Goal: Information Seeking & Learning: Learn about a topic

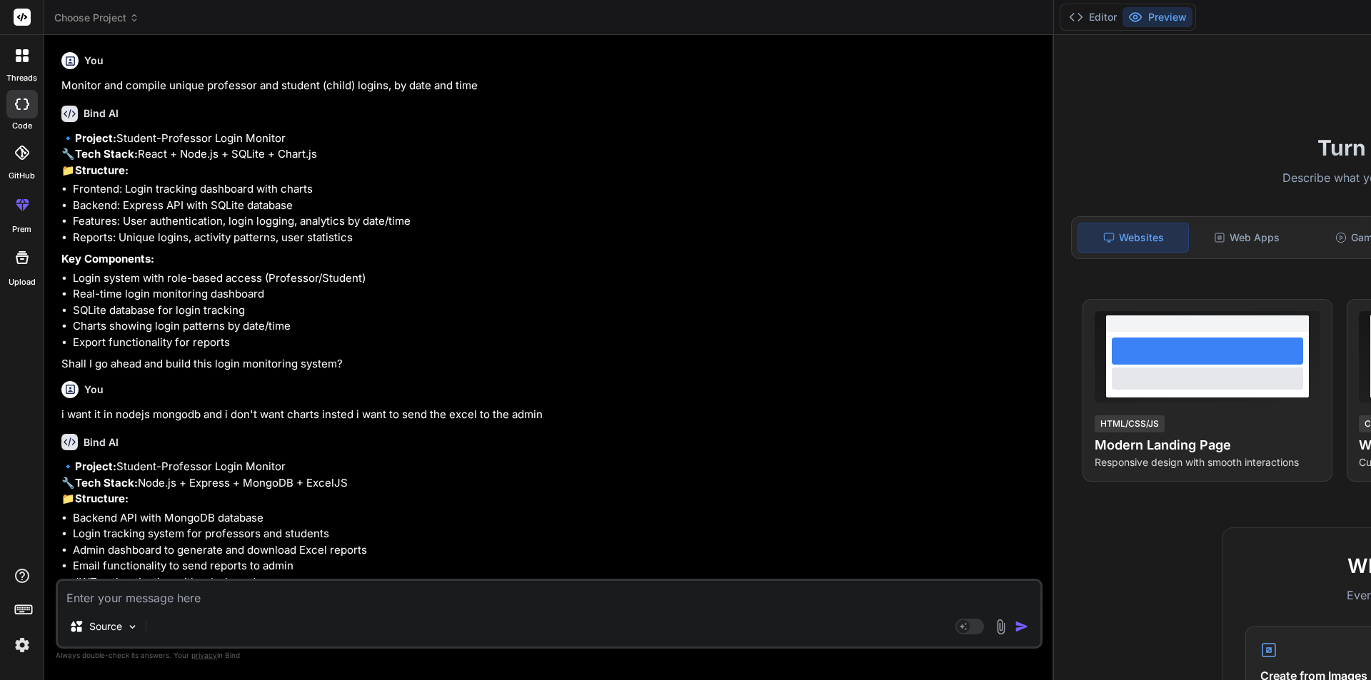
scroll to position [7550, 0]
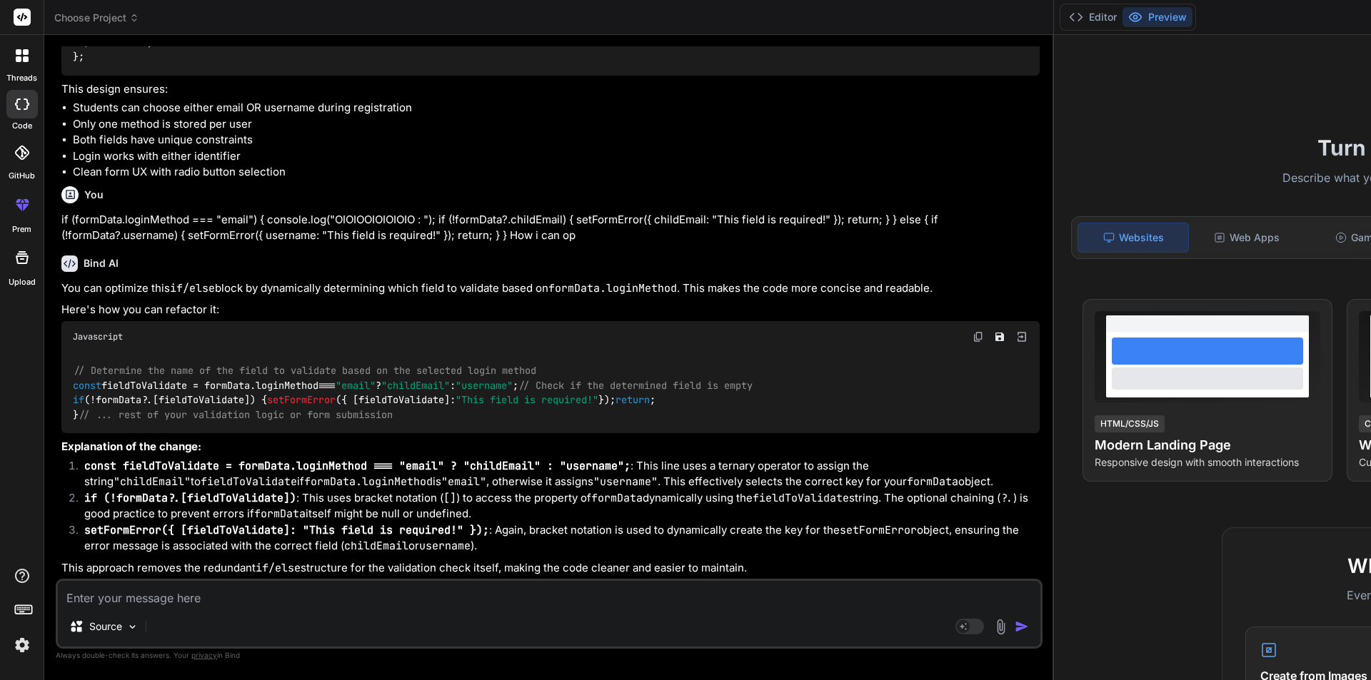
click at [206, 600] on textarea at bounding box center [549, 594] width 982 height 26
type textarea "i"
type textarea "x"
type textarea "i"
type textarea "x"
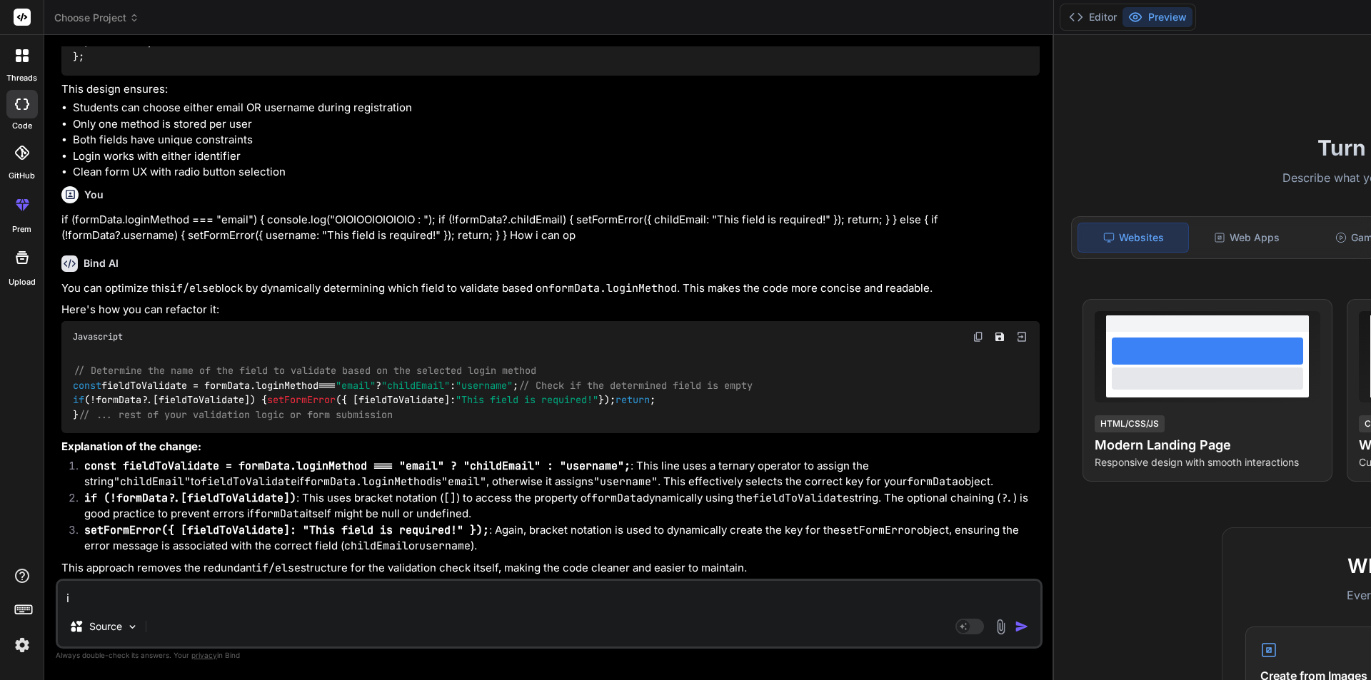
type textarea "i w"
type textarea "x"
type textarea "i wa"
type textarea "x"
type textarea "i wan"
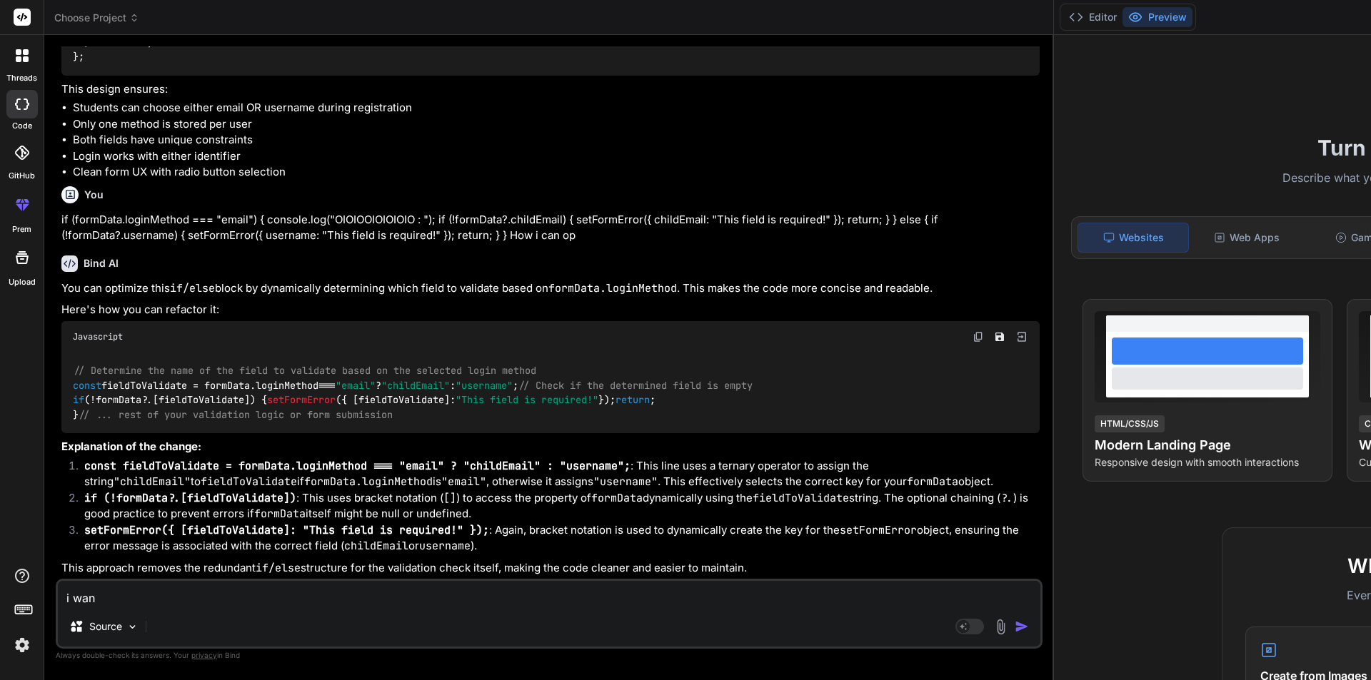
type textarea "x"
type textarea "i want"
type textarea "x"
type textarea "i want"
type textarea "x"
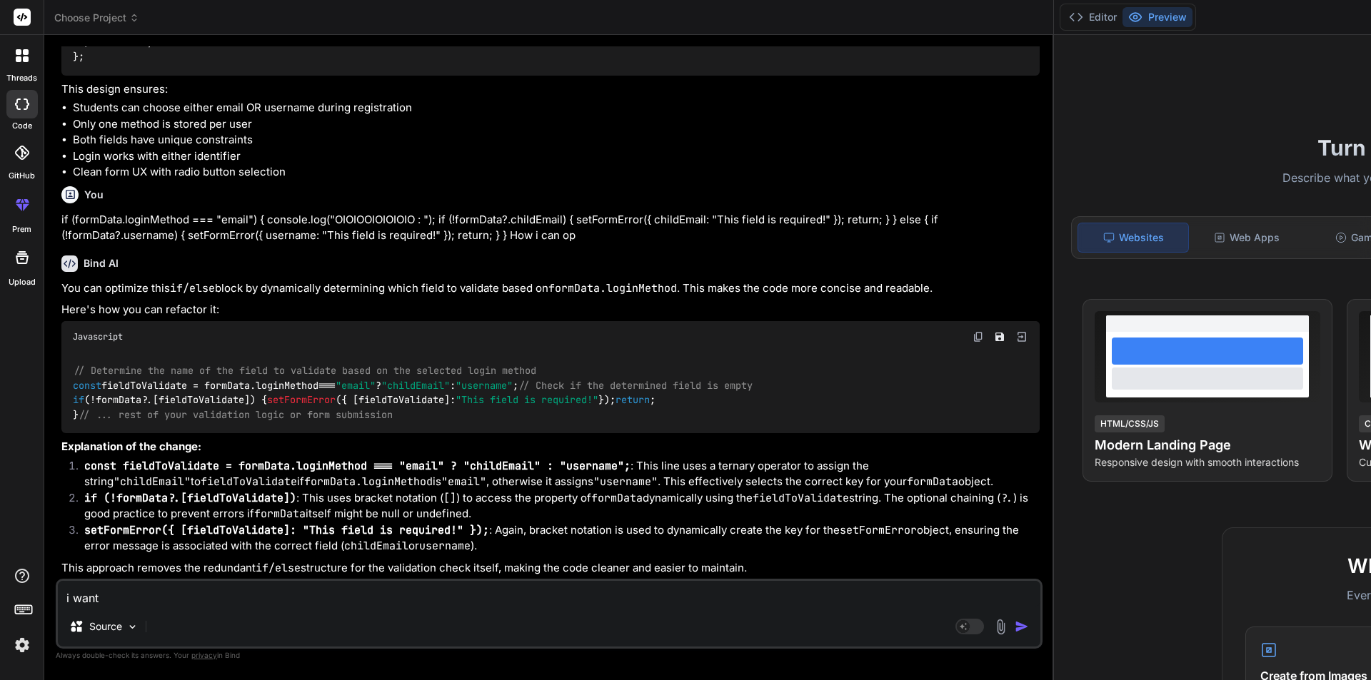
type textarea "i want t"
type textarea "x"
type textarea "i want to"
type textarea "x"
type textarea "i want to"
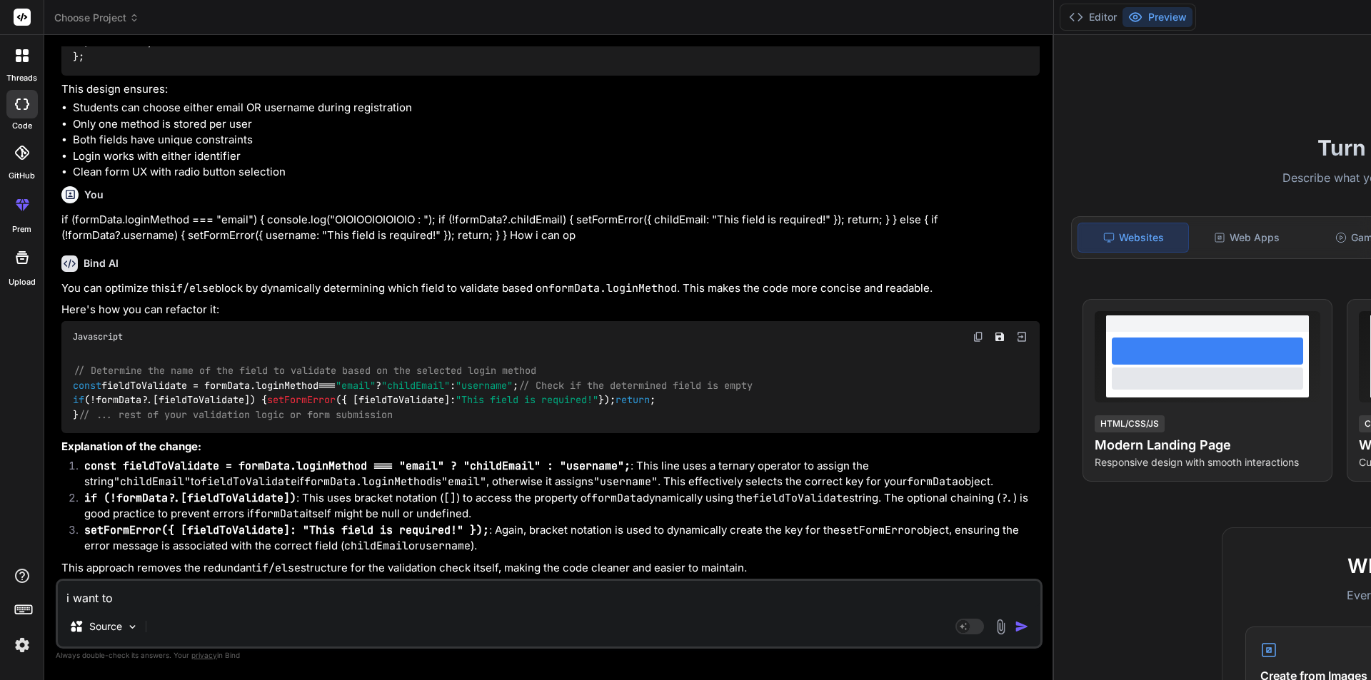
type textarea "x"
type textarea "i want to f"
type textarea "x"
type textarea "i want to fi"
type textarea "x"
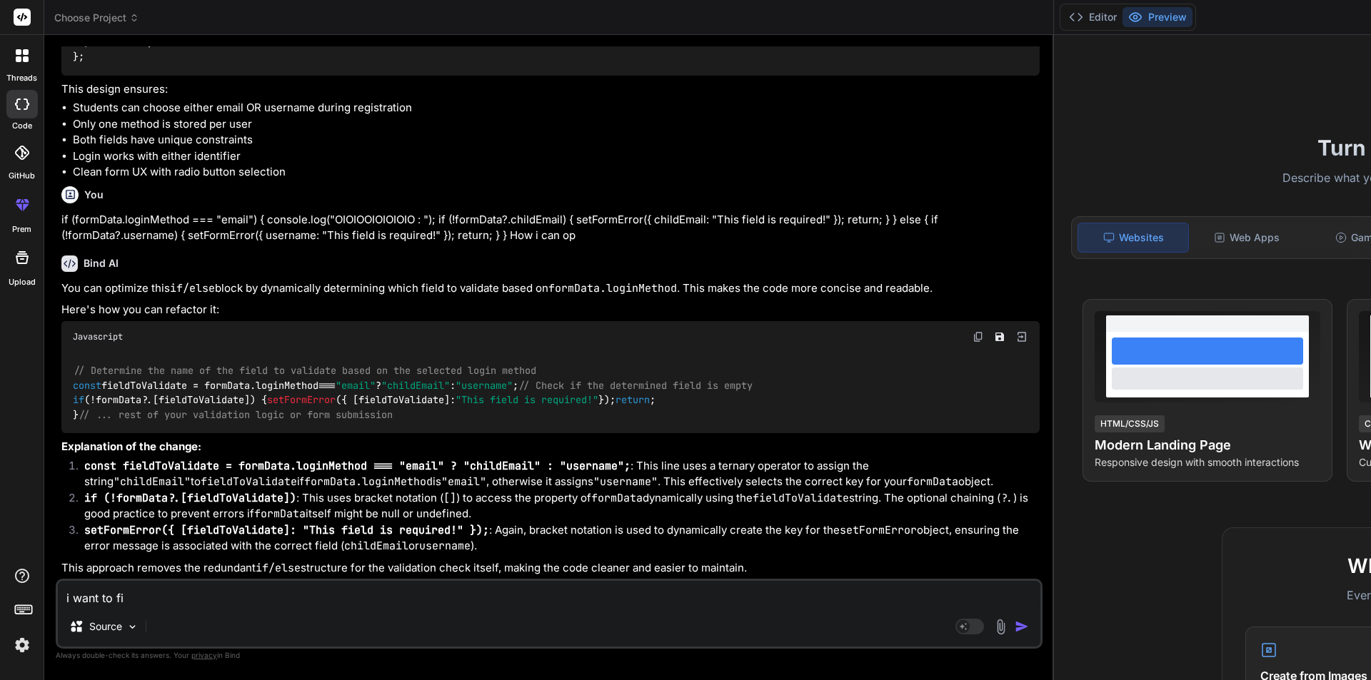
type textarea "i want to fin"
type textarea "x"
type textarea "i want to find"
type textarea "x"
type textarea "i want to find"
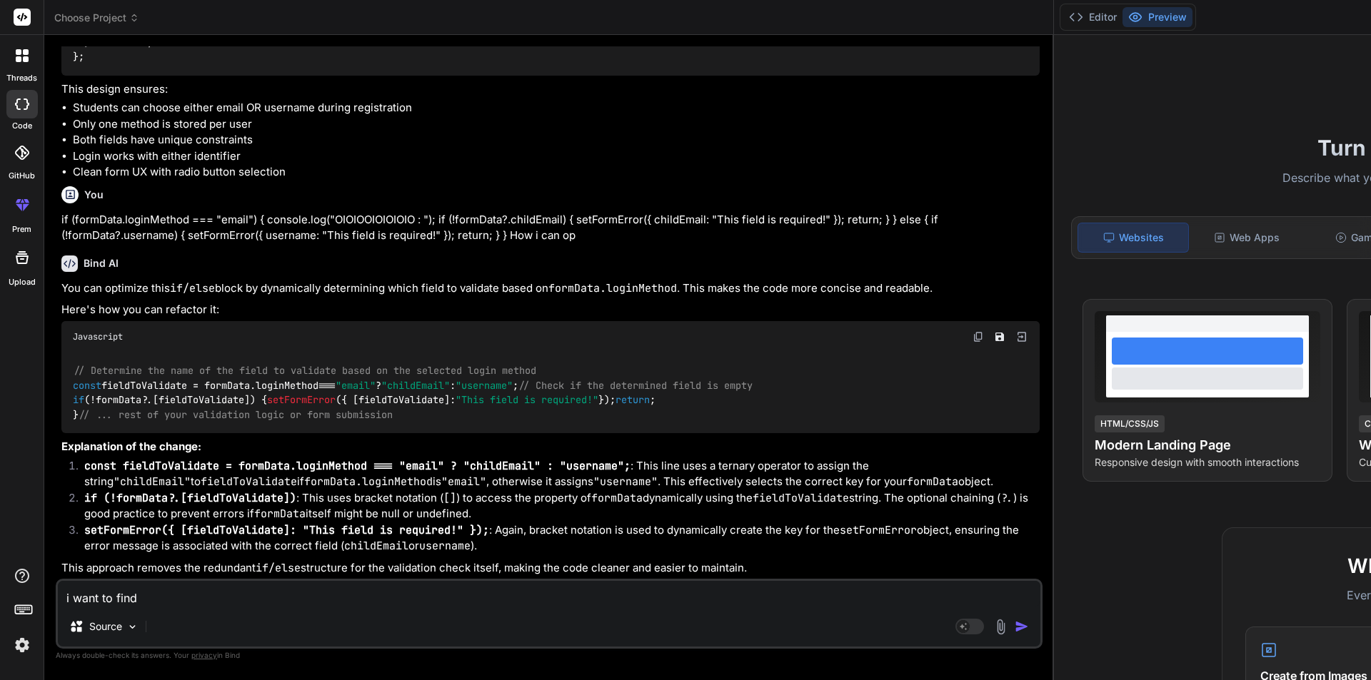
type textarea "x"
type textarea "i want to find o"
type textarea "x"
type textarea "i want to find ou"
type textarea "x"
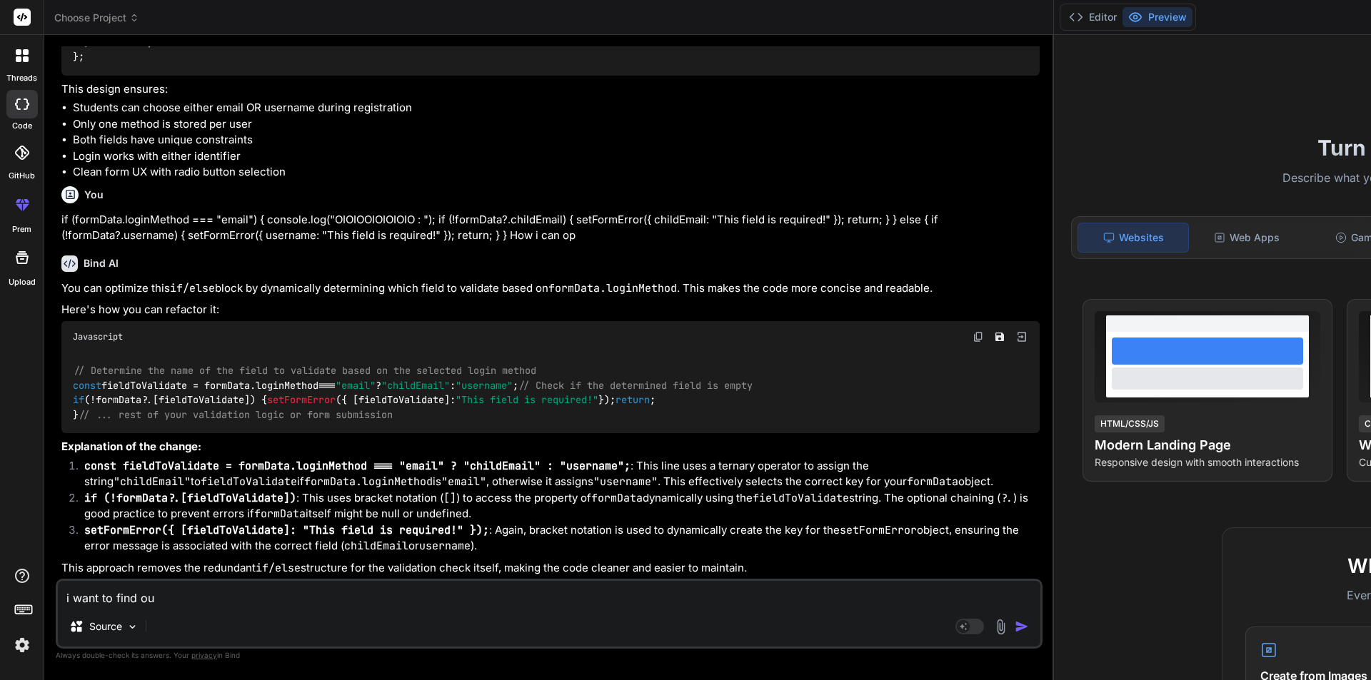
type textarea "i want to find out"
type textarea "x"
type textarea "i want to find oute"
type textarea "x"
type textarea "i want to find oute"
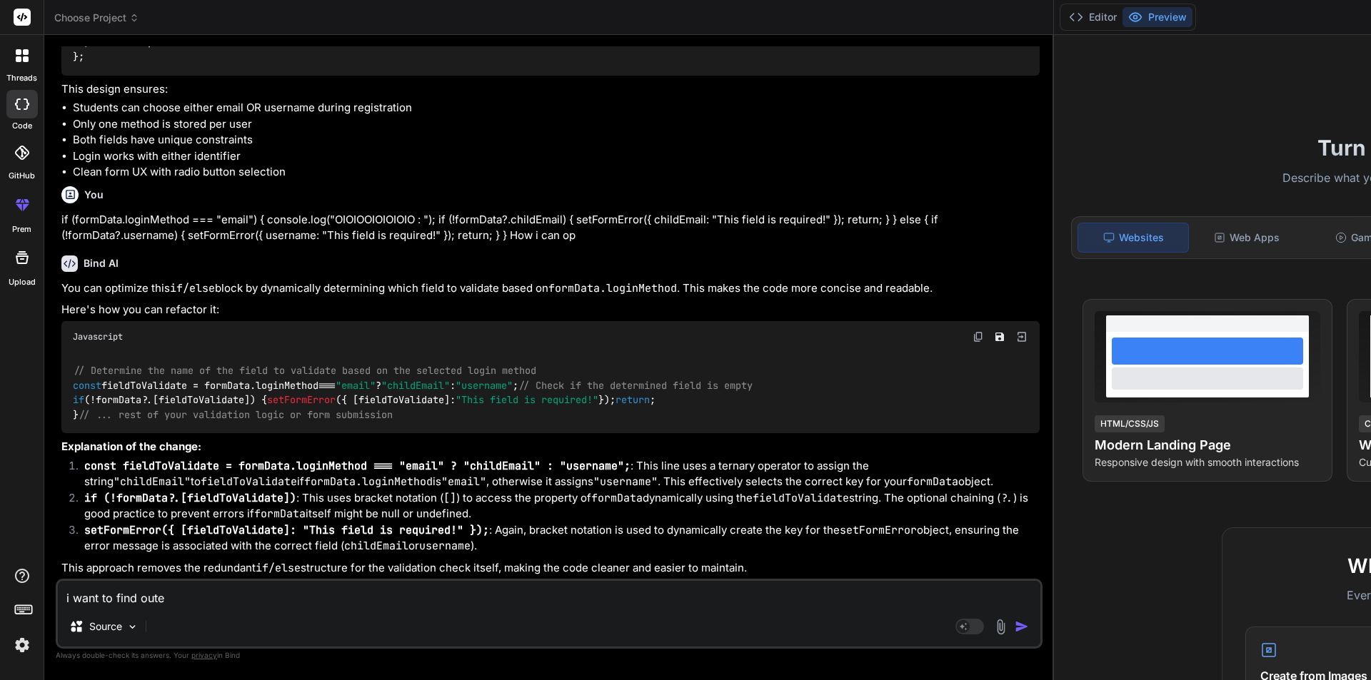
type textarea "x"
type textarea "i want to find oute"
type textarea "x"
type textarea "i want to find out"
type textarea "x"
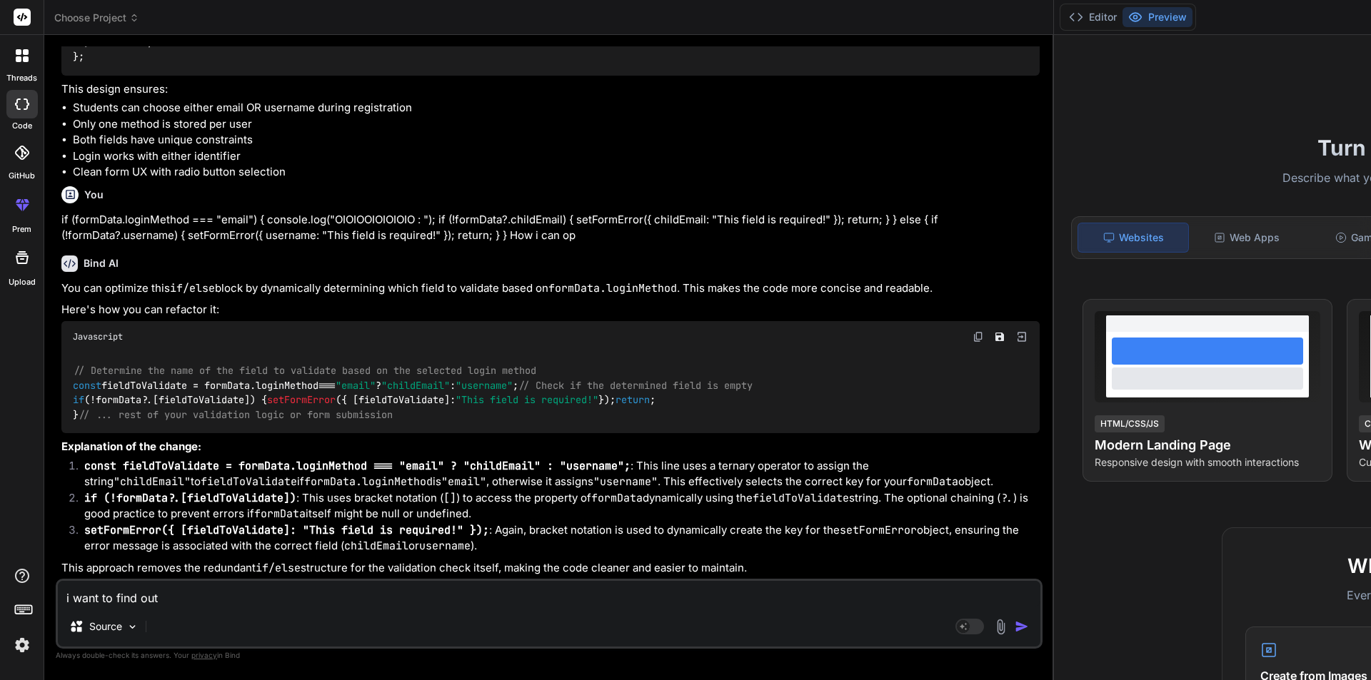
type textarea "i want to find out"
type textarea "x"
type textarea "i want to find out t"
type textarea "x"
type textarea "i want to find out th"
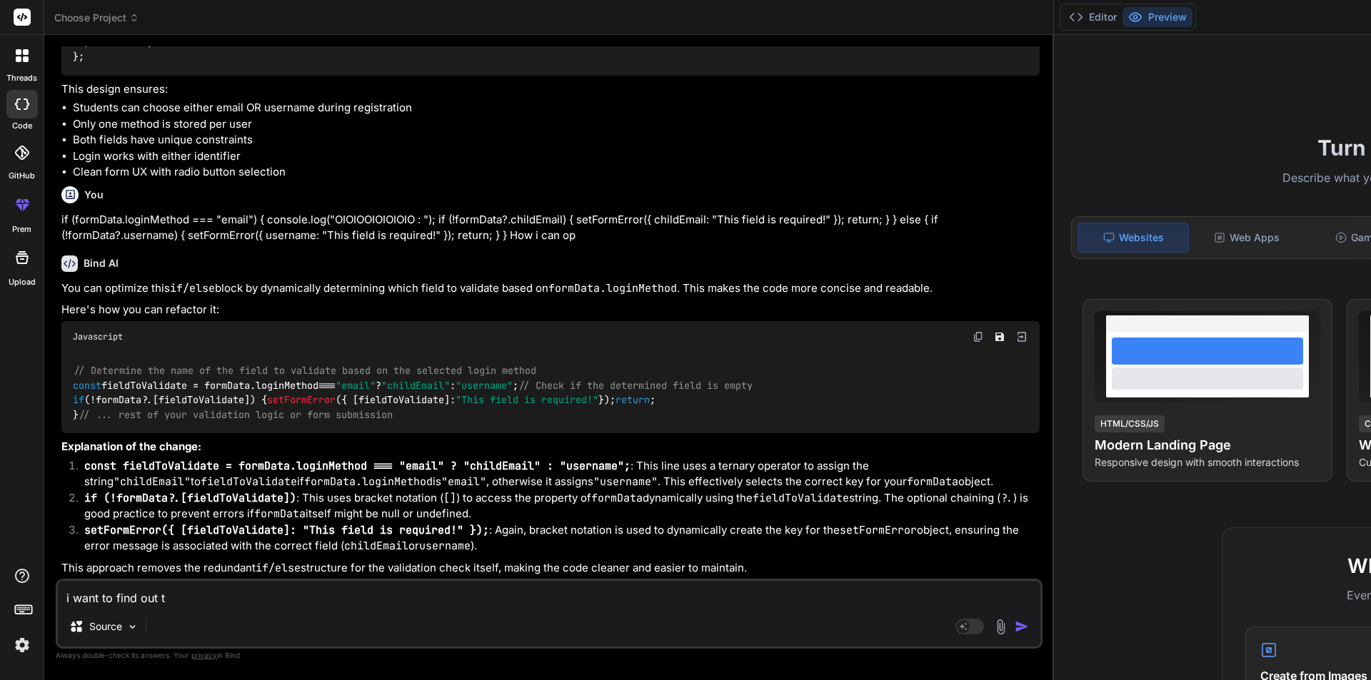
type textarea "x"
type textarea "i want to find out the"
type textarea "x"
type textarea "i want to find out the"
type textarea "x"
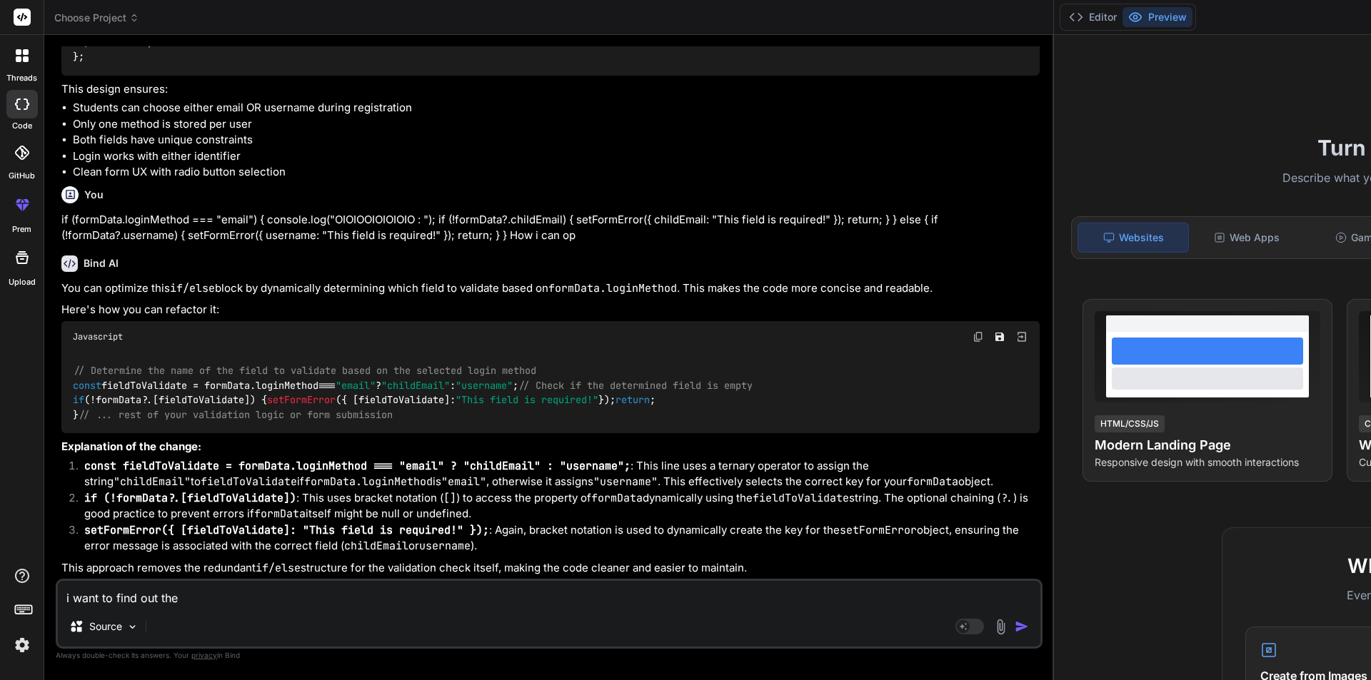
type textarea "i want to find out the s"
type textarea "x"
type textarea "i want to find out the st"
type textarea "x"
type textarea "i want to find out the stu"
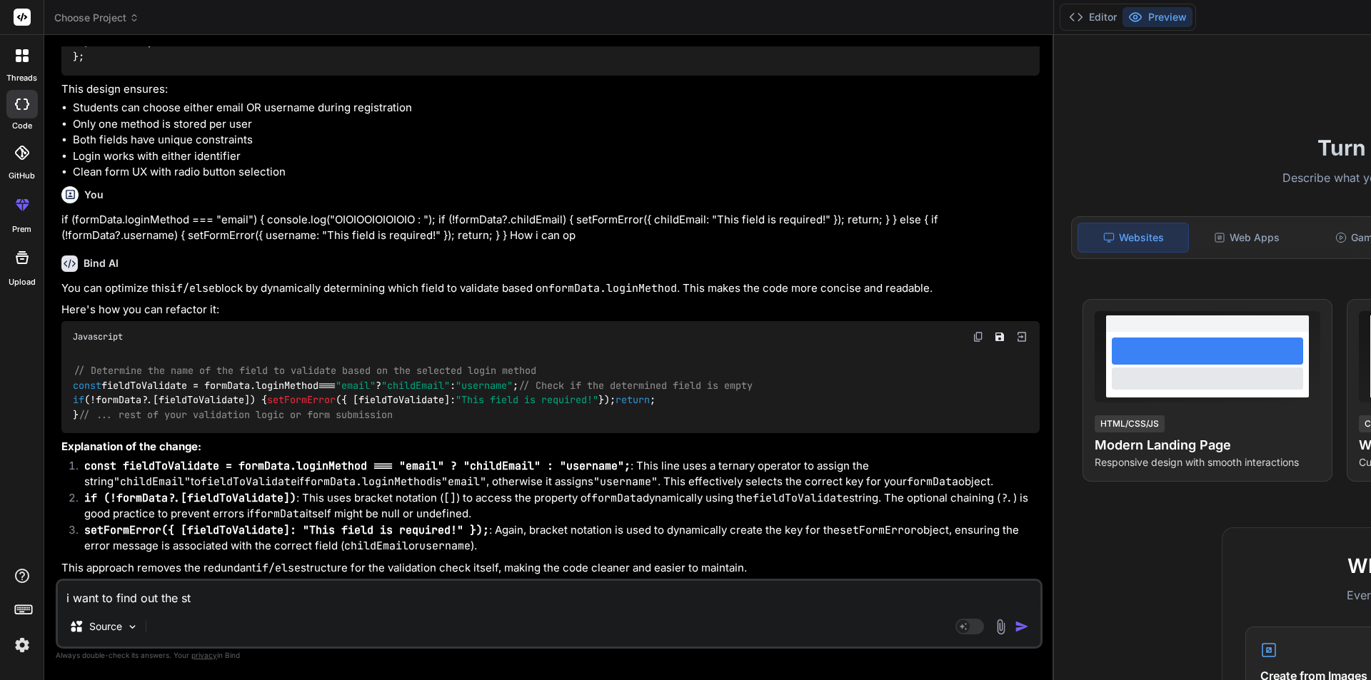
type textarea "x"
type textarea "i want to find out the stud"
type textarea "x"
type textarea "i want to find out the stude"
type textarea "x"
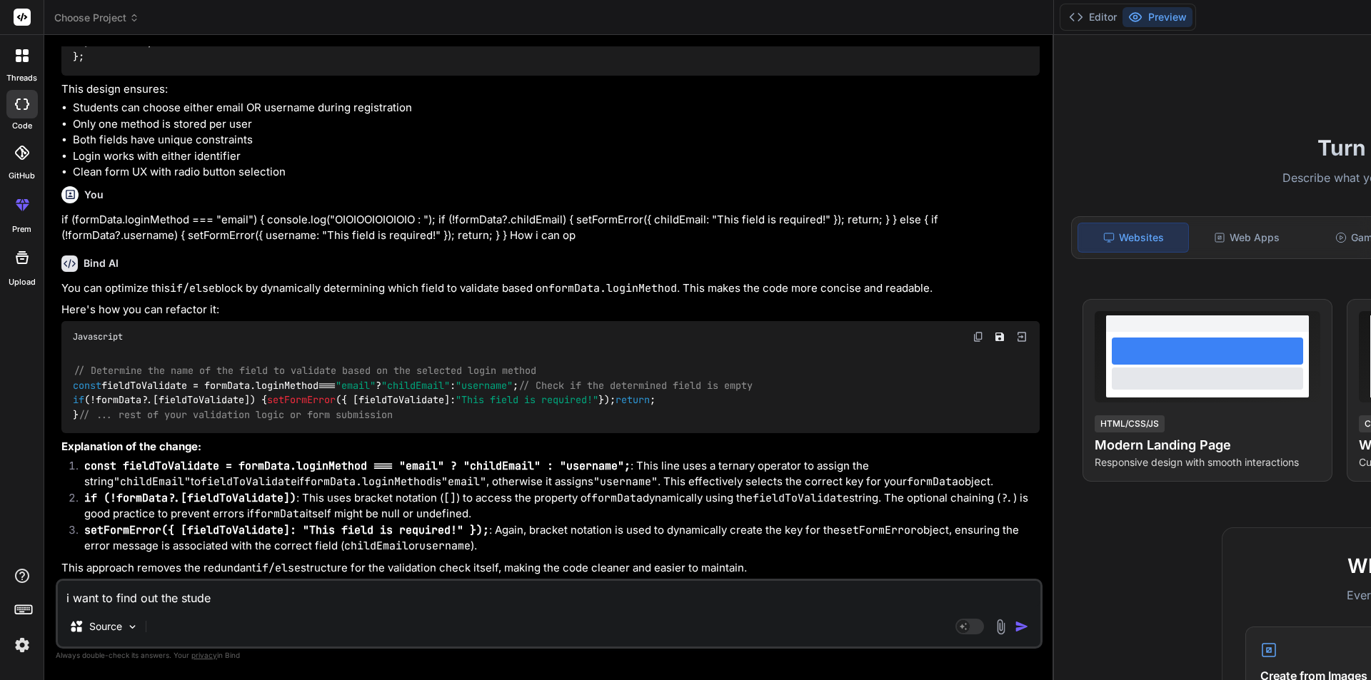
type textarea "i want to find out the studen"
type textarea "x"
type textarea "i want to find out the student"
type textarea "x"
type textarea "i want to find out the students"
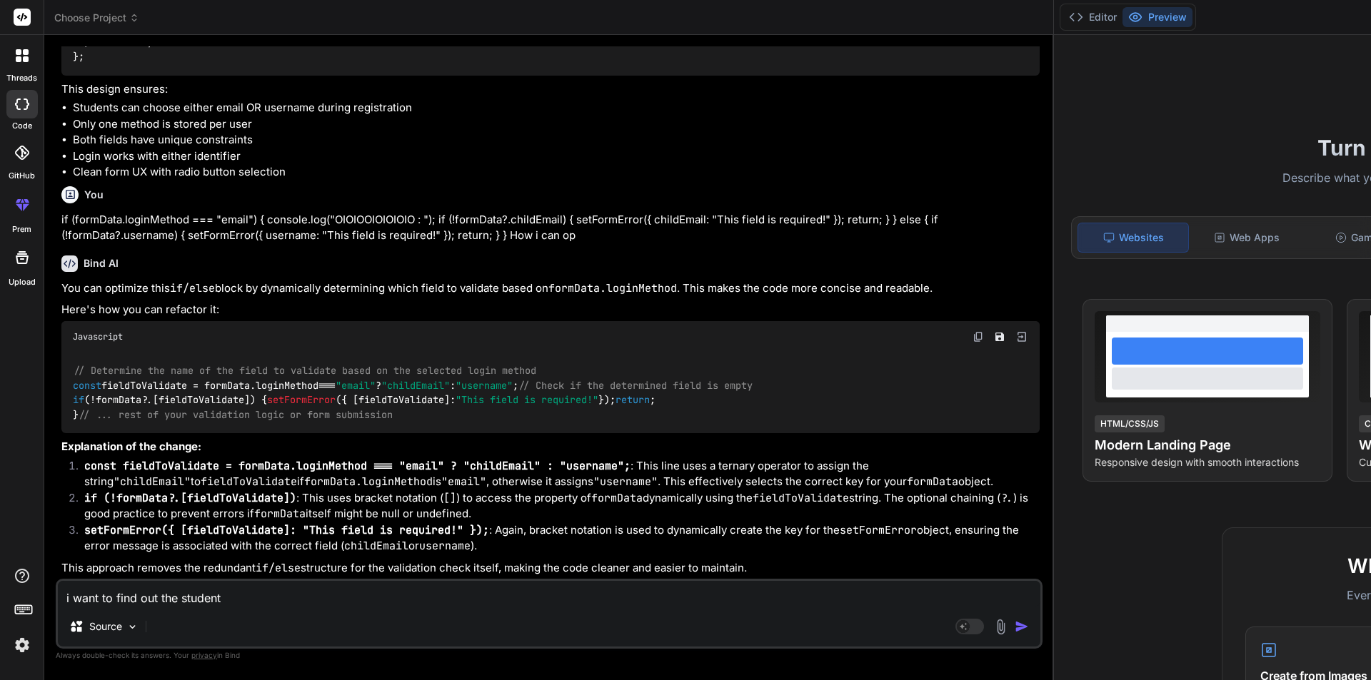
type textarea "x"
type textarea "i want to find out the students"
type textarea "x"
type textarea "i want to find out the students"
type textarea "x"
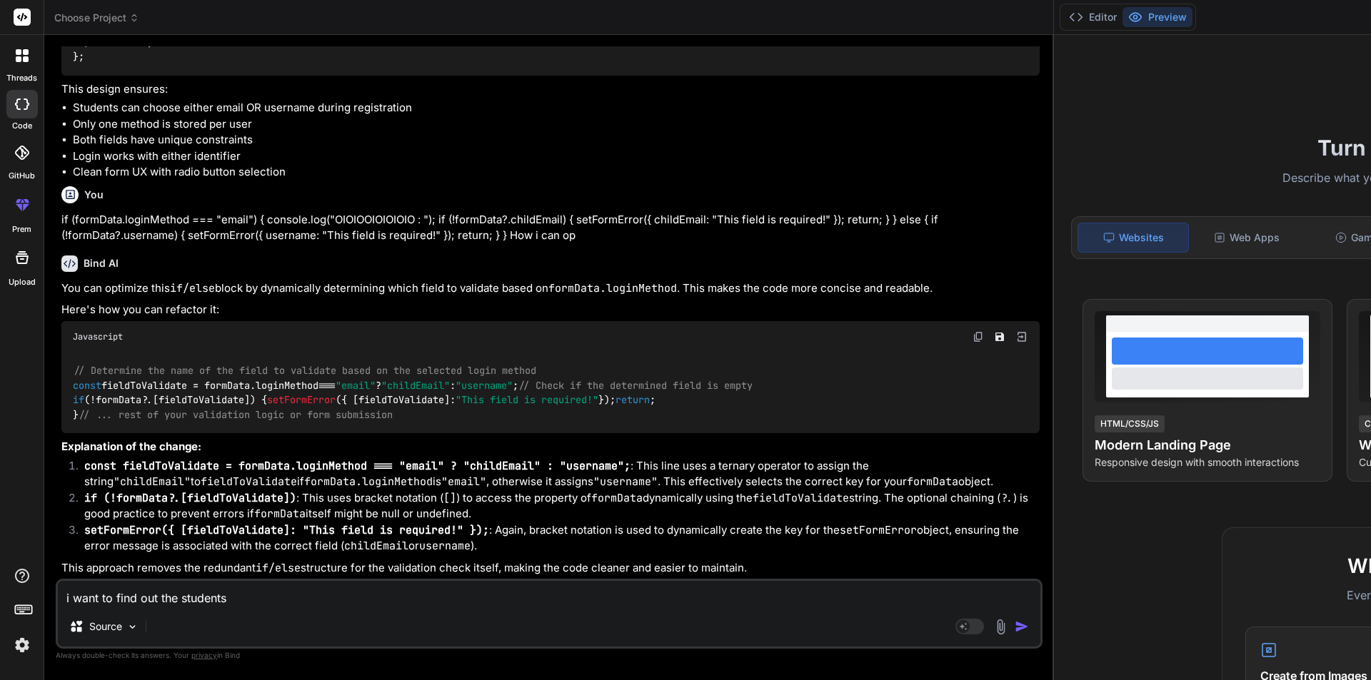
type textarea "i want to find out the student"
type textarea "x"
type textarea "i want to find out the studen"
type textarea "x"
type textarea "i want to find out the student"
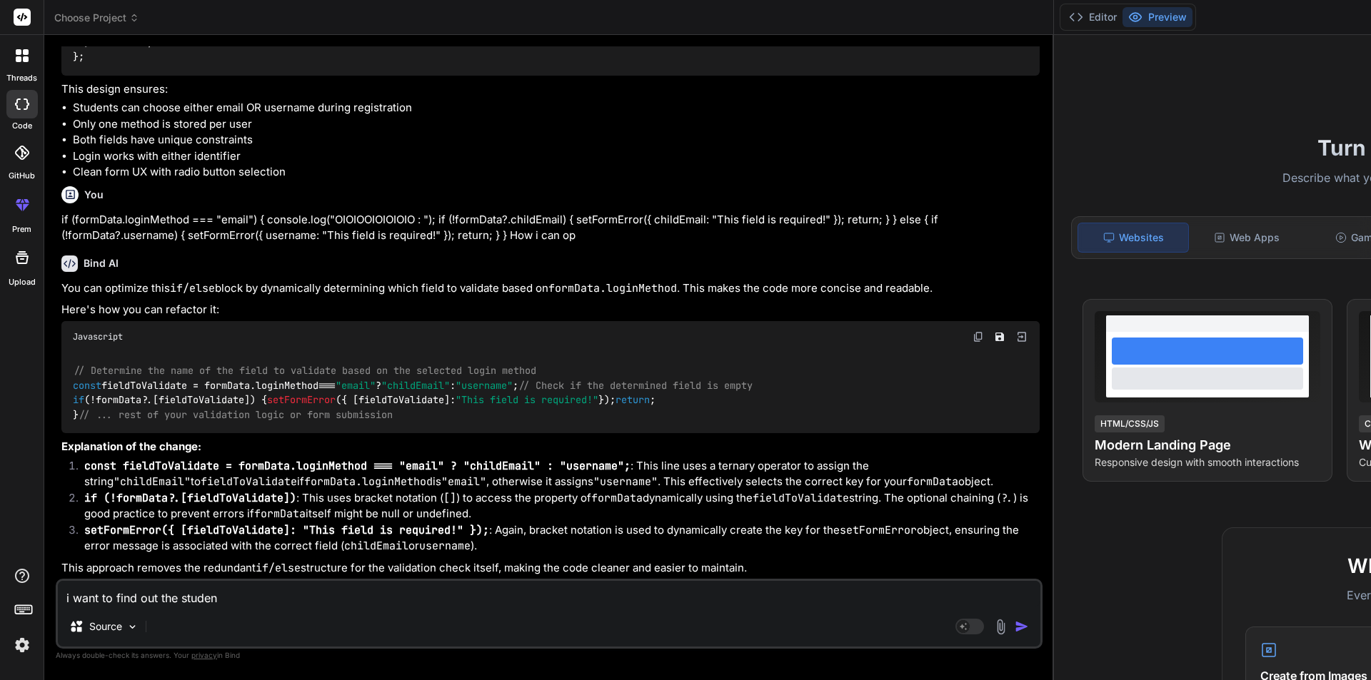
type textarea "x"
type textarea "i want to find out the student"
type textarea "x"
type textarea "i want to find out the student"
type textarea "x"
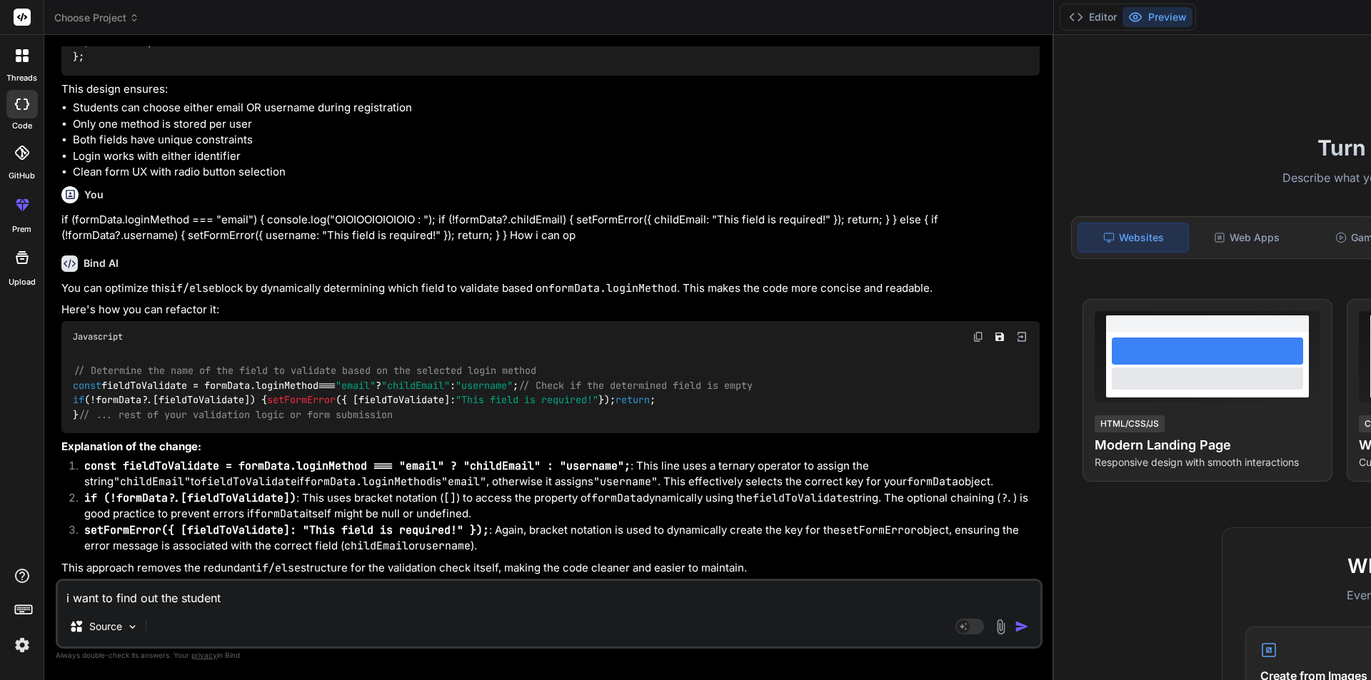
type textarea "i want to find out the students"
type textarea "x"
type textarea "i want to find out the students"
type textarea "x"
type textarea "i want to find out the students f"
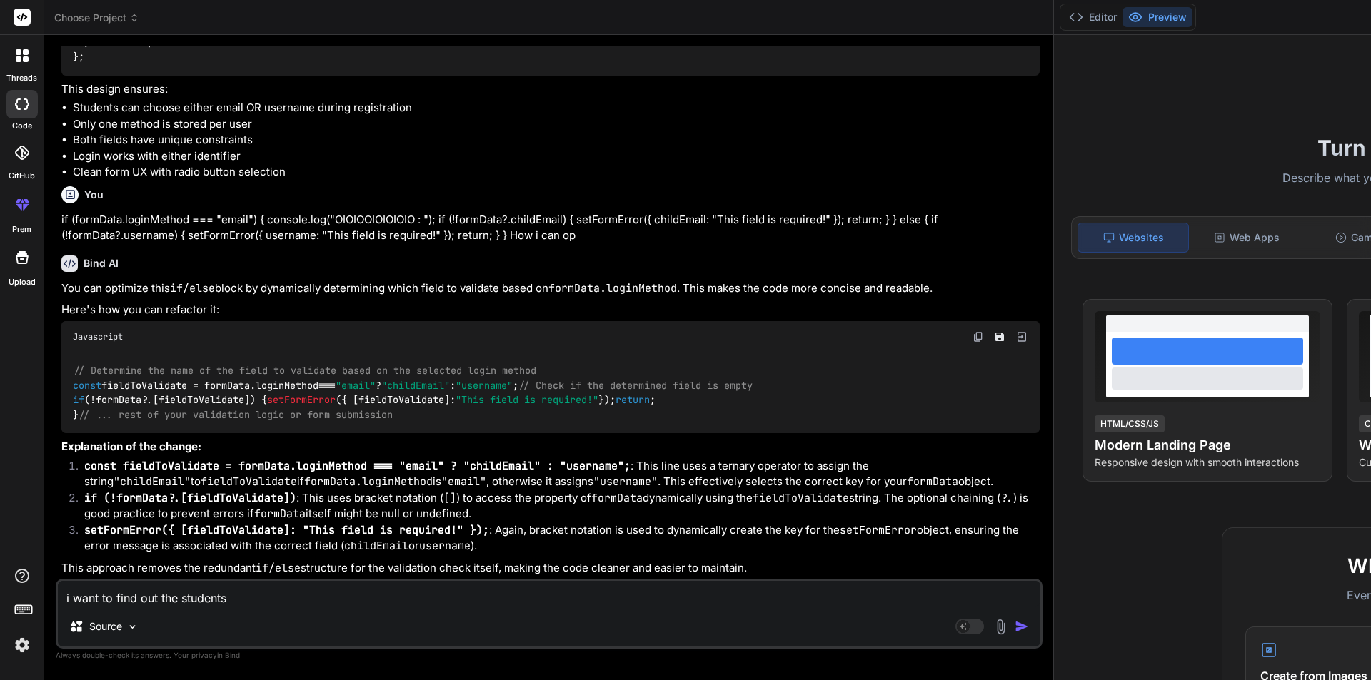
type textarea "x"
type textarea "i want to find out the students fr"
type textarea "x"
type textarea "i want to find out the students fro"
type textarea "x"
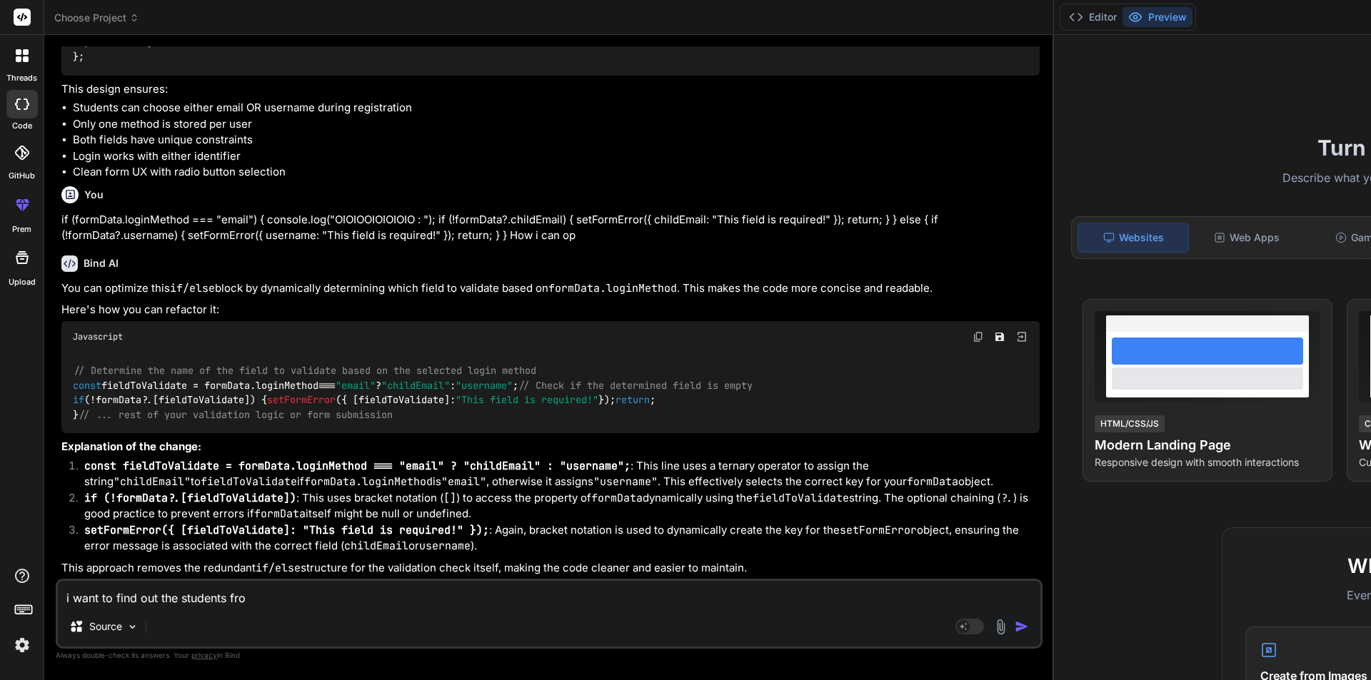
type textarea "i want to find out the students from"
type textarea "x"
type textarea "i want to find out the students from"
type textarea "x"
type textarea "i want to find out the students from t"
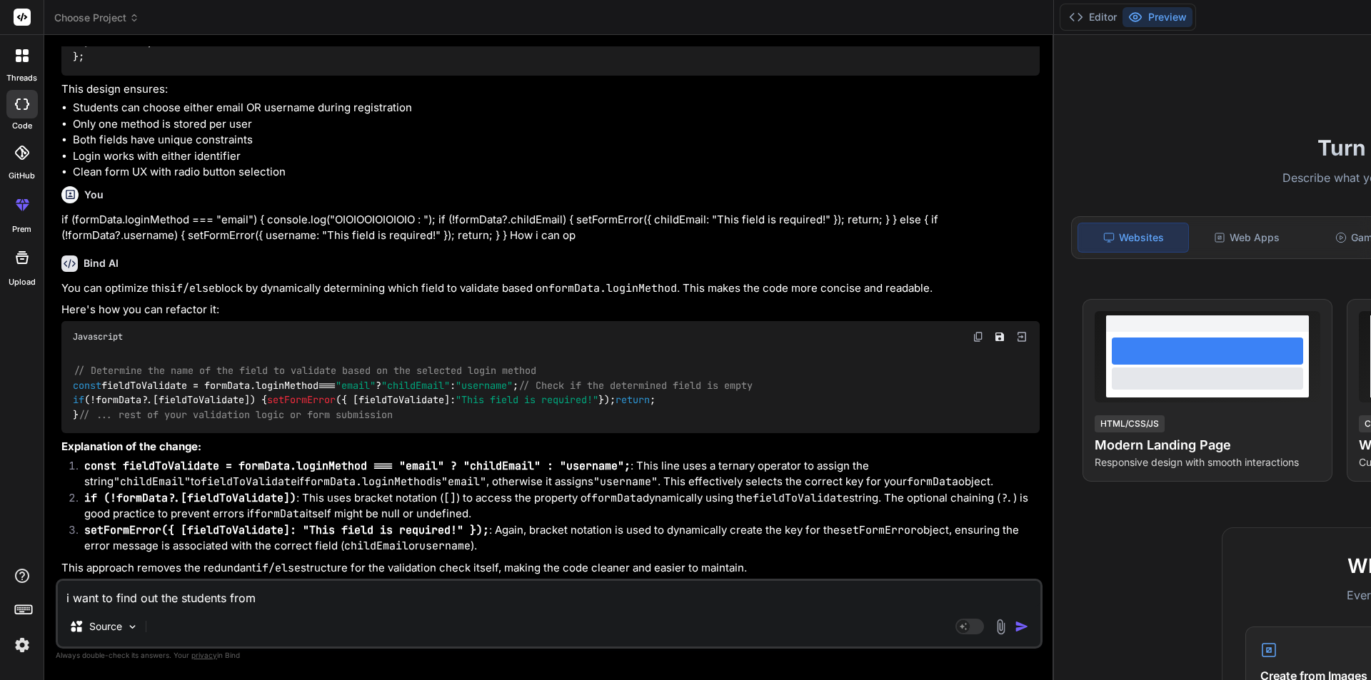
type textarea "x"
type textarea "i want to find out the students from tw"
type textarea "x"
type textarea "i want to find out the students from two"
type textarea "x"
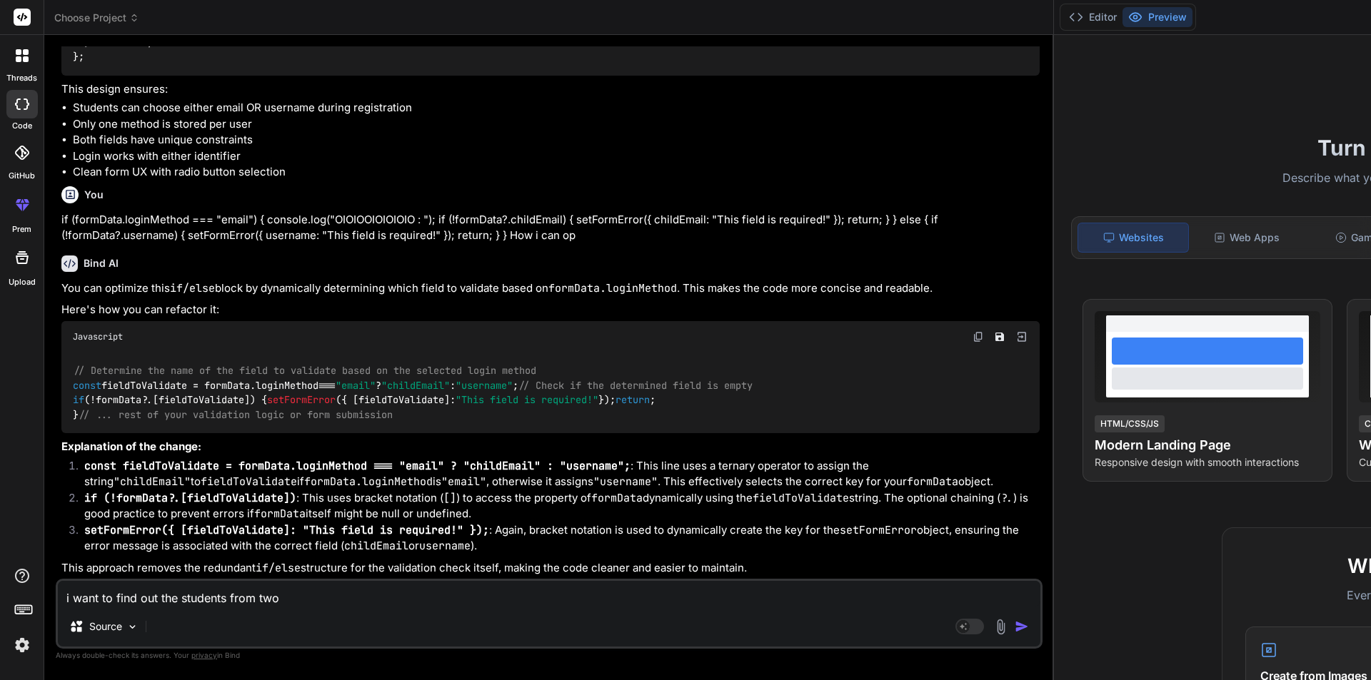
type textarea "i want to find out the students from two"
type textarea "x"
type textarea "i want to find out the students from two t"
type textarea "x"
type textarea "i want to find out the students from two ta"
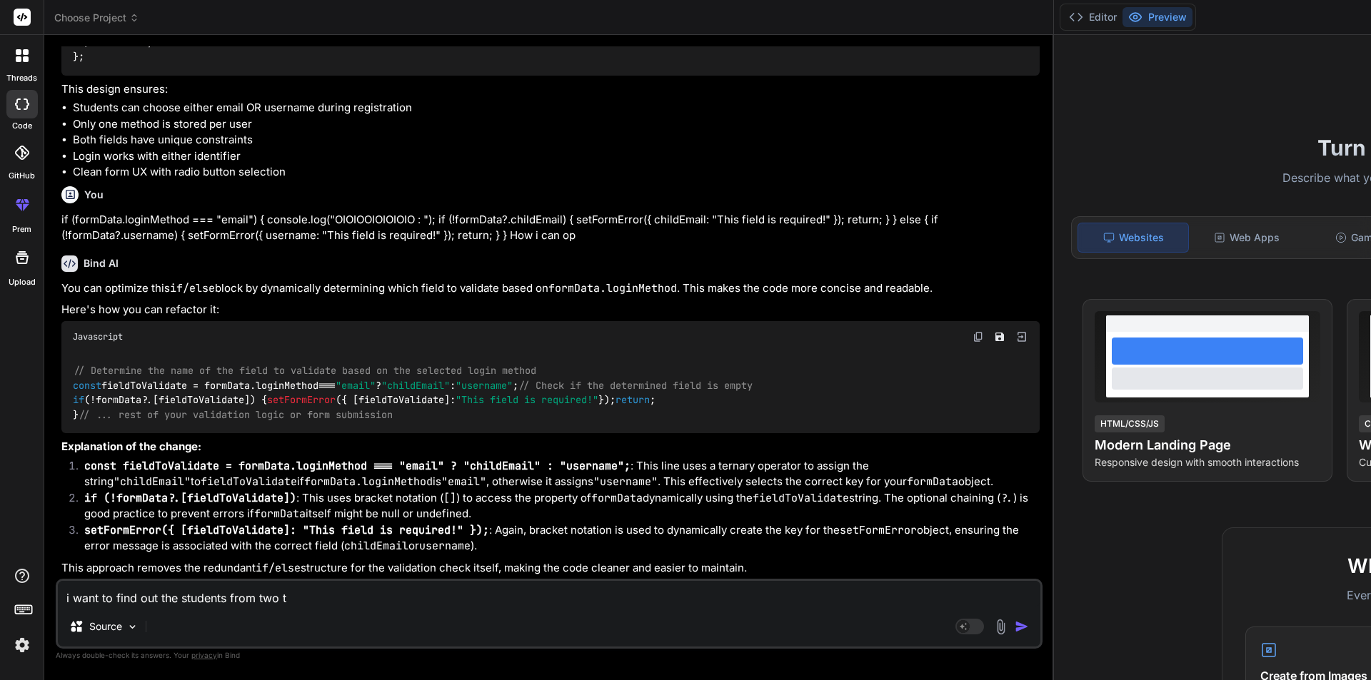
type textarea "x"
type textarea "i want to find out the students from two tab"
type textarea "x"
type textarea "i want to find out the students from two tabl"
type textarea "x"
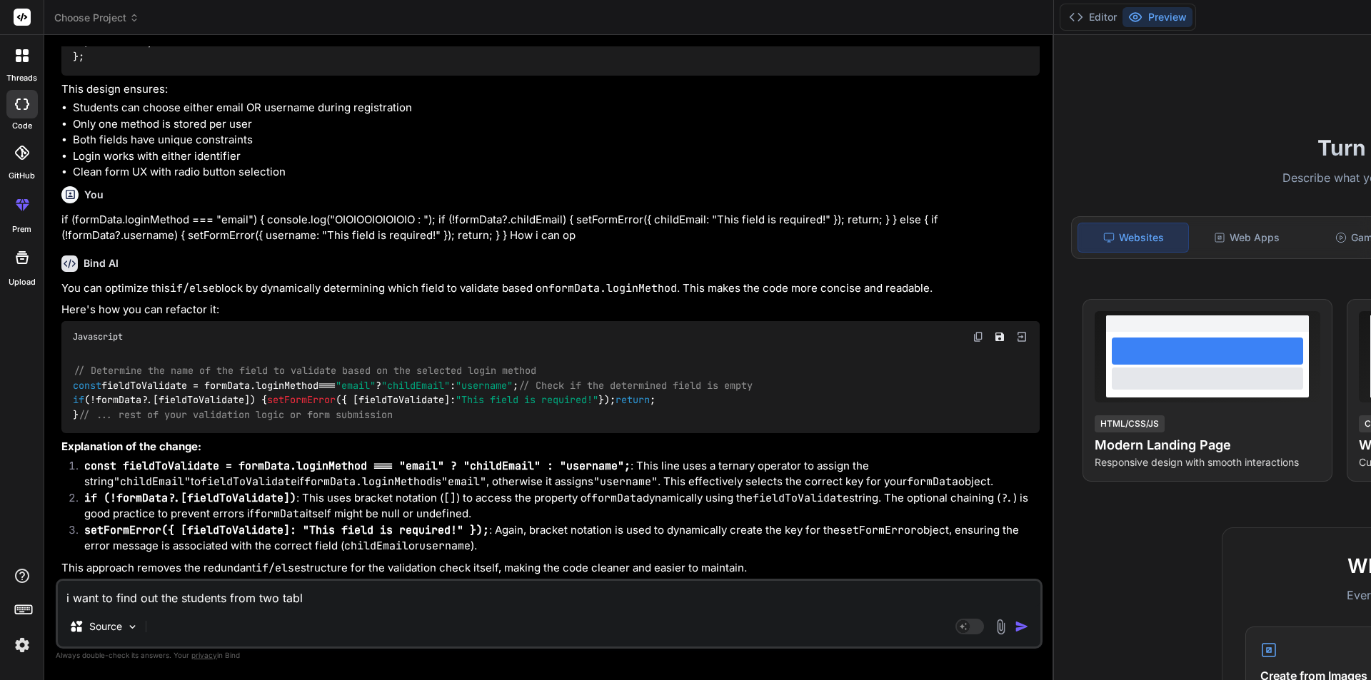
type textarea "i want to find out the students from two table"
type textarea "x"
type textarea "i want to find out the students from two tables"
type textarea "x"
type textarea "i want to find out the students from two tables"
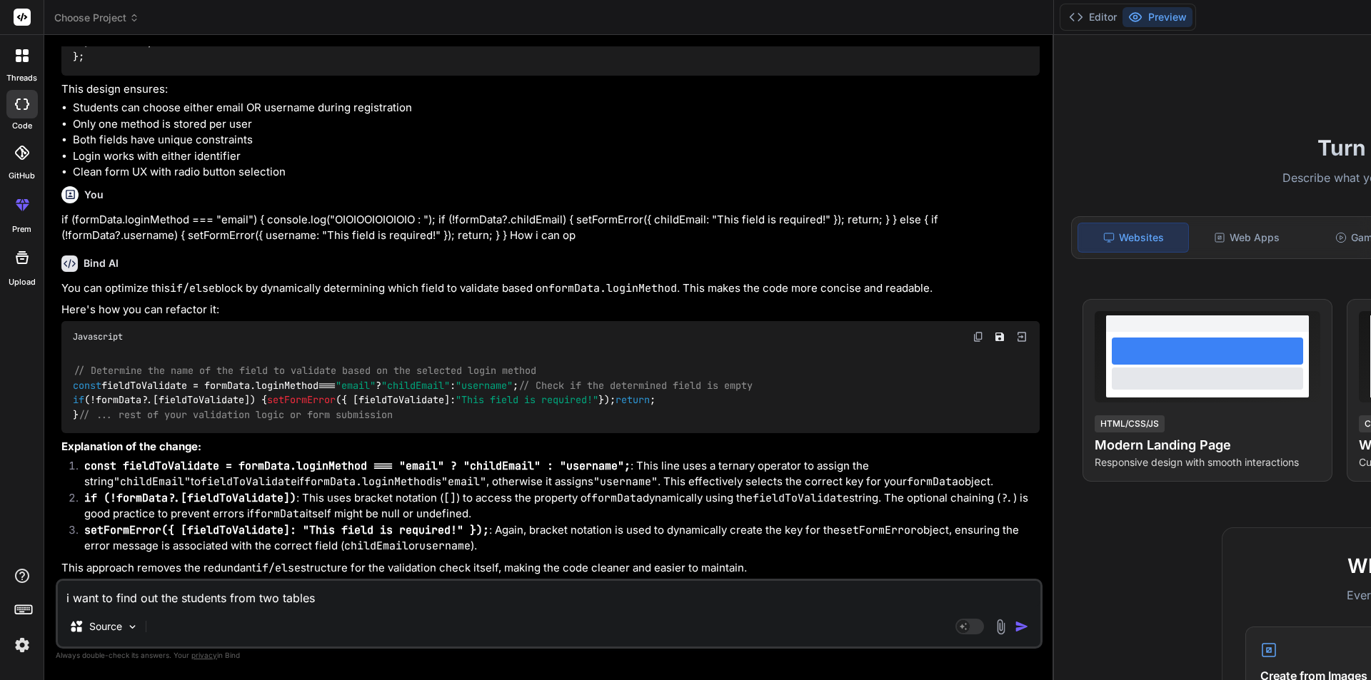
type textarea "x"
type textarea "i want to find out the students from two tables o"
type textarea "x"
type textarea "i want to find out the students from two tables on"
type textarea "x"
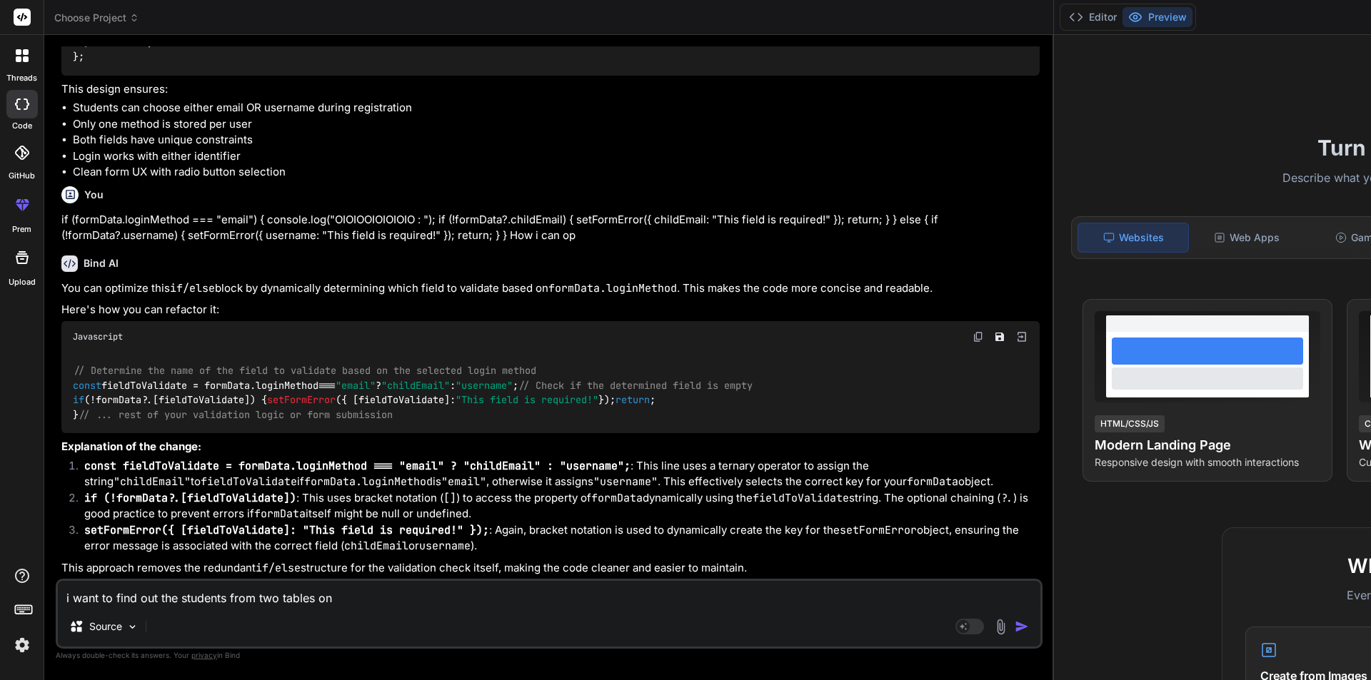
type textarea "i want to find out the students from two tables on"
type textarea "x"
type textarea "i want to find out the students from two tables on"
type textarea "x"
type textarea "i want to find out the students from two tables one"
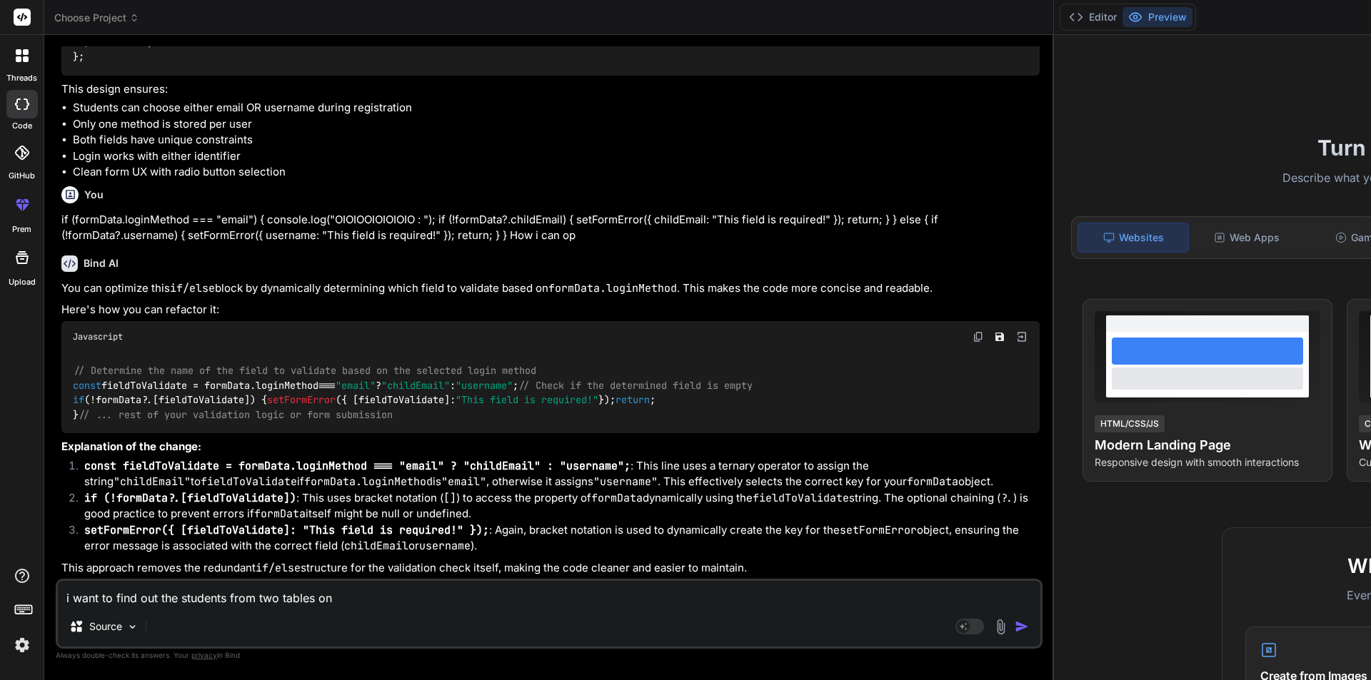
type textarea "x"
type textarea "i want to find out the students from two tables one"
type textarea "x"
type textarea "i want to find out the students from two tables one i"
type textarea "x"
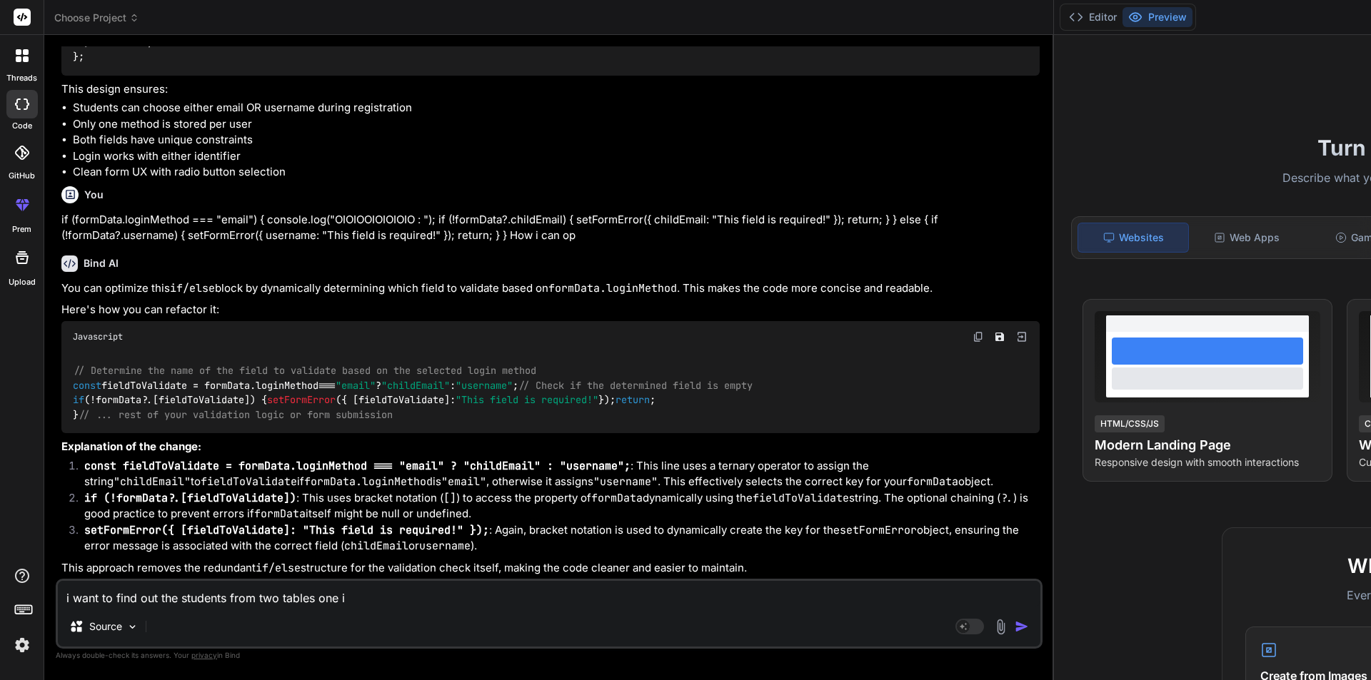
type textarea "i want to find out the students from two tables one is"
type textarea "x"
type textarea "i want to find out the students from two tables one is"
type textarea "x"
type textarea "i want to find out the students from two tables one is u"
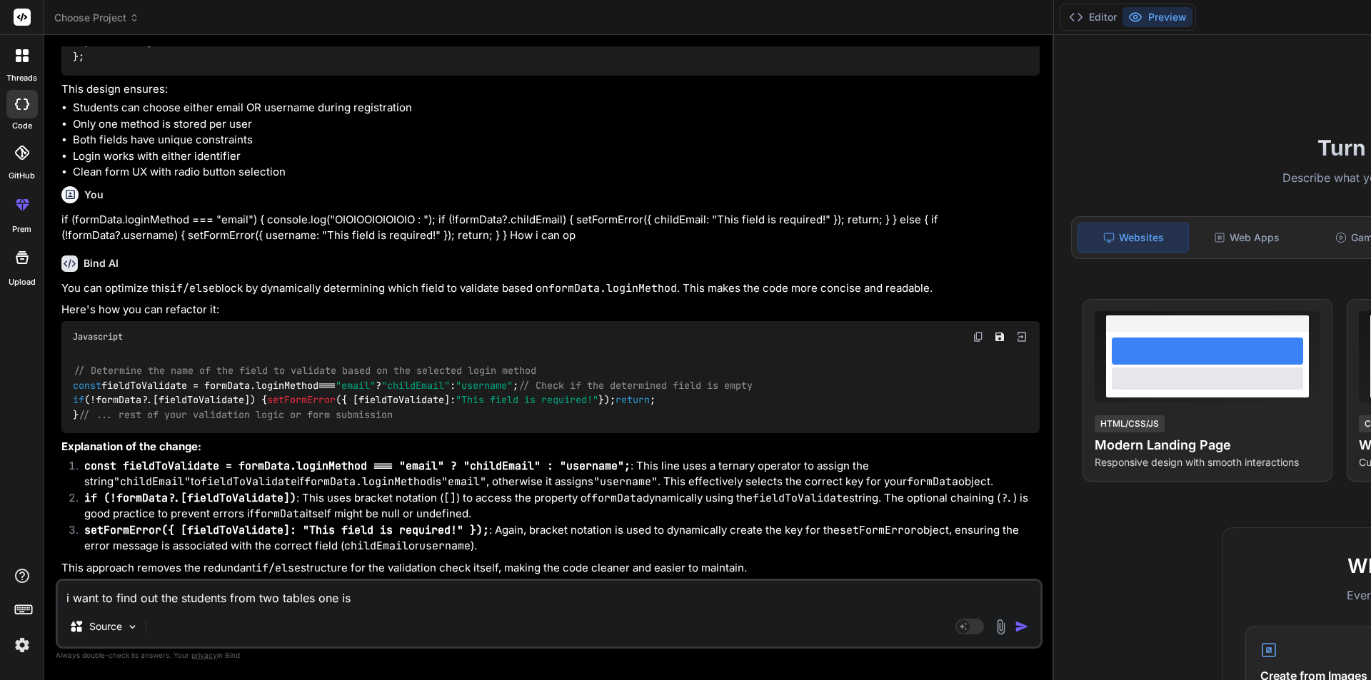
type textarea "x"
type textarea "i want to find out the students from two tables one is us"
type textarea "x"
type textarea "i want to find out the students from two tables one is use"
type textarea "x"
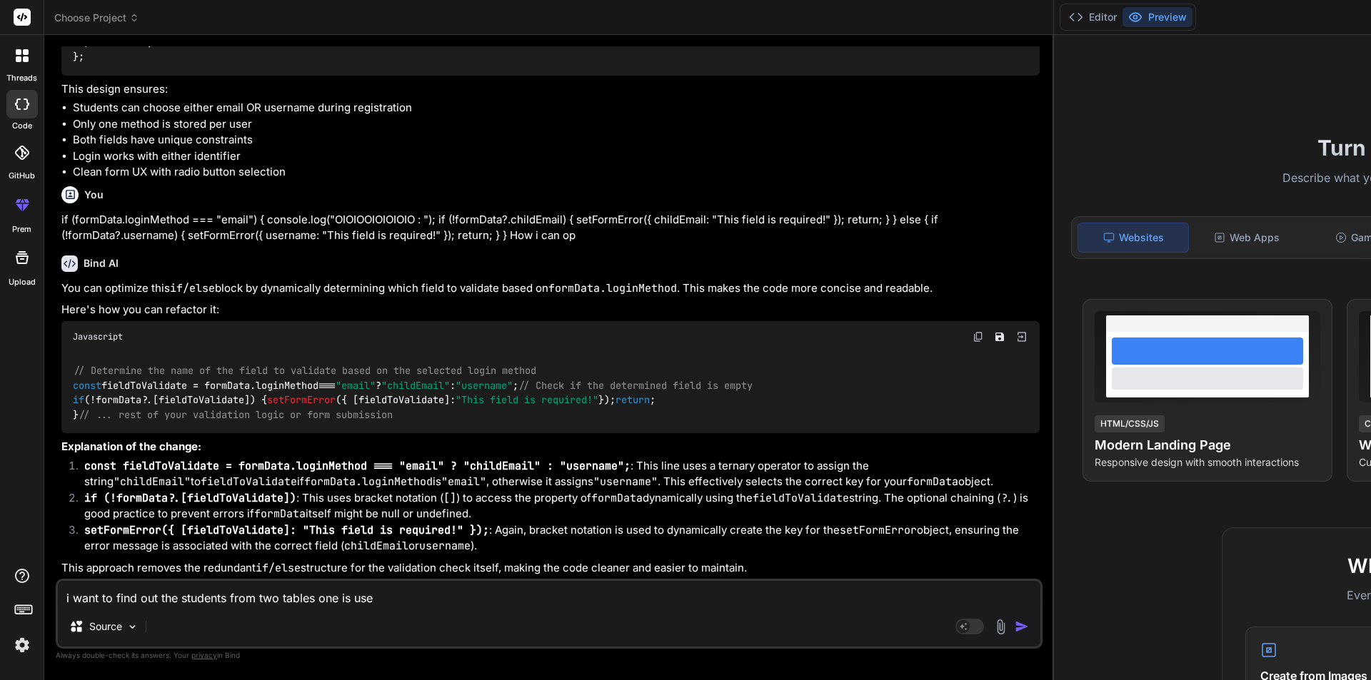
type textarea "i want to find out the students from two tables one is user"
type textarea "x"
type textarea "i want to find out the students from two tables one is userg"
type textarea "x"
type textarea "i want to find out the students from two tables one is usergr"
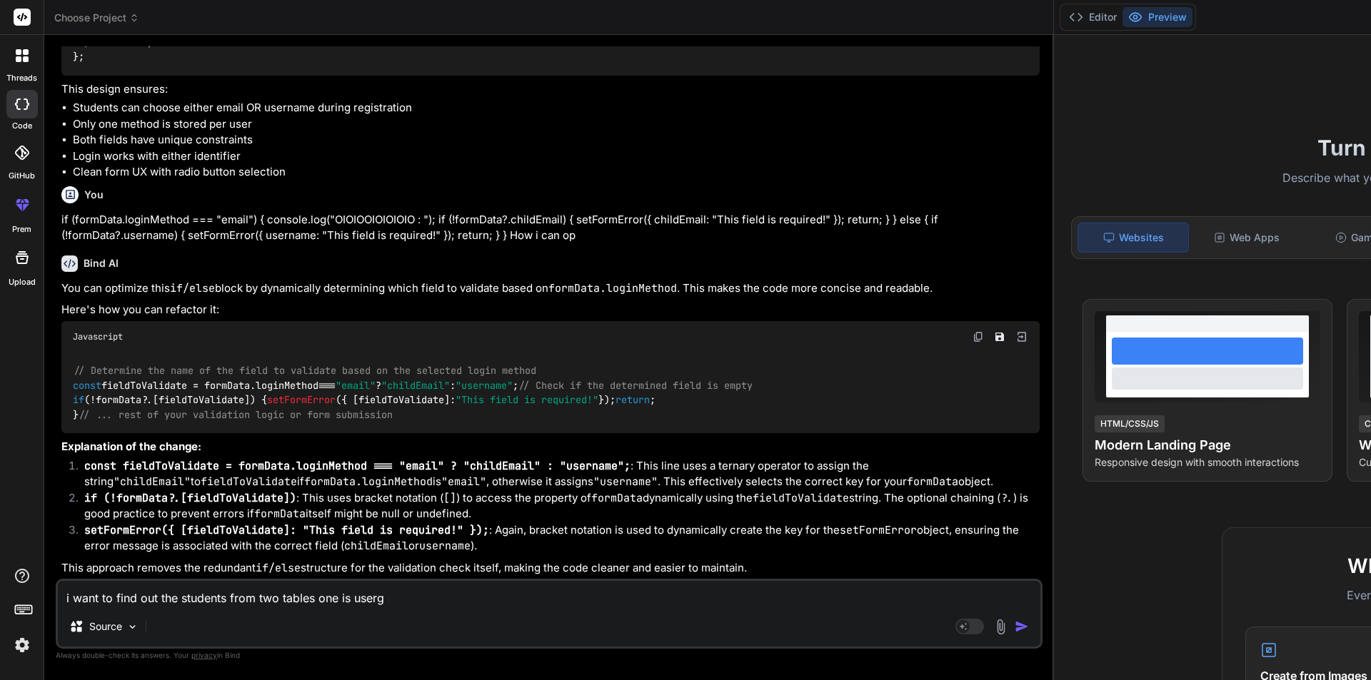
type textarea "x"
type textarea "i want to find out the students from two tables one is usergro"
type textarea "x"
type textarea "i want to find out the students from two tables one is usergrou"
type textarea "x"
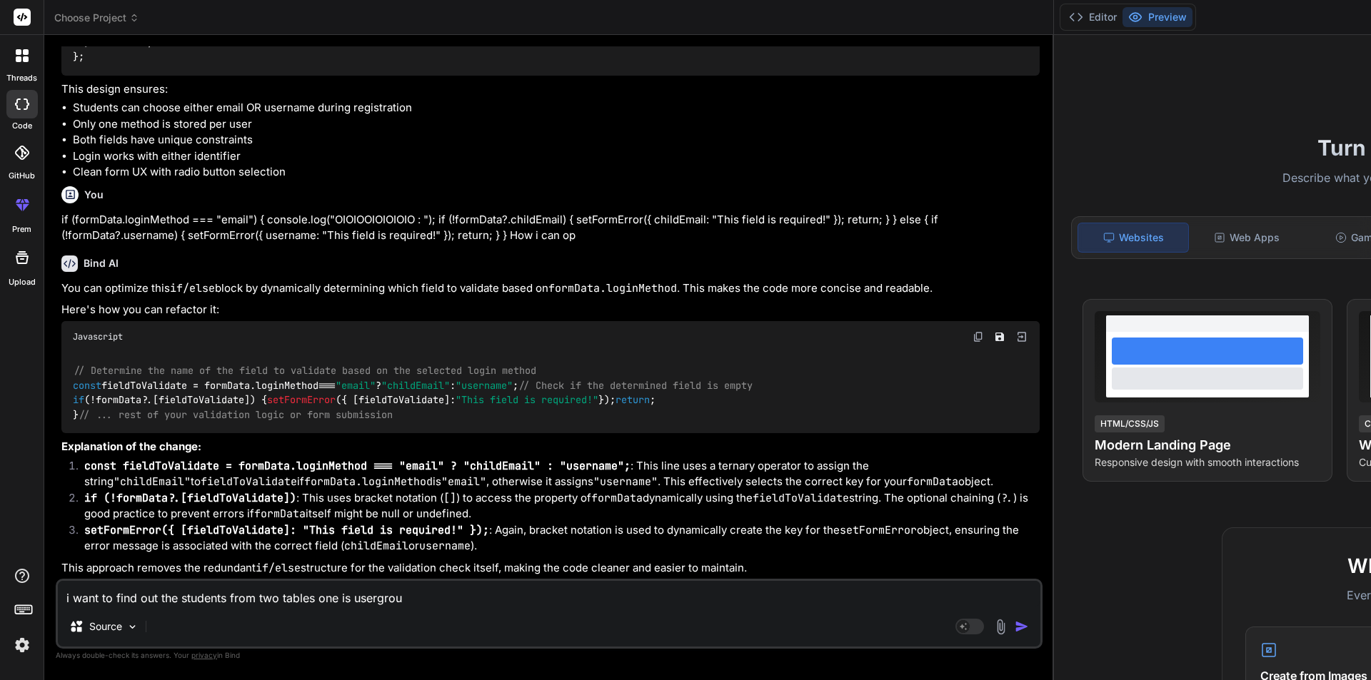
type textarea "i want to find out the students from two tables one is usergroup"
type textarea "x"
type textarea "i want to find out the students from two tables one is usergroup"
type textarea "x"
type textarea "i want to find out the students from two tables one is usergroup a"
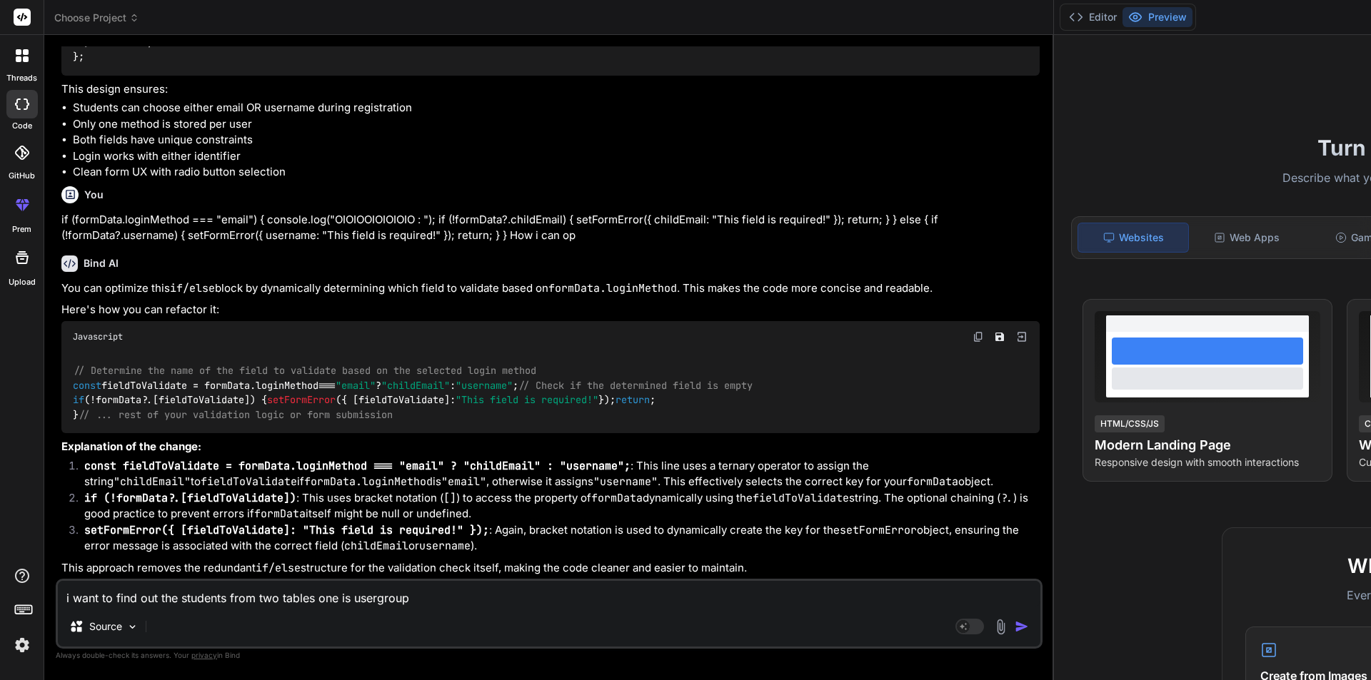
type textarea "x"
type textarea "i want to find out the students from two tables one is usergroup an"
type textarea "x"
type textarea "i want to find out the students from two tables one is usergroup and"
type textarea "x"
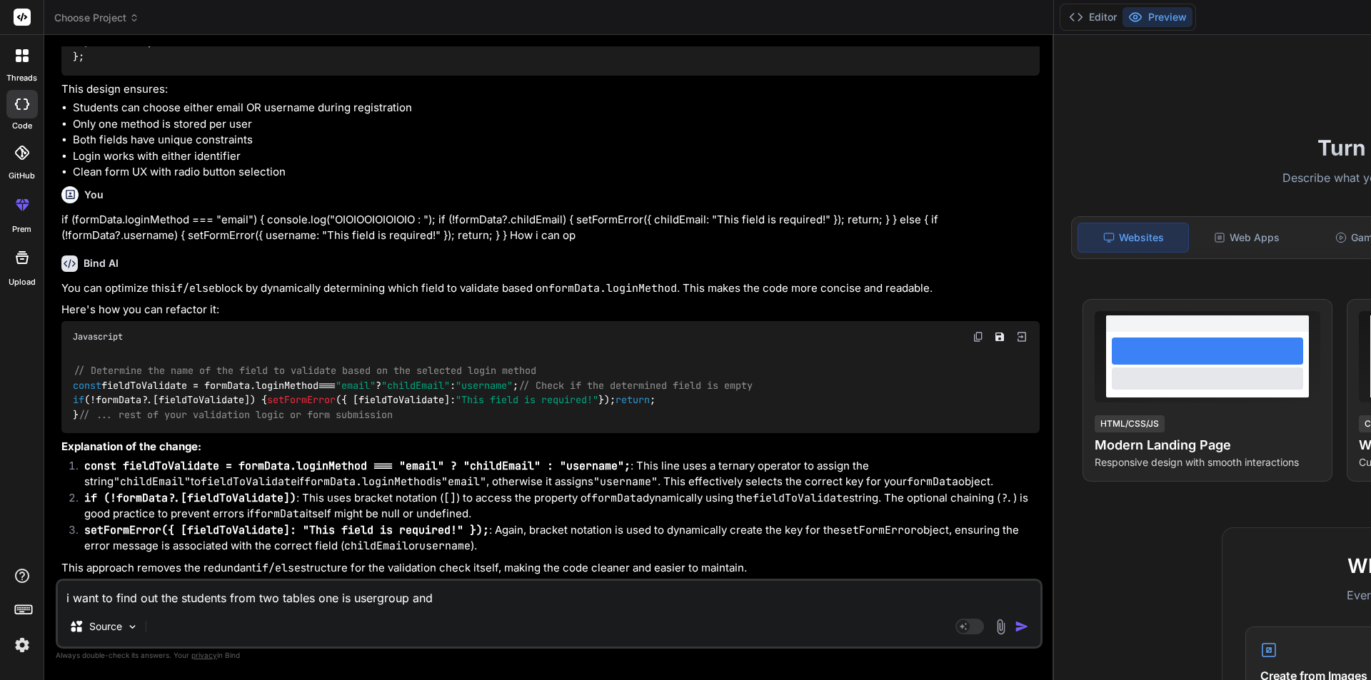
type textarea "i want to find out the students from two tables one is usergroup and"
type textarea "x"
type textarea "i want to find out the students from two tables one is usergroup and o"
type textarea "x"
type textarea "i want to find out the students from two tables one is usergroup and ot"
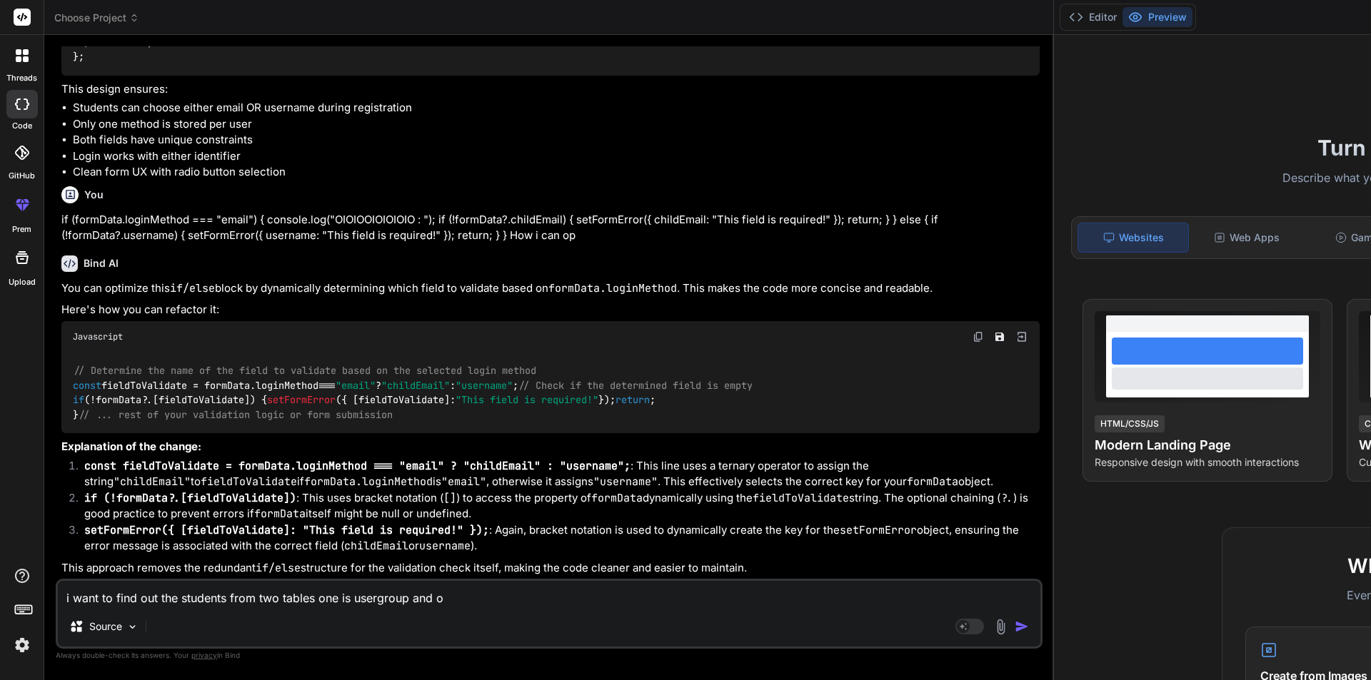
type textarea "x"
type textarea "i want to find out the students from two tables one is usergroup and oth"
type textarea "x"
type textarea "i want to find out the students from two tables one is usergroup and othe"
type textarea "x"
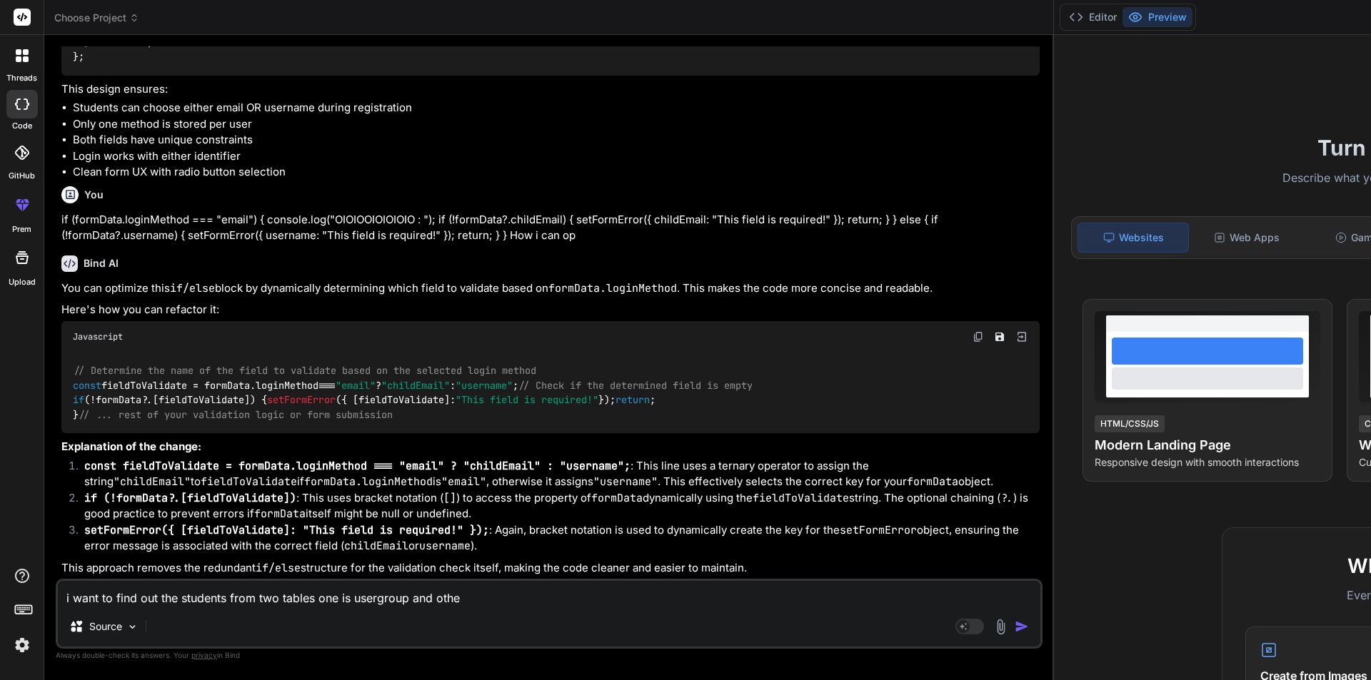
type textarea "i want to find out the students from two tables one is usergroup and other"
type textarea "x"
type textarea "i want to find out the students from two tables one is usergroup and other"
type textarea "x"
type textarea "i want to find out the students from two tables one is usergroup and other o"
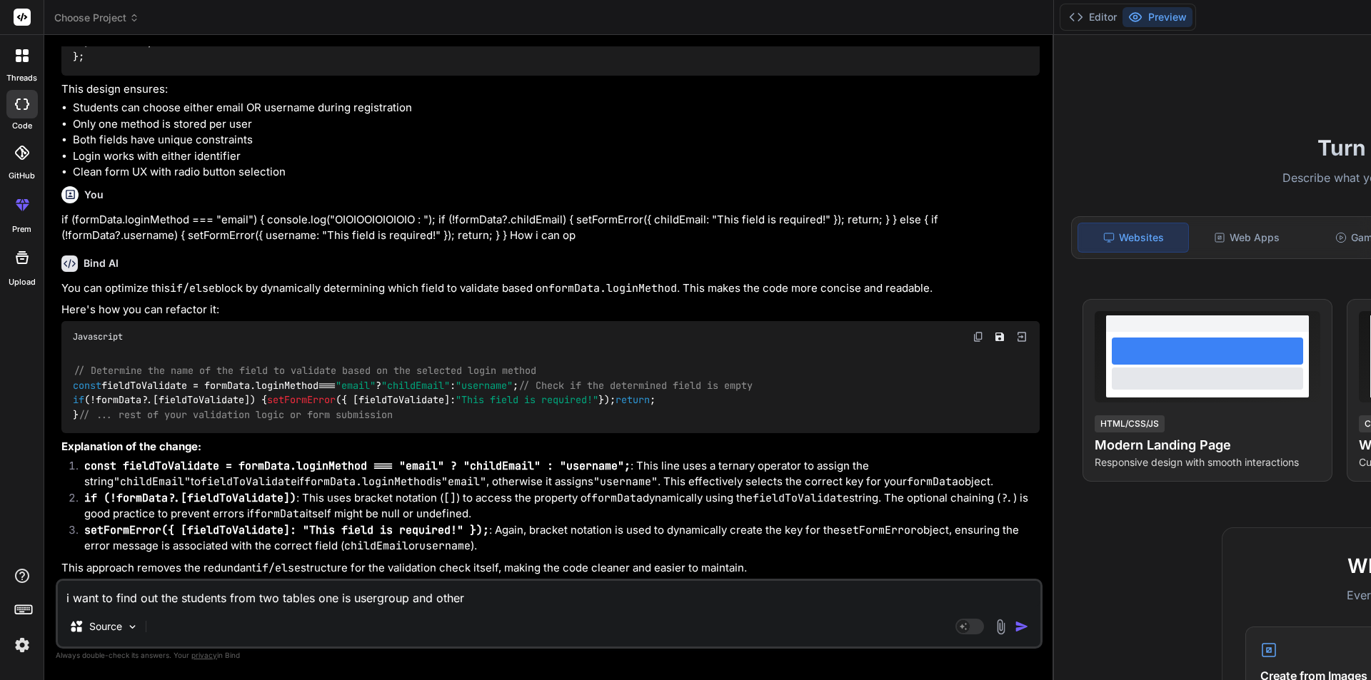
type textarea "x"
type textarea "i want to find out the students from two tables one is usergroup and other on"
type textarea "x"
type textarea "i want to find out the students from two tables one is usergroup and other one"
type textarea "x"
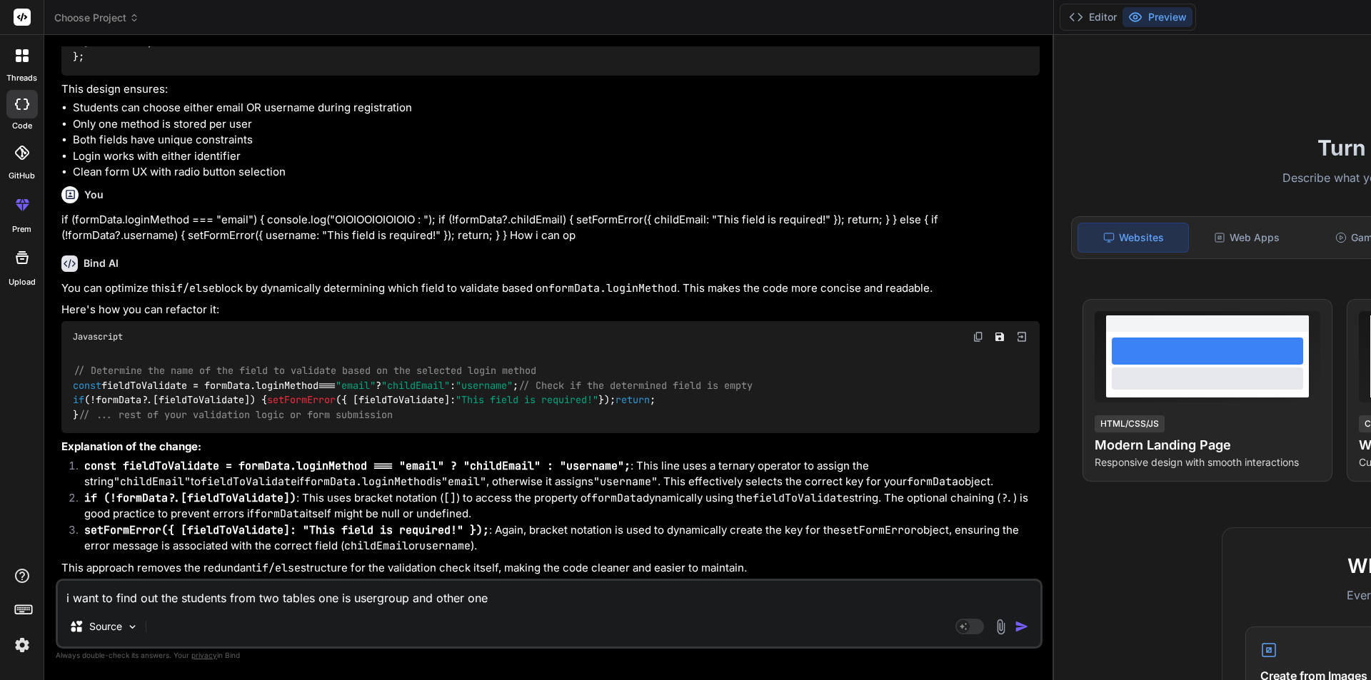
type textarea "i want to find out the students from two tables one is usergroup and other one"
type textarea "x"
type textarea "i want to find out the students from two tables one is usergroup and other one i"
type textarea "x"
type textarea "i want to find out the students from two tables one is usergroup and other one …"
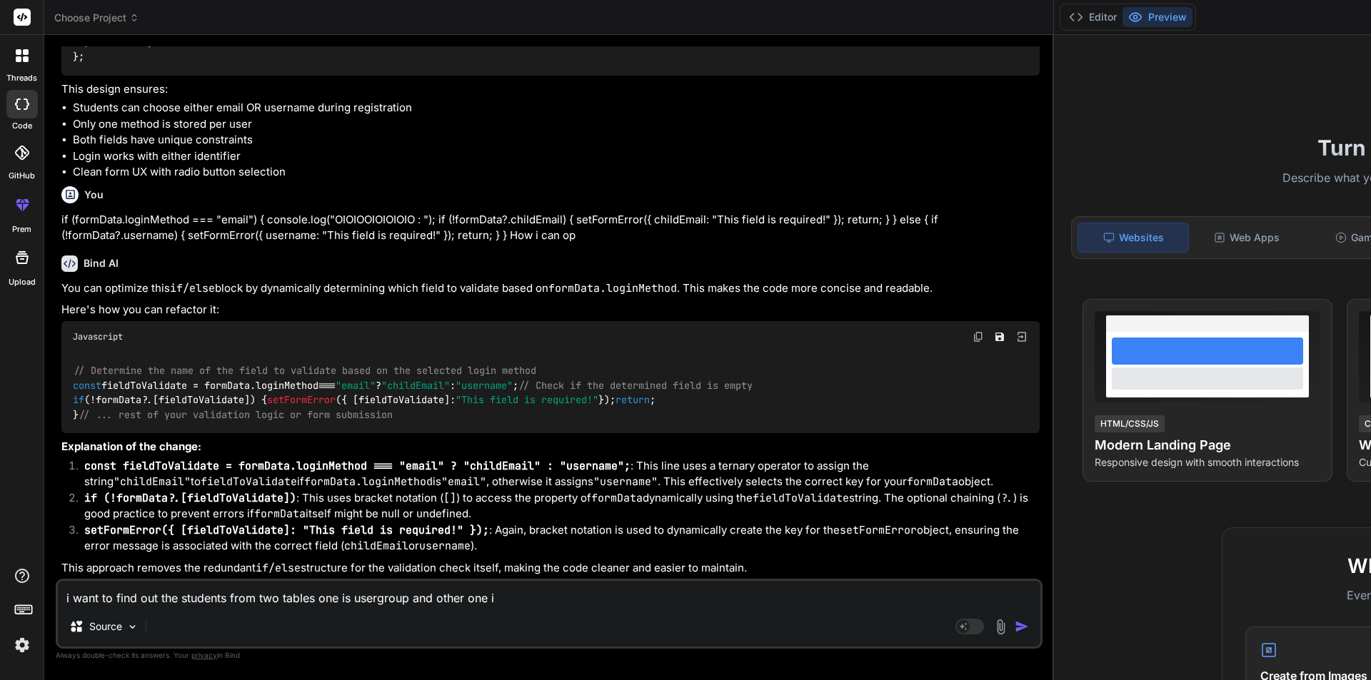
type textarea "x"
type textarea "i want to find out the students from two tables one is usergroup and other one …"
type textarea "x"
type textarea "i want to find out the students from two tables one is usergroup and other one …"
type textarea "x"
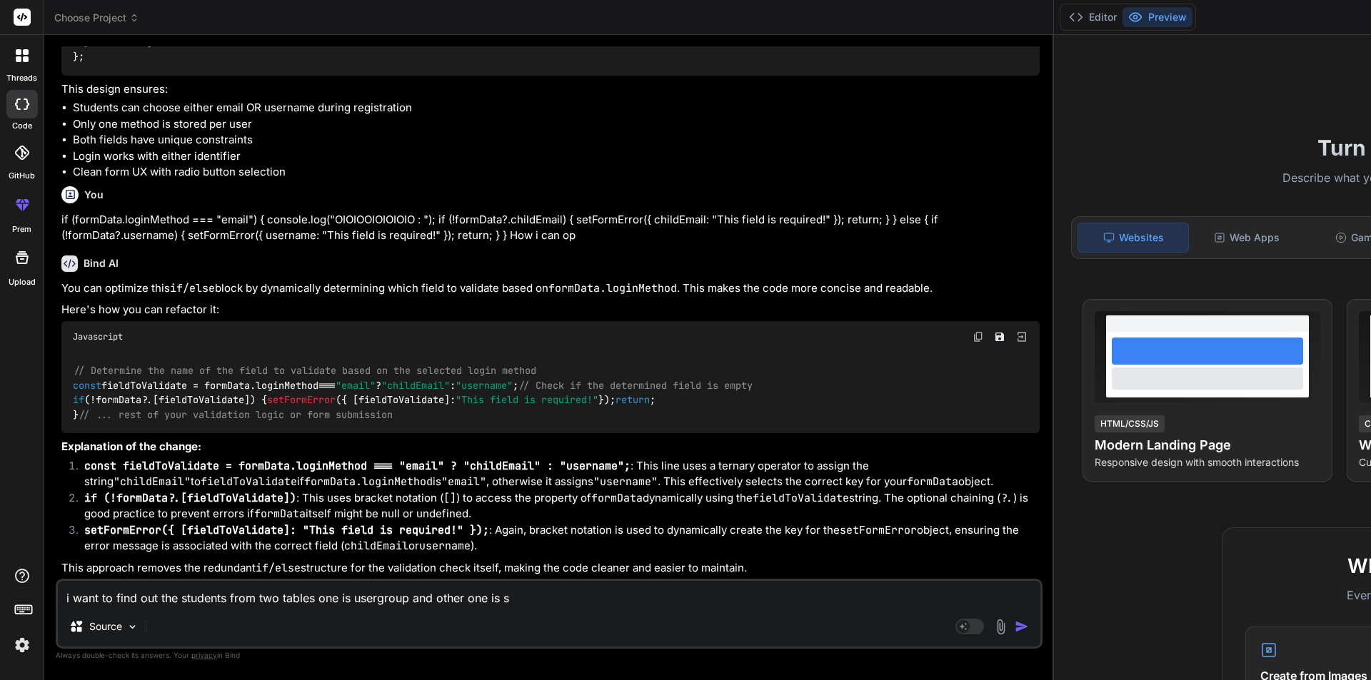
type textarea "i want to find out the students from two tables one is usergroup and other one …"
type textarea "x"
type textarea "i want to find out the students from two tables one is usergroup and other one …"
type textarea "x"
type textarea "i want to find out the students from two tables one is usergroup and other one …"
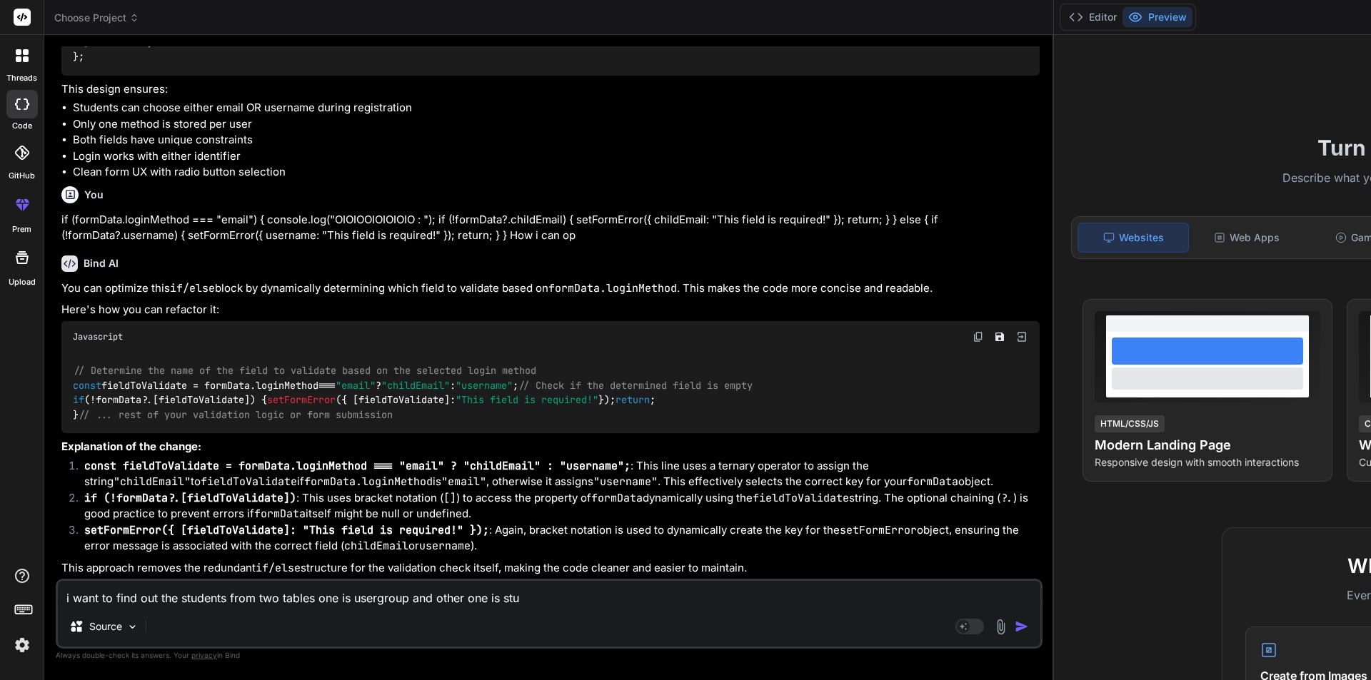
type textarea "x"
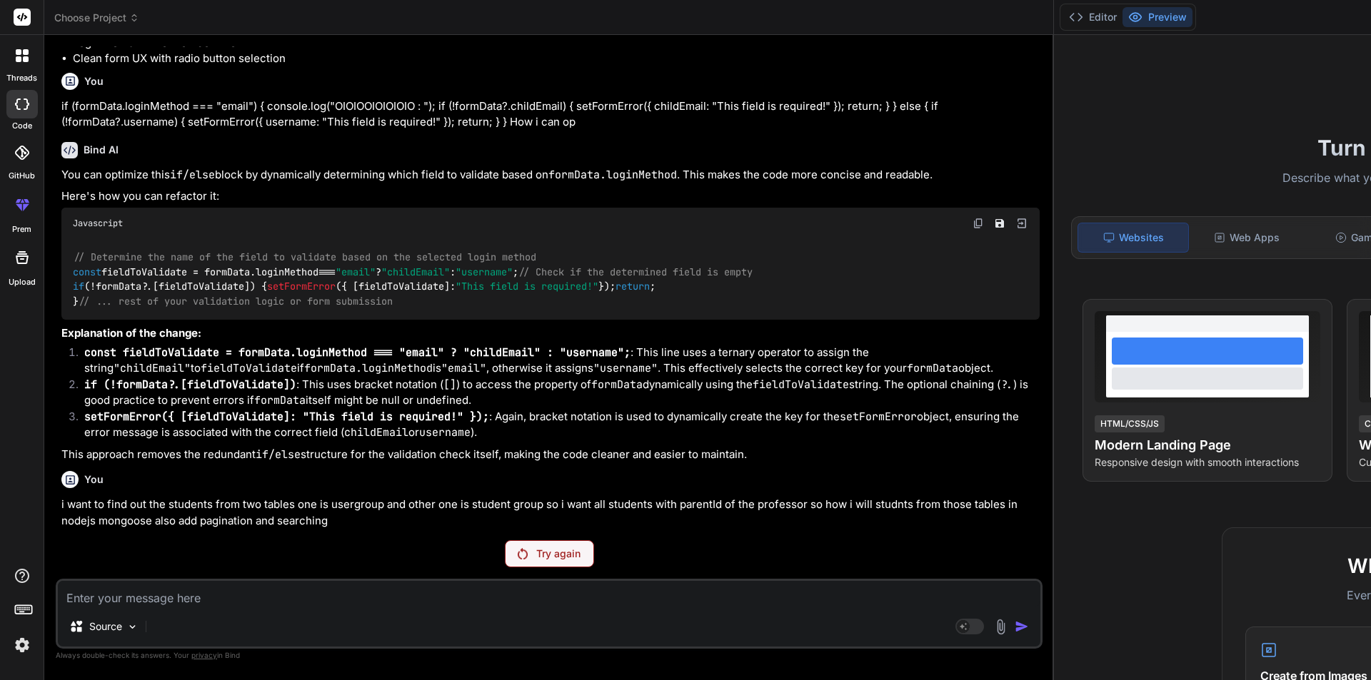
scroll to position [7664, 0]
click at [536, 555] on p "Try again" at bounding box center [558, 554] width 44 height 14
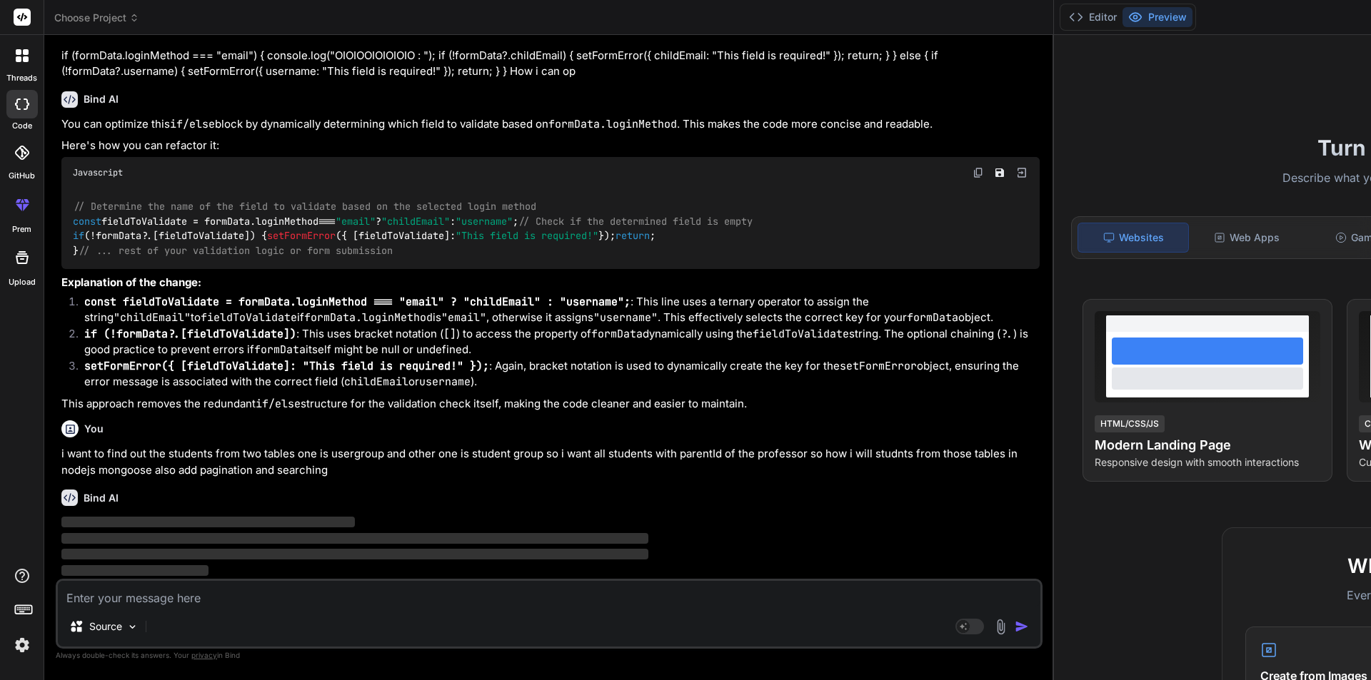
scroll to position [7714, 0]
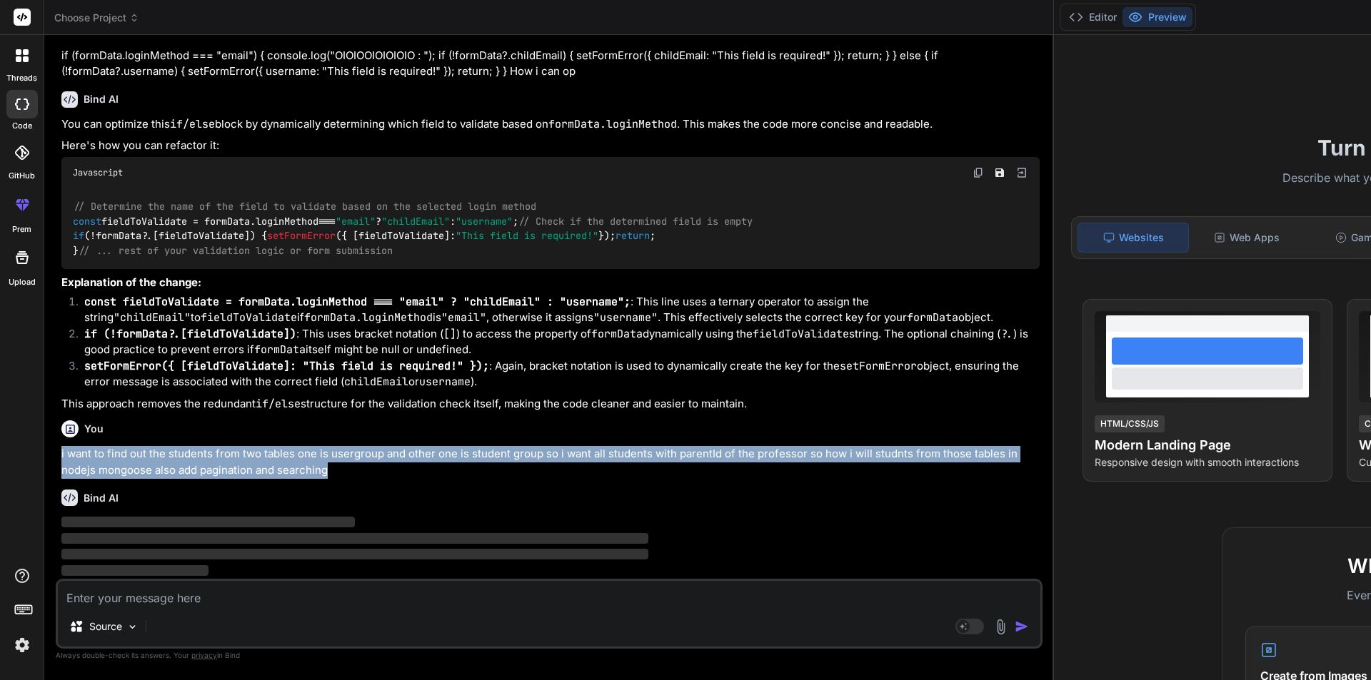
drag, startPoint x: 593, startPoint y: 476, endPoint x: 55, endPoint y: 459, distance: 538.5
click at [55, 459] on div "Bind AI Web Search Created with Pixso. Code Generator You Monitor and compile u…" at bounding box center [548, 357] width 1009 height 645
copy p "i want to find out the students from two tables one is usergroup and other one …"
click at [30, 640] on img at bounding box center [22, 645] width 24 height 24
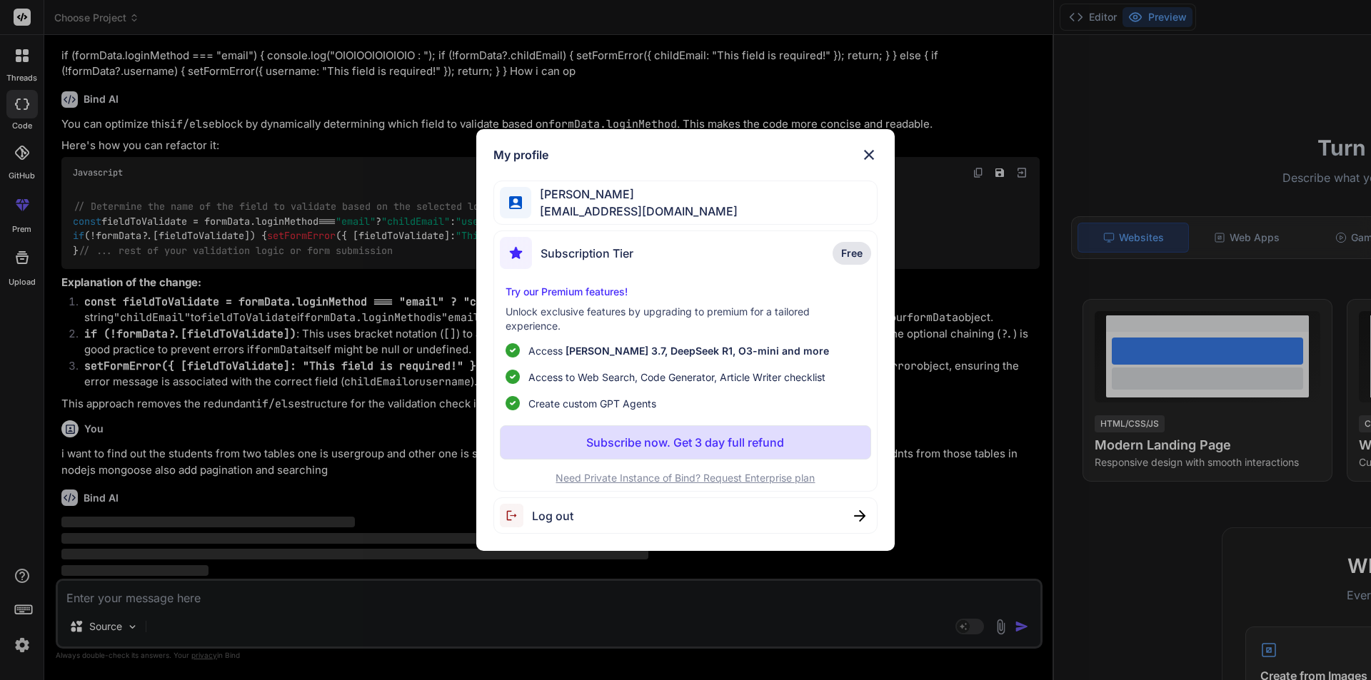
click at [29, 640] on div "My profile Ali khan asif04@yopmail.com Subscription Tier Free Try our Premium f…" at bounding box center [685, 340] width 1371 height 680
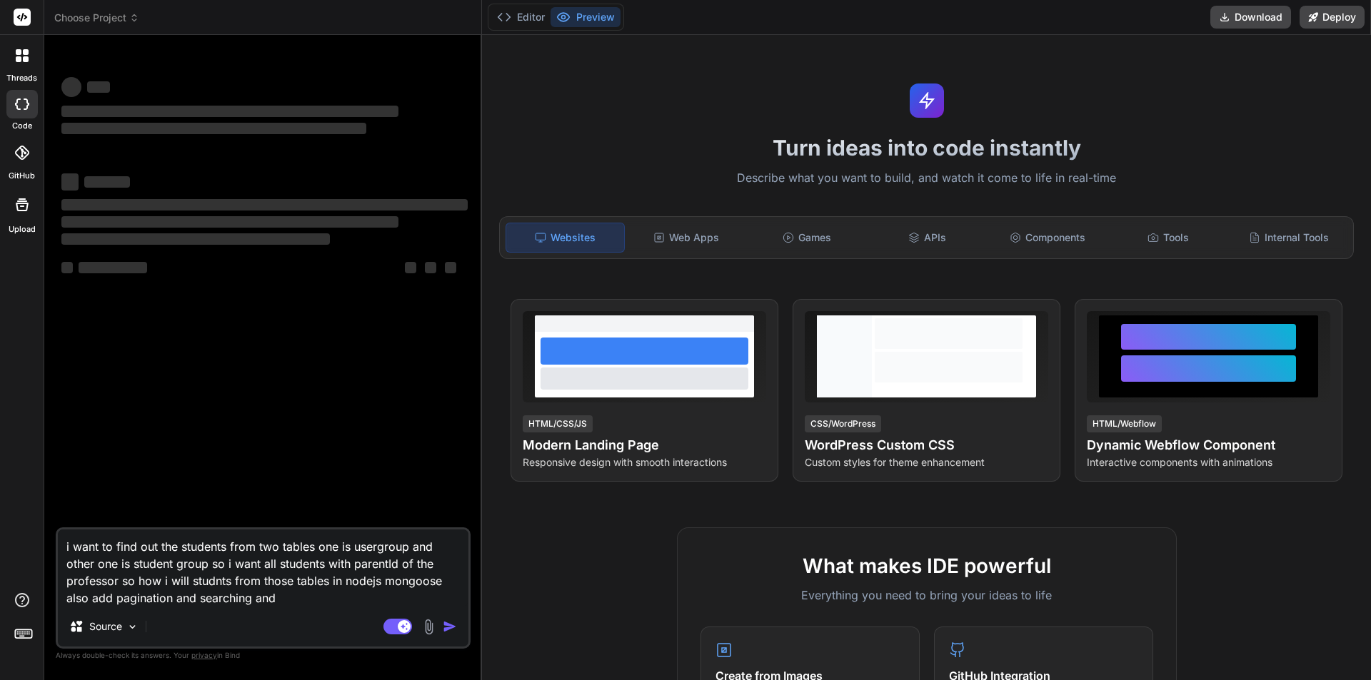
click at [288, 604] on textarea "i want to find out the students from two tables one is usergroup and other one …" at bounding box center [263, 568] width 410 height 77
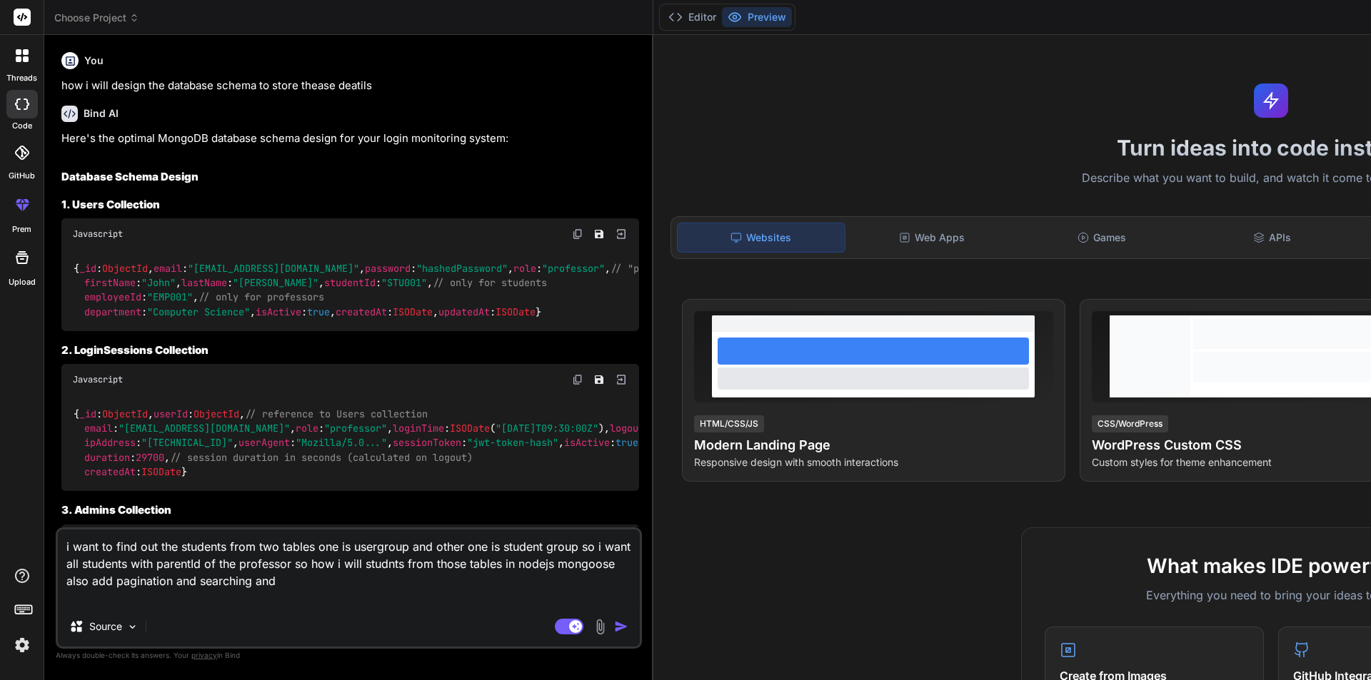
drag, startPoint x: 303, startPoint y: 601, endPoint x: 293, endPoint y: 600, distance: 9.3
click at [299, 600] on textarea "i want to find out the students from two tables one is usergroup and other one …" at bounding box center [349, 568] width 582 height 77
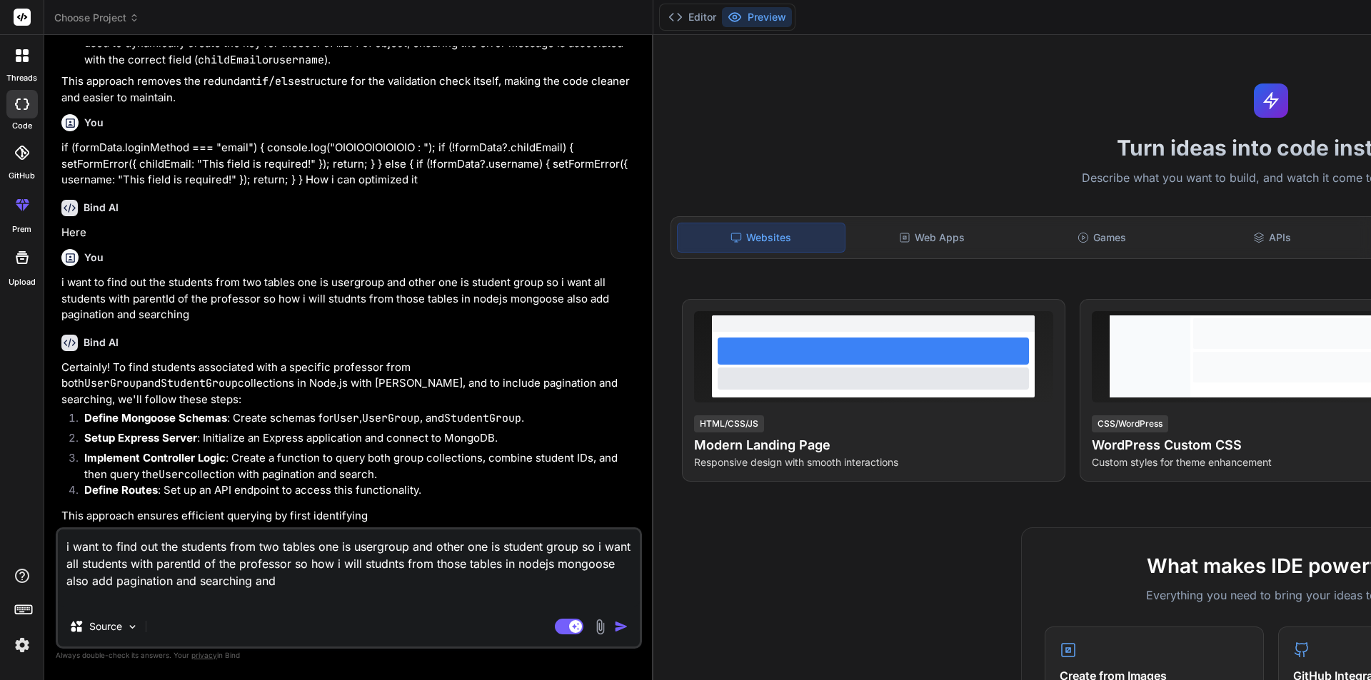
scroll to position [7804, 0]
click at [614, 628] on img "button" at bounding box center [621, 627] width 14 height 14
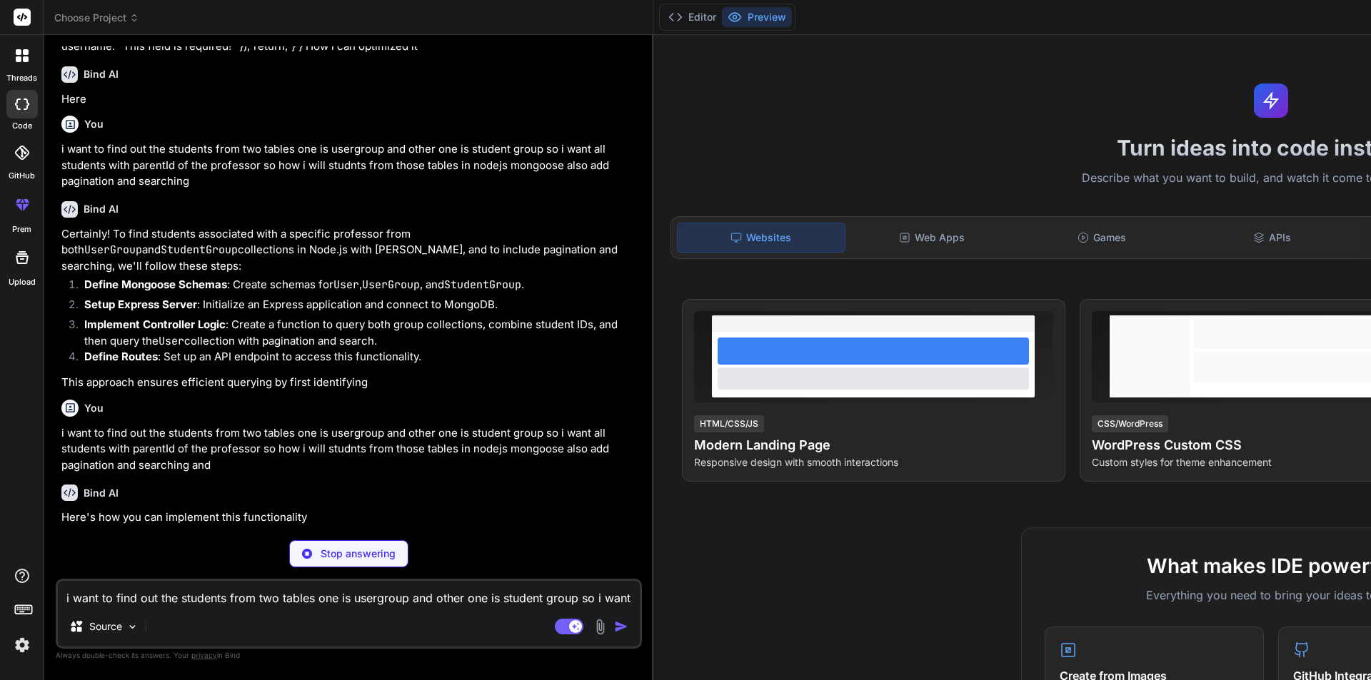
scroll to position [7949, 0]
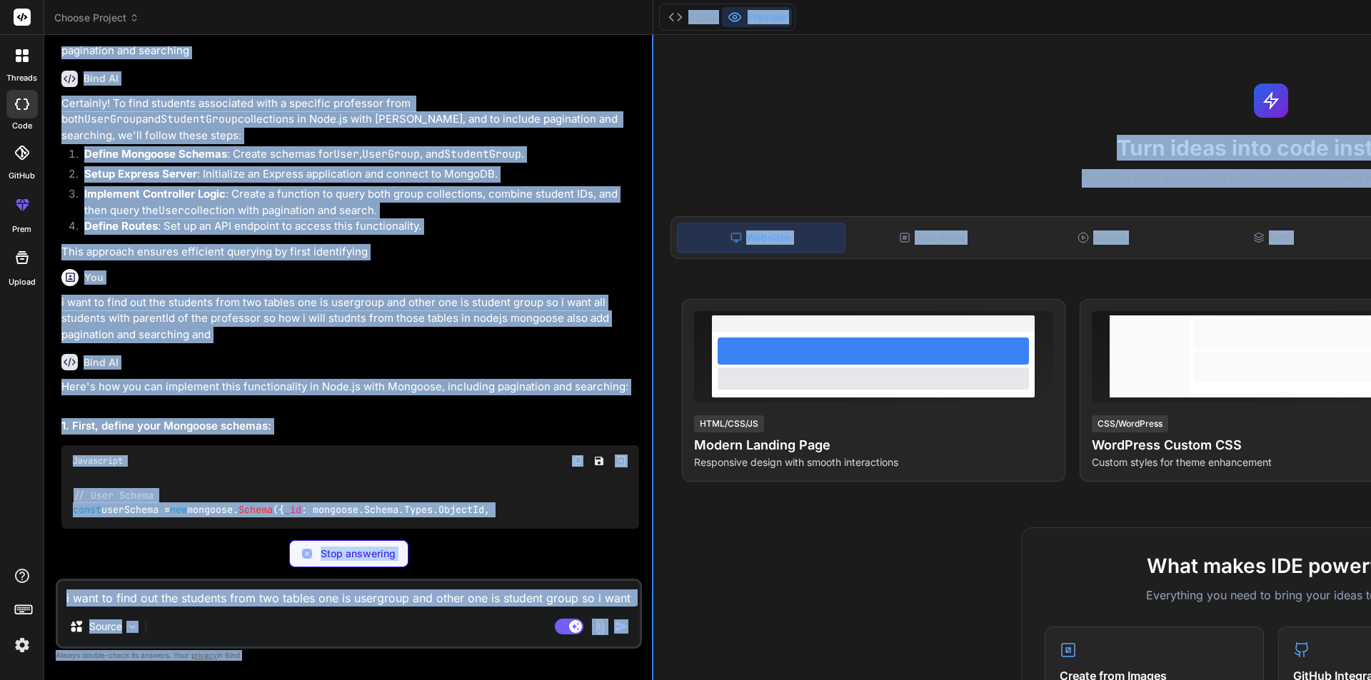
click at [480, 289] on div "Choose Project Created with Pixso. Bind AI Web Search Created with Pixso. Code …" at bounding box center [966, 340] width 1845 height 680
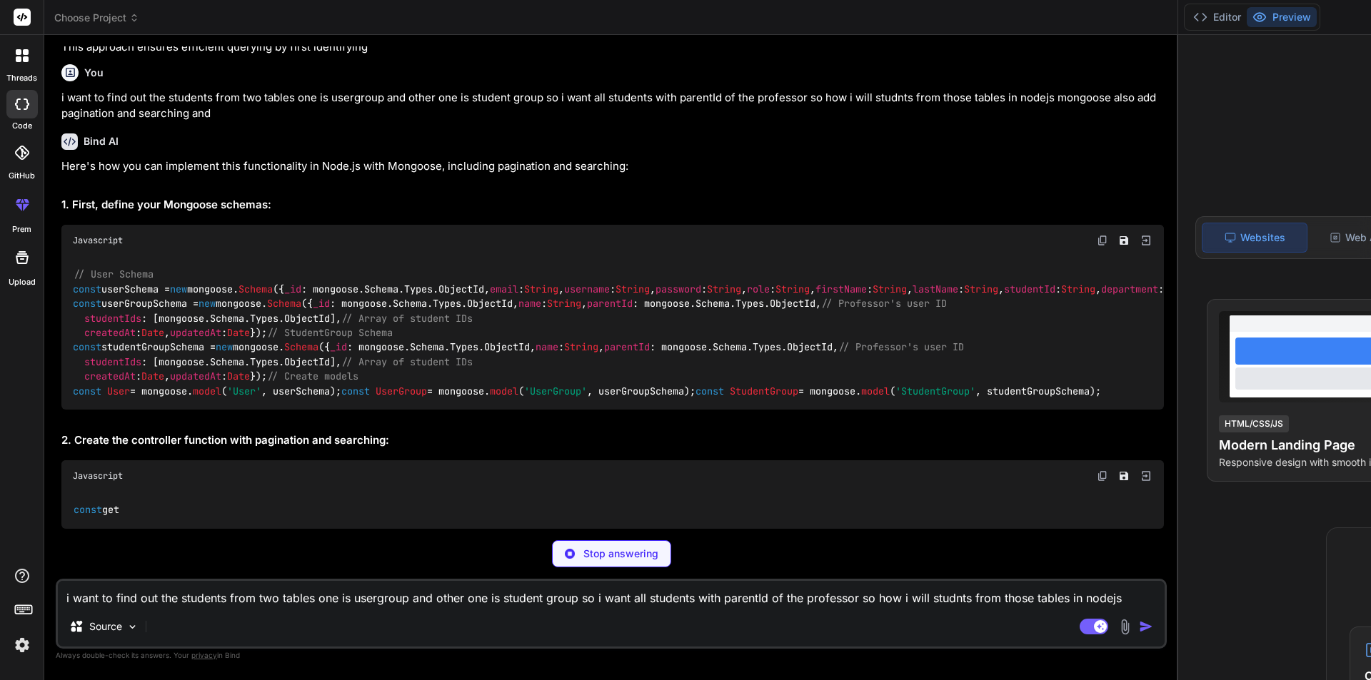
drag, startPoint x: 480, startPoint y: 289, endPoint x: 852, endPoint y: 304, distance: 371.5
click at [852, 304] on div "Choose Project Created with Pixso. Bind AI Web Search Created with Pixso. Code …" at bounding box center [1008, 340] width 1928 height 680
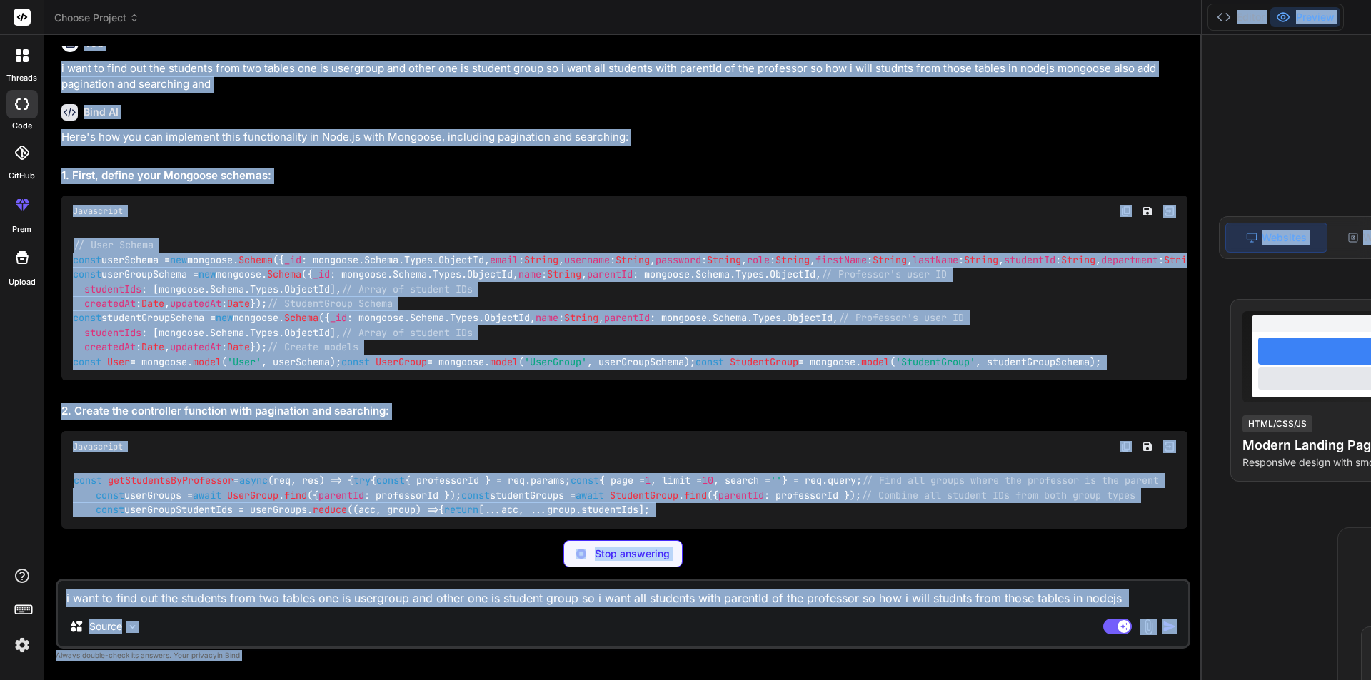
scroll to position [7657, 0]
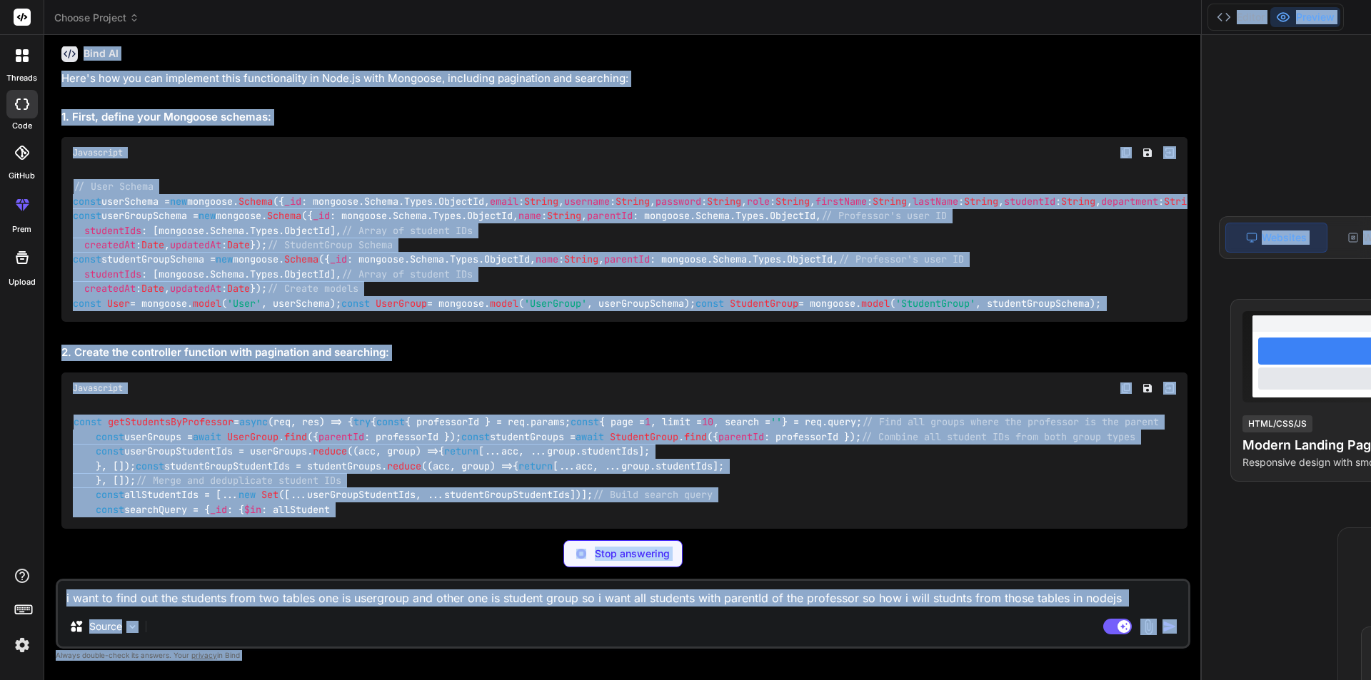
click at [301, 323] on div "// User Schema const userSchema = new mongoose. Schema ({ _id : mongoose. Schem…" at bounding box center [624, 245] width 1126 height 154
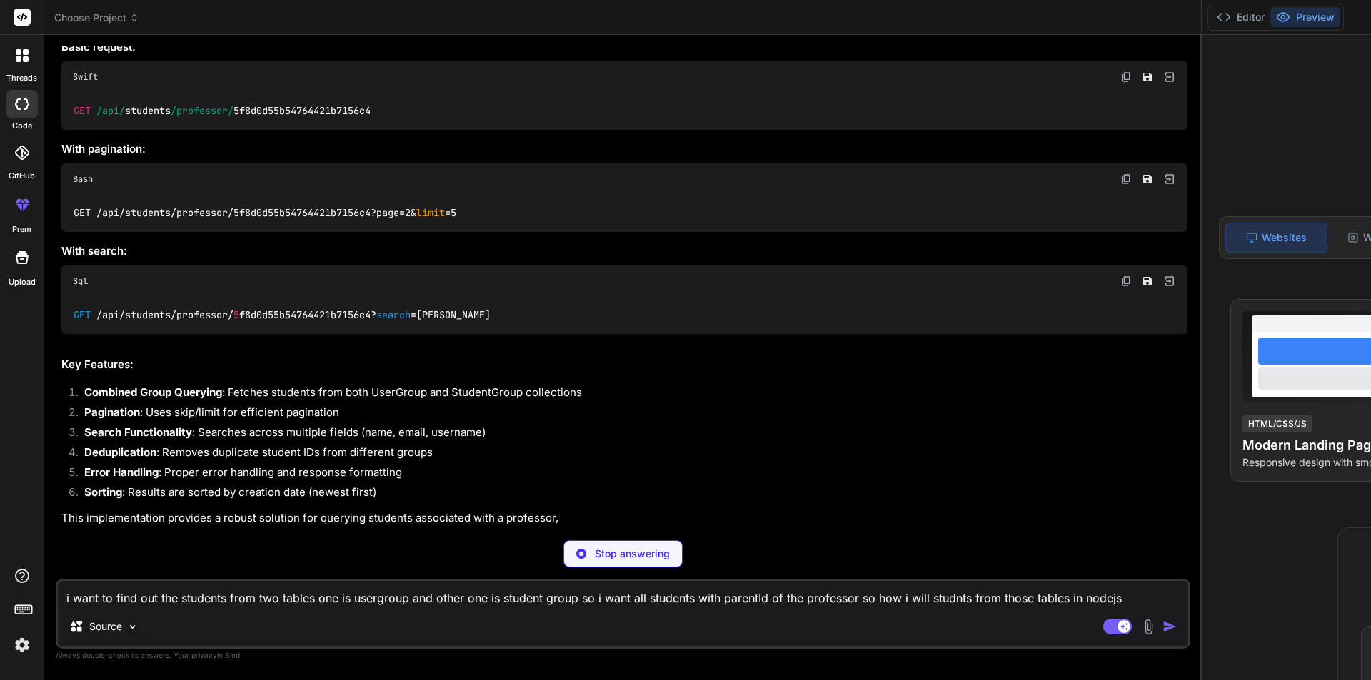
scroll to position [8513, 0]
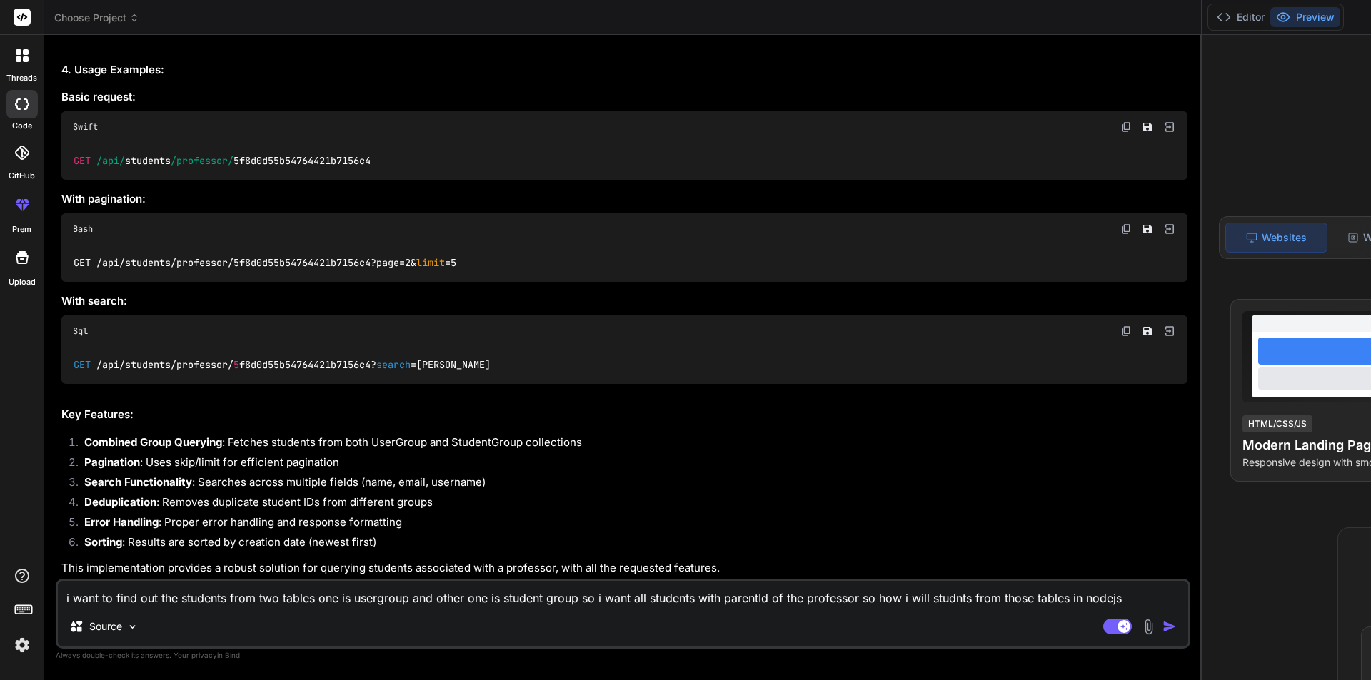
type textarea "x"
drag, startPoint x: 211, startPoint y: 597, endPoint x: 201, endPoint y: 594, distance: 9.7
click at [206, 595] on textarea "i want to find out the students from two tables one is usergroup and other one …" at bounding box center [623, 594] width 1130 height 26
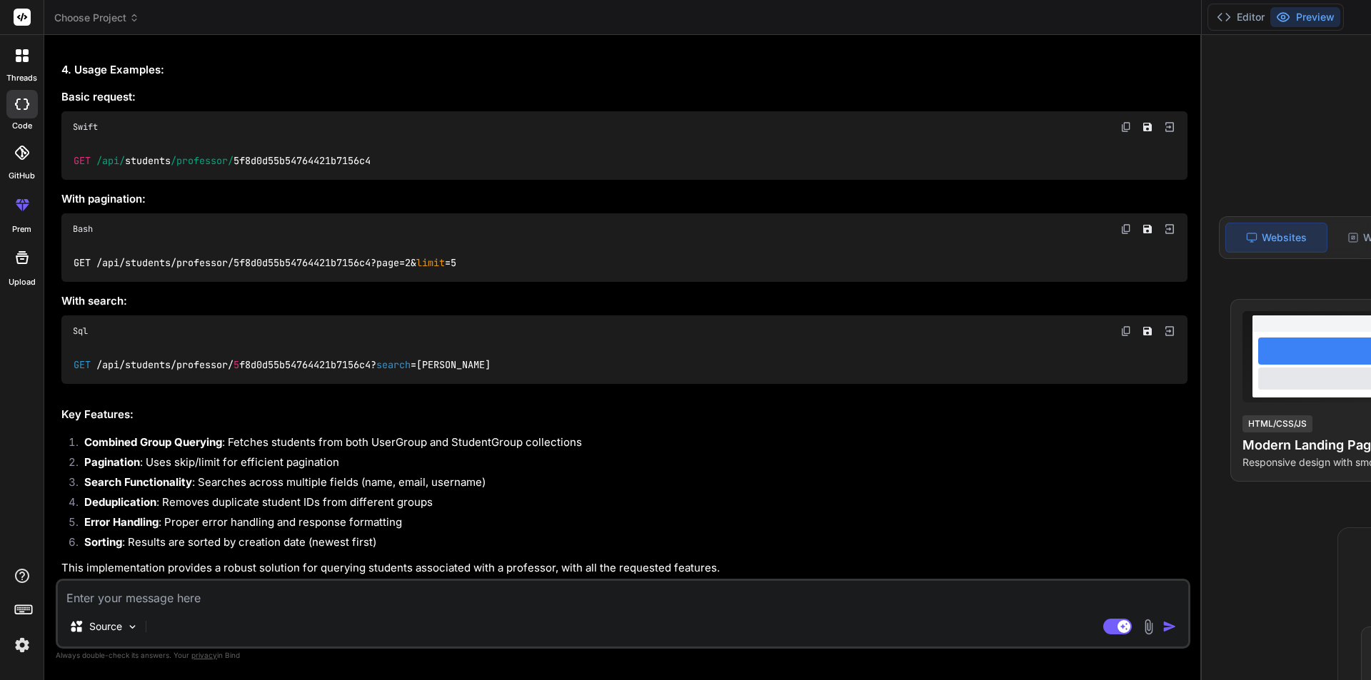
type textarea "i"
type textarea "x"
type textarea "is"
type textarea "x"
type textarea "is"
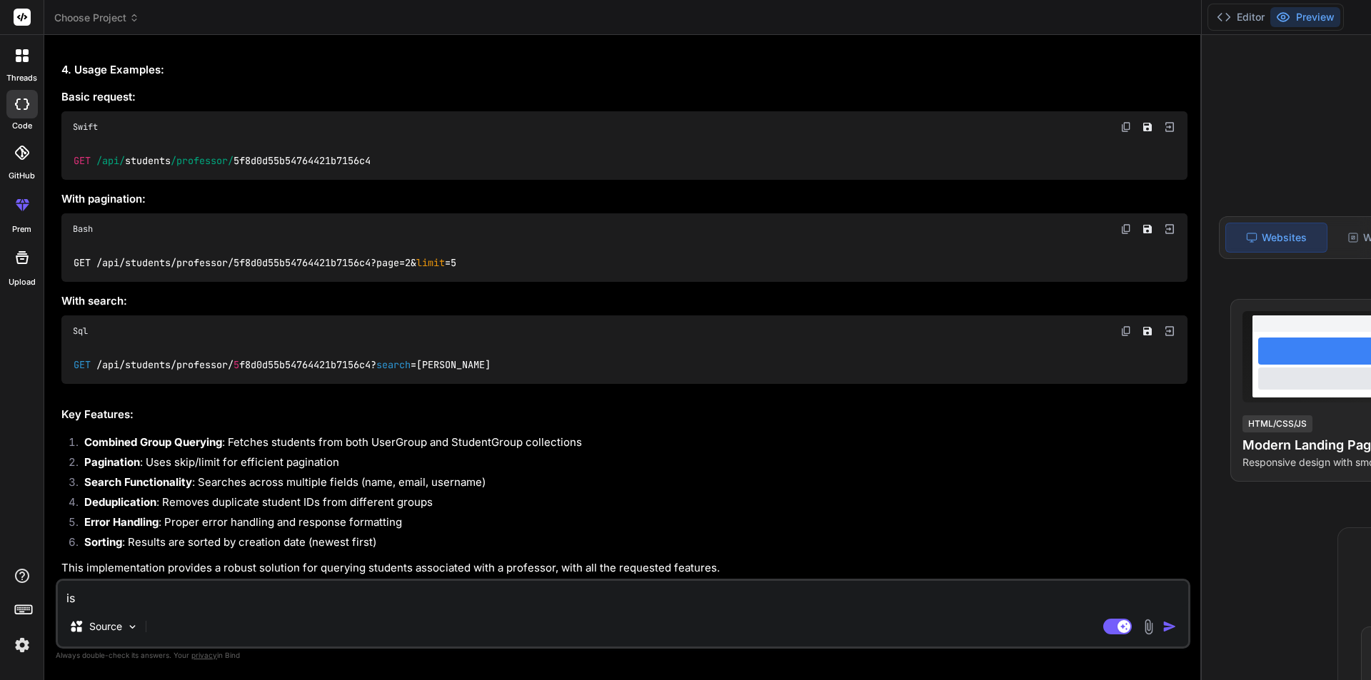
type textarea "x"
type textarea "is t"
type textarea "x"
type textarea "is th"
type textarea "x"
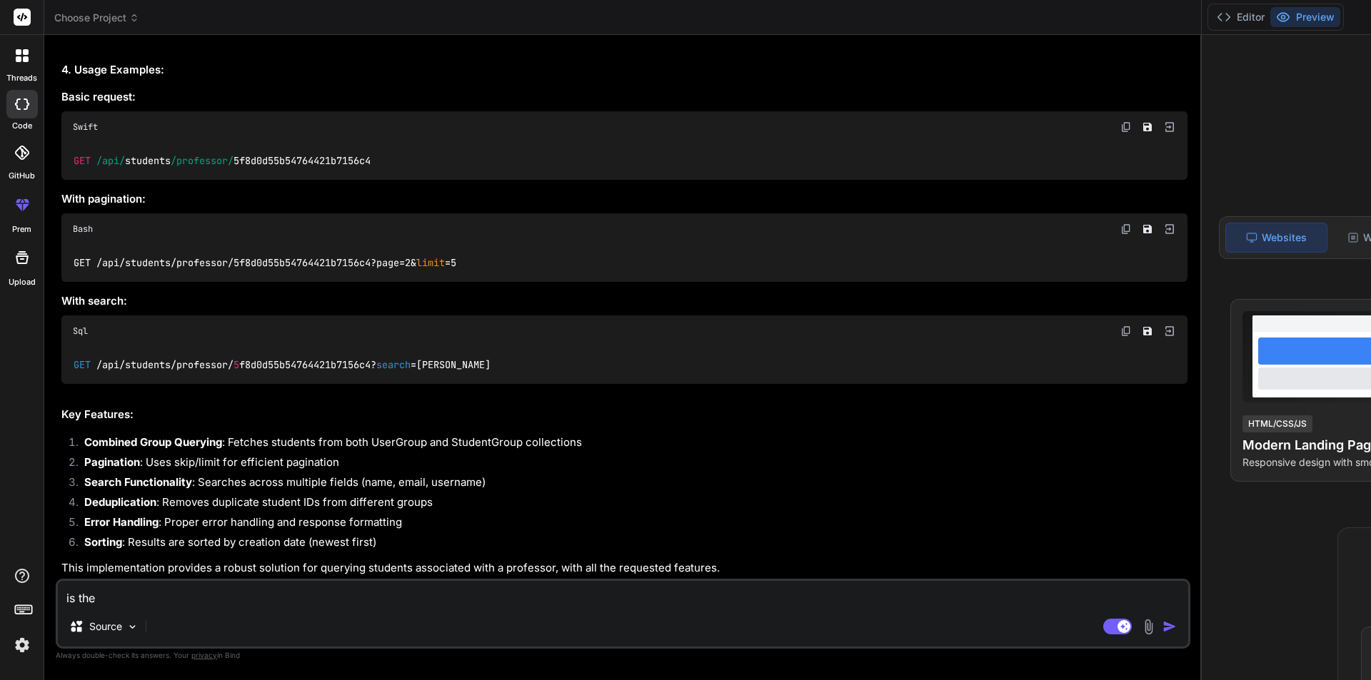
type textarea "is ther"
type textarea "x"
type textarea "is ther="
type textarea "x"
type textarea "is ther=="
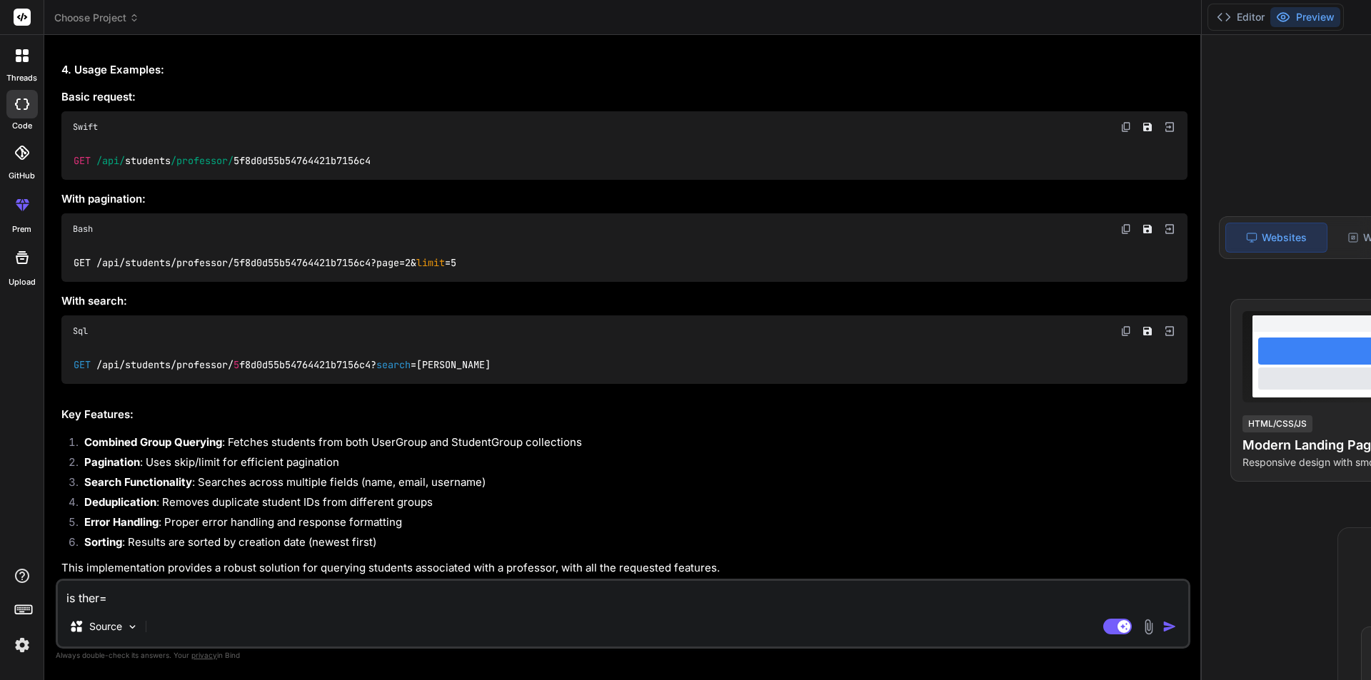
type textarea "x"
type textarea "is ther="
type textarea "x"
type textarea "is ther"
type textarea "x"
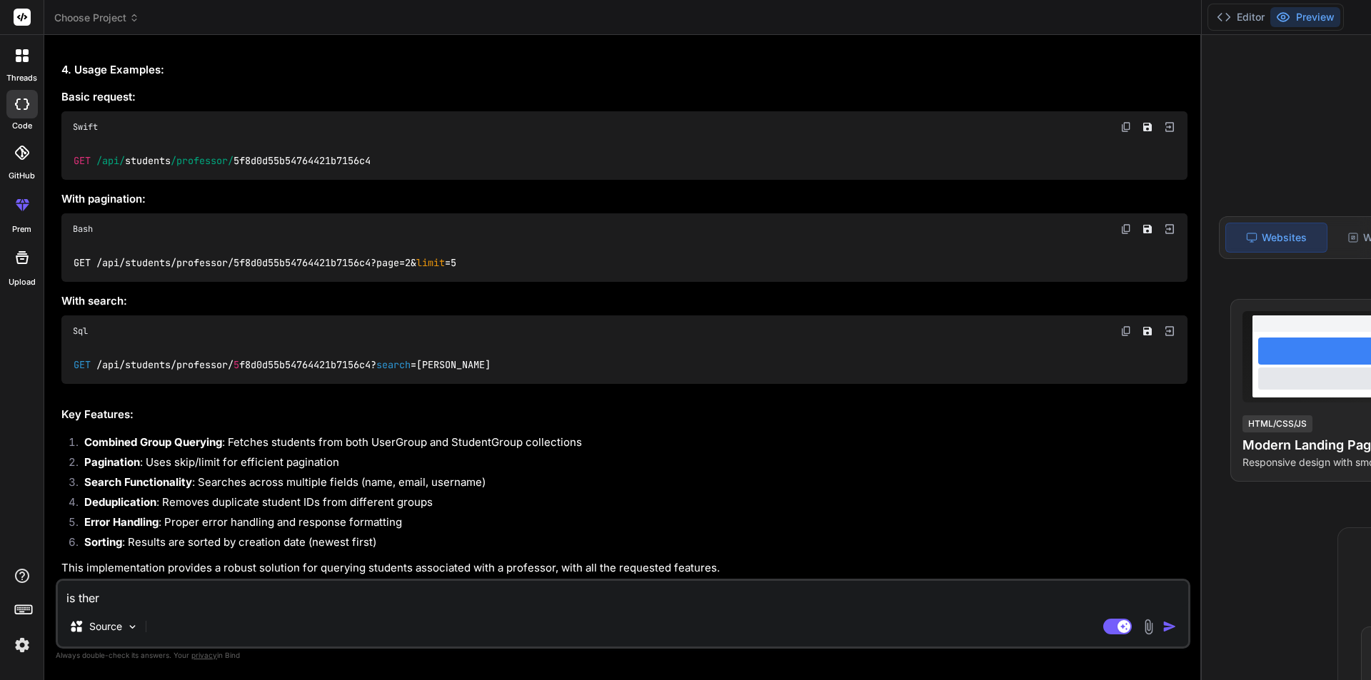
type textarea "is there"
type textarea "x"
type textarea "is there"
type textarea "x"
type textarea "is there a"
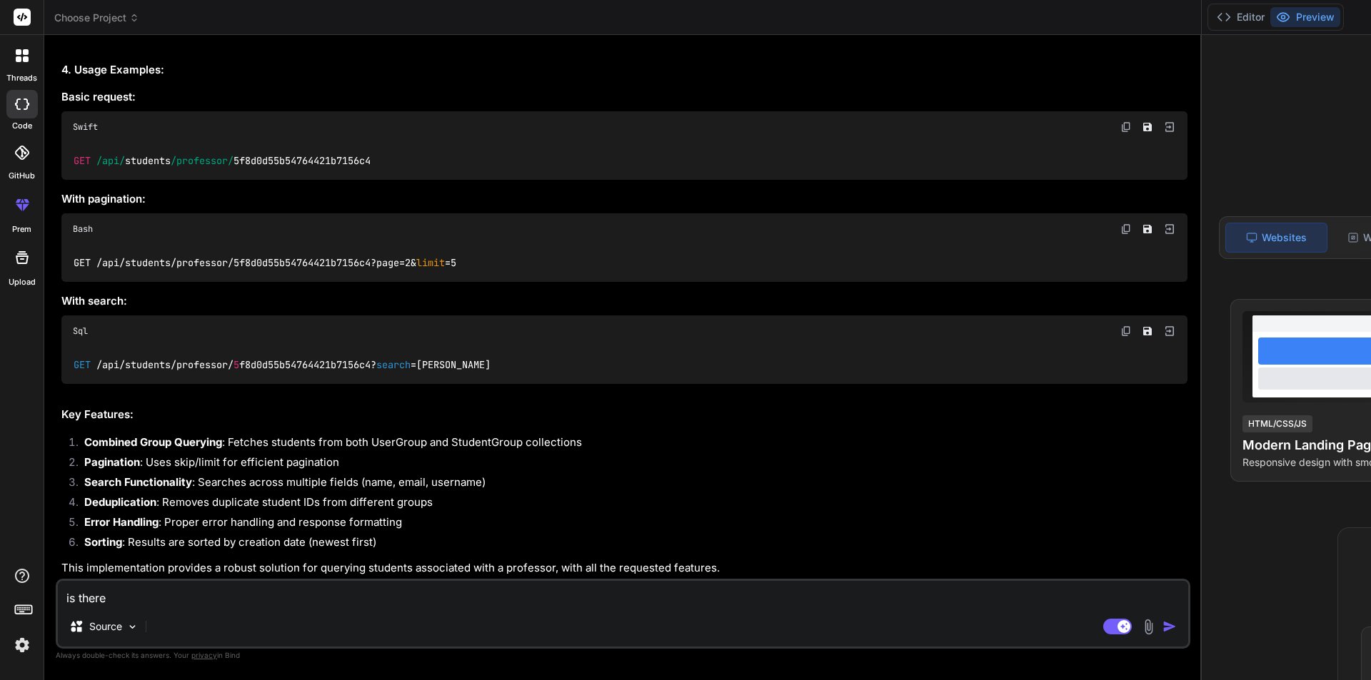
type textarea "x"
type textarea "is there an"
type textarea "x"
type textarea "is there any"
type textarea "x"
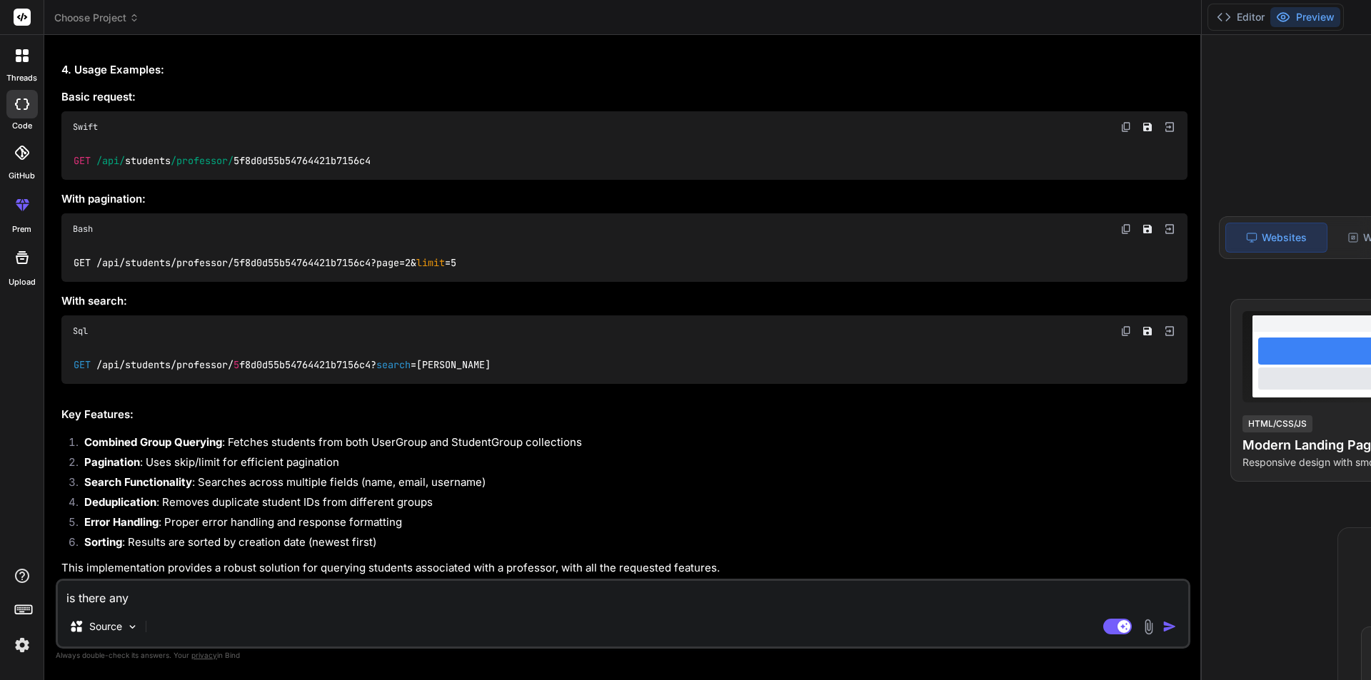
type textarea "is there any"
type textarea "x"
type textarea "is there any o"
type textarea "x"
type textarea "is there any op"
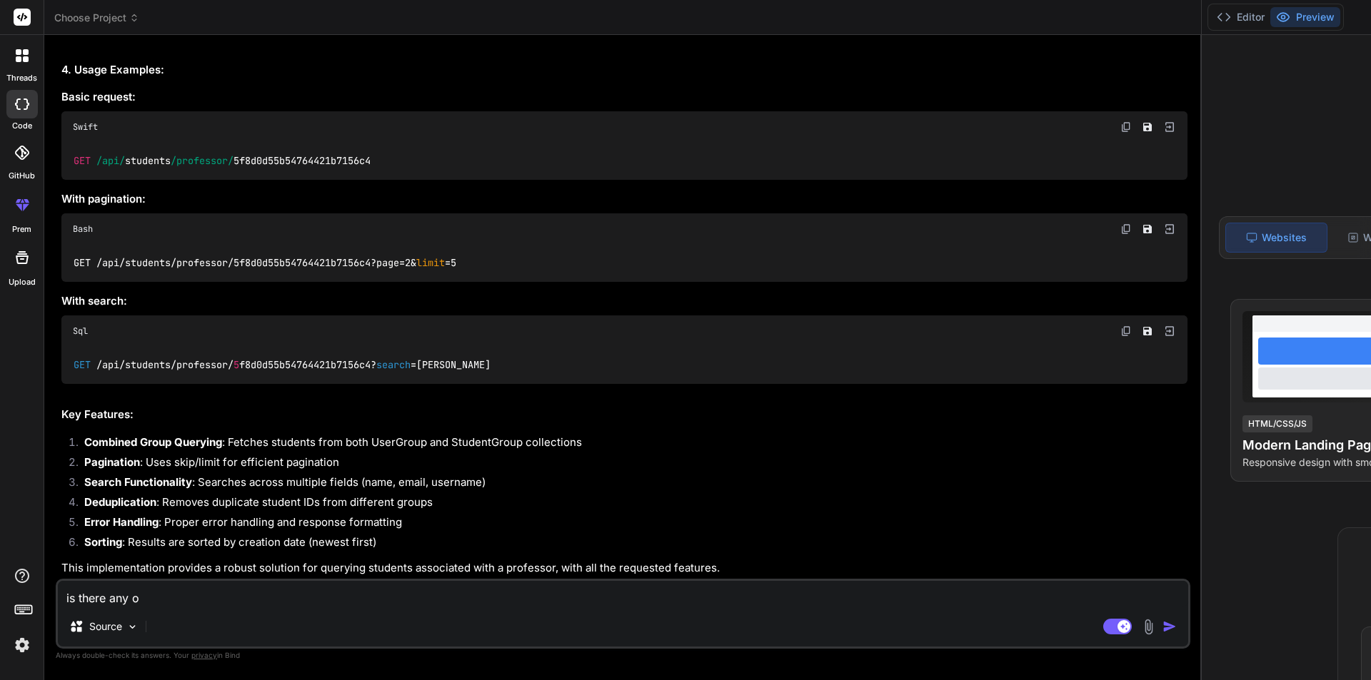
type textarea "x"
type textarea "is there any opt"
type textarea "x"
type textarea "is there any opti"
type textarea "x"
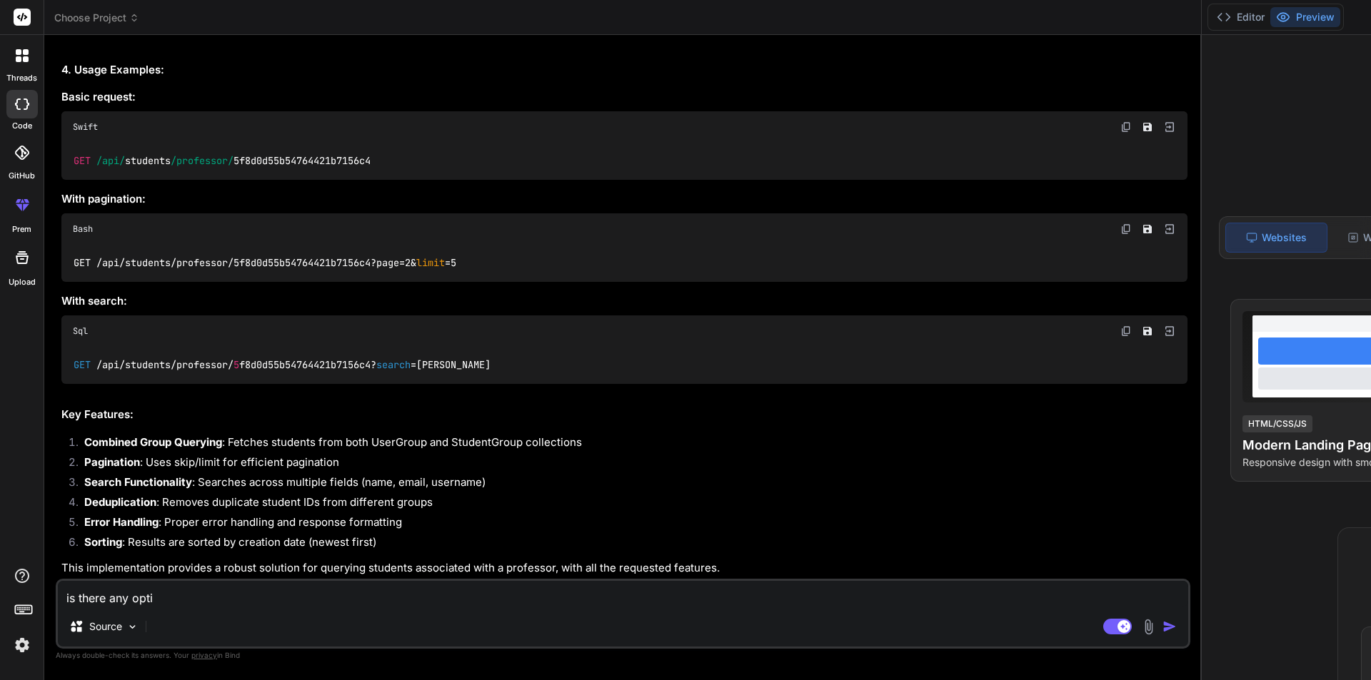
type textarea "is there any optim"
type textarea "x"
type textarea "is there any optimi"
type textarea "x"
type textarea "is there any optimiz"
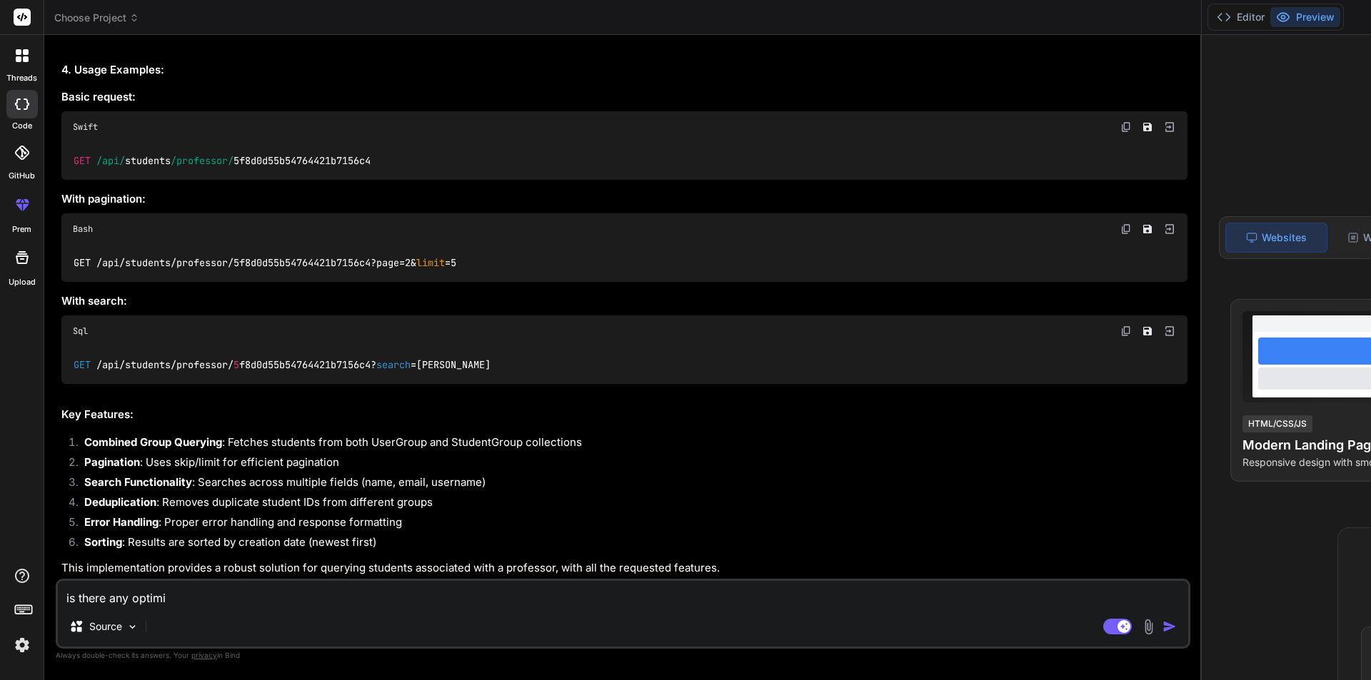
type textarea "x"
type textarea "is there any optimiza"
type textarea "x"
type textarea "is there any optimizat"
type textarea "x"
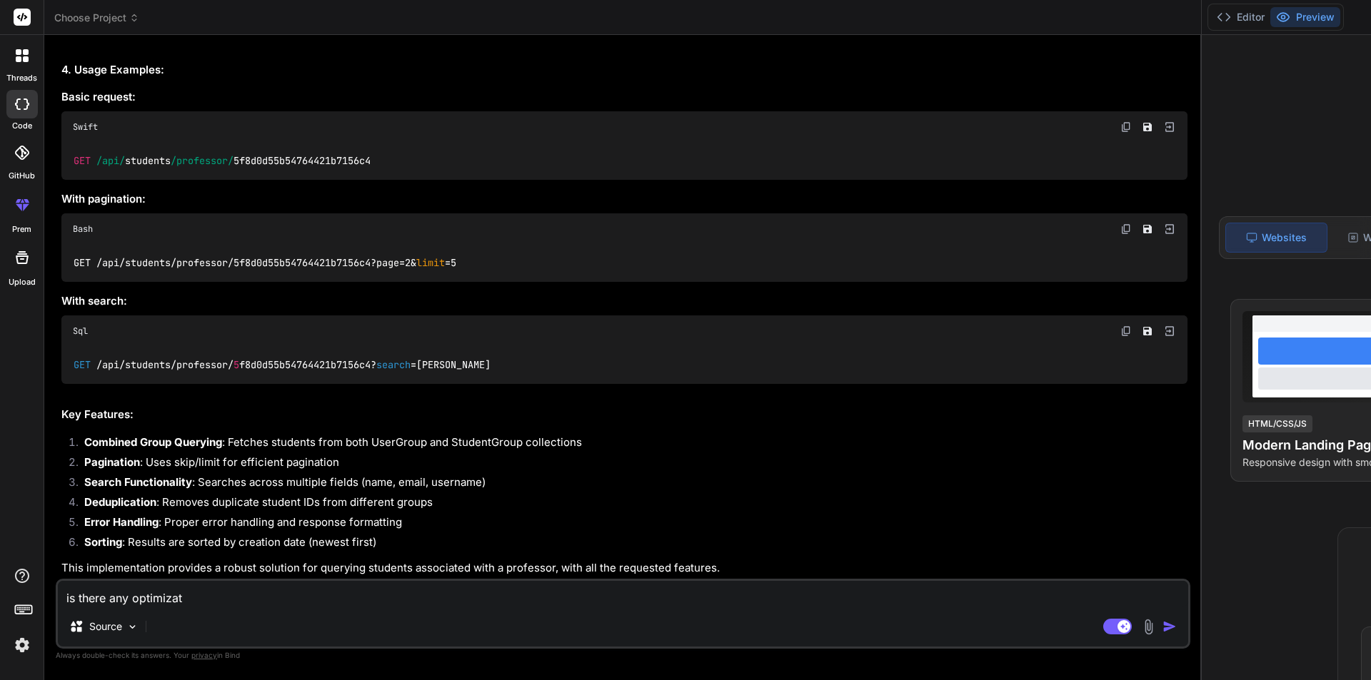
type textarea "is there any optimizati"
type textarea "x"
type textarea "is there any optimizatie"
type textarea "x"
type textarea "is there any optimizatied"
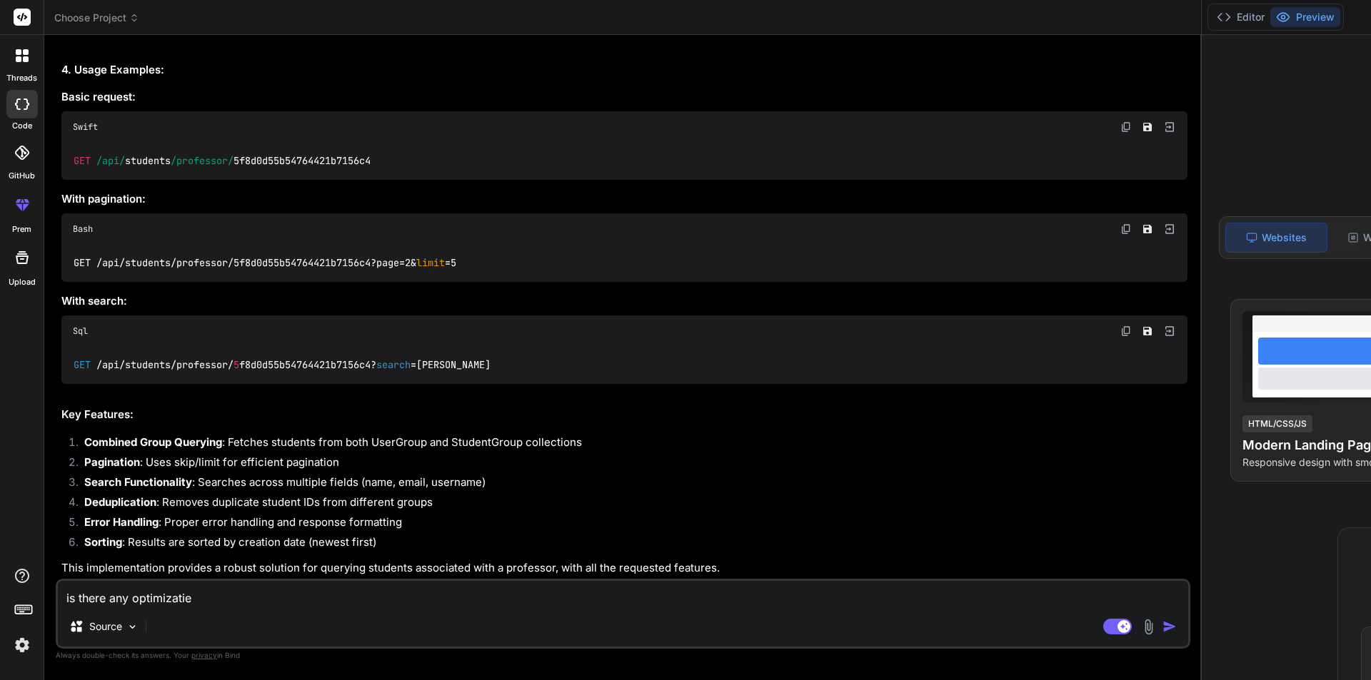
type textarea "x"
type textarea "is there any optimizatied"
type textarea "x"
type textarea "is there any optimizatied c"
type textarea "x"
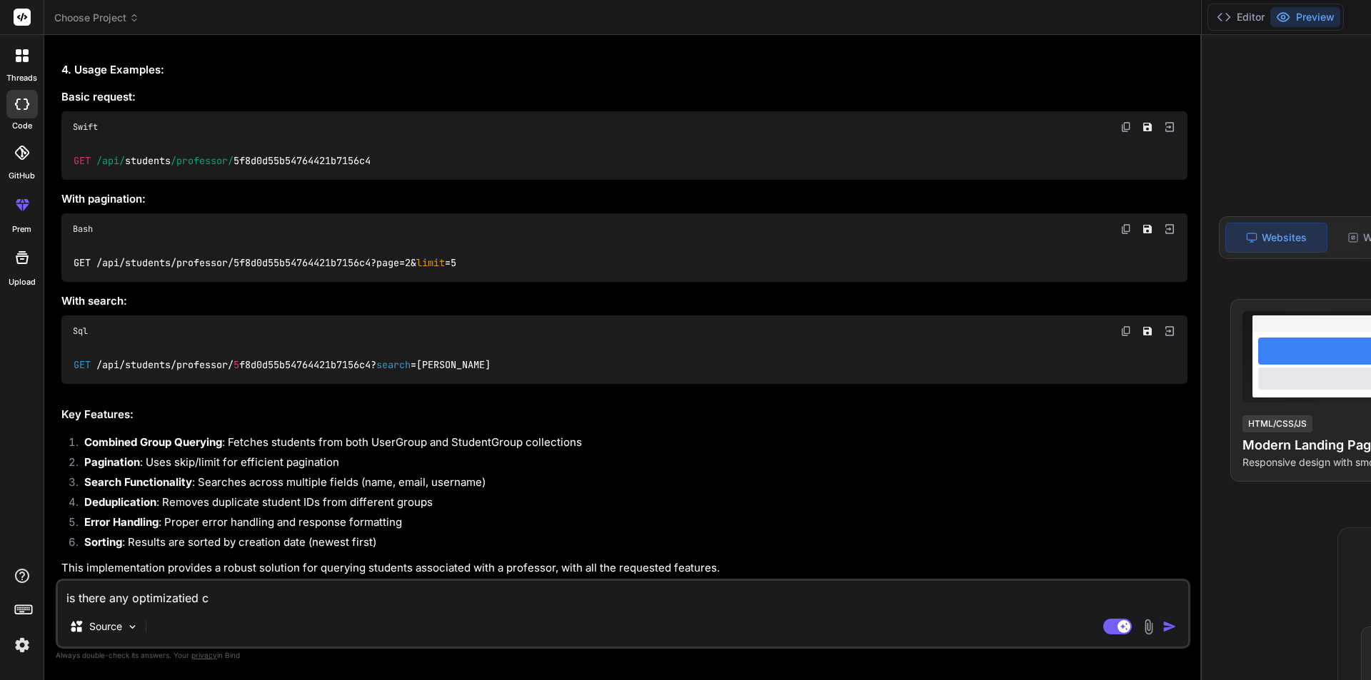
type textarea "is there any optimizatied co"
type textarea "x"
type textarea "is there any optimizatied cod"
type textarea "x"
type textarea "is there any optimizatied code"
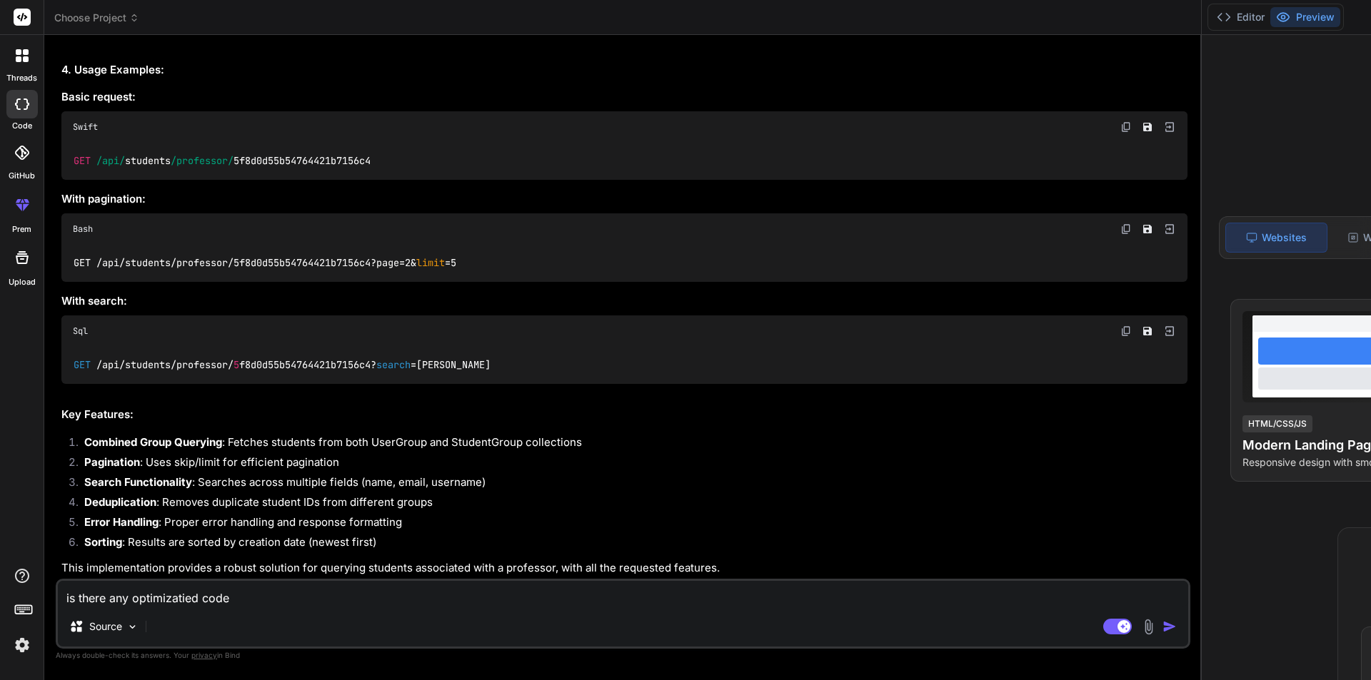
type textarea "x"
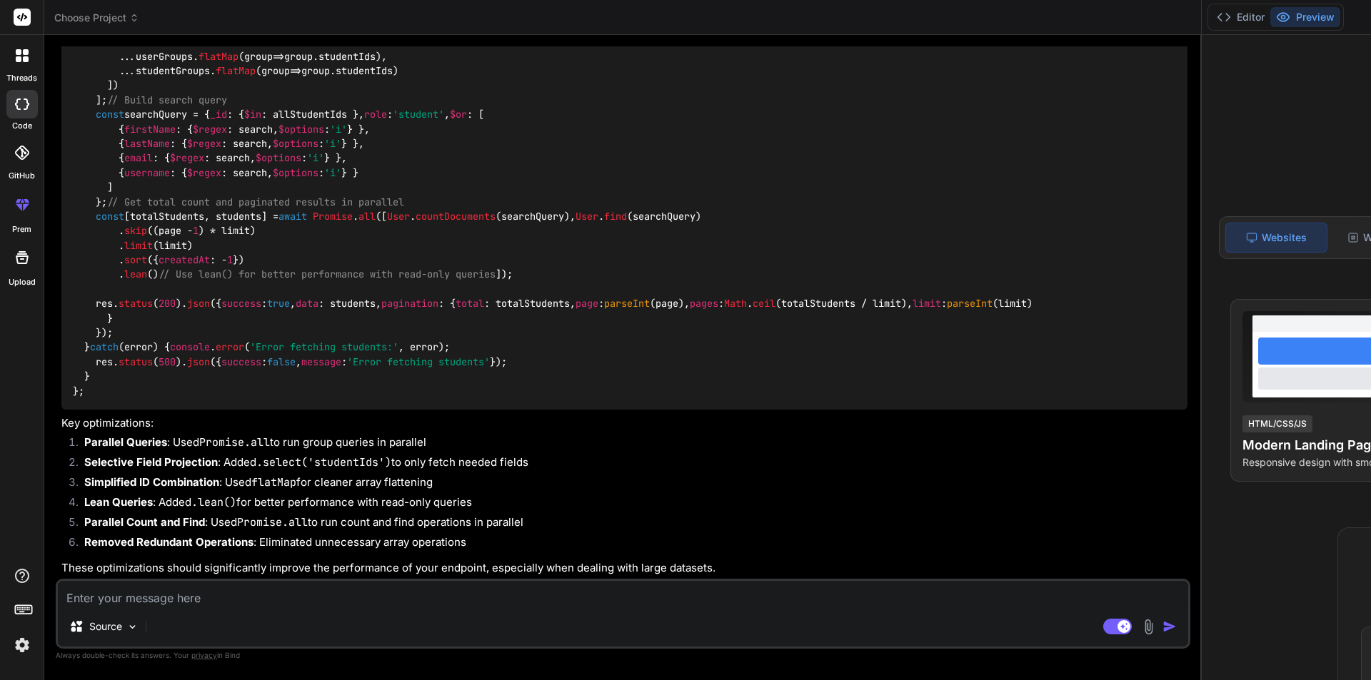
scroll to position [10047, 0]
type textarea "x"
click at [325, 574] on p "These optimizations should significantly improve the performance of your endpoi…" at bounding box center [624, 568] width 1126 height 16
click at [296, 592] on textarea at bounding box center [623, 594] width 1130 height 26
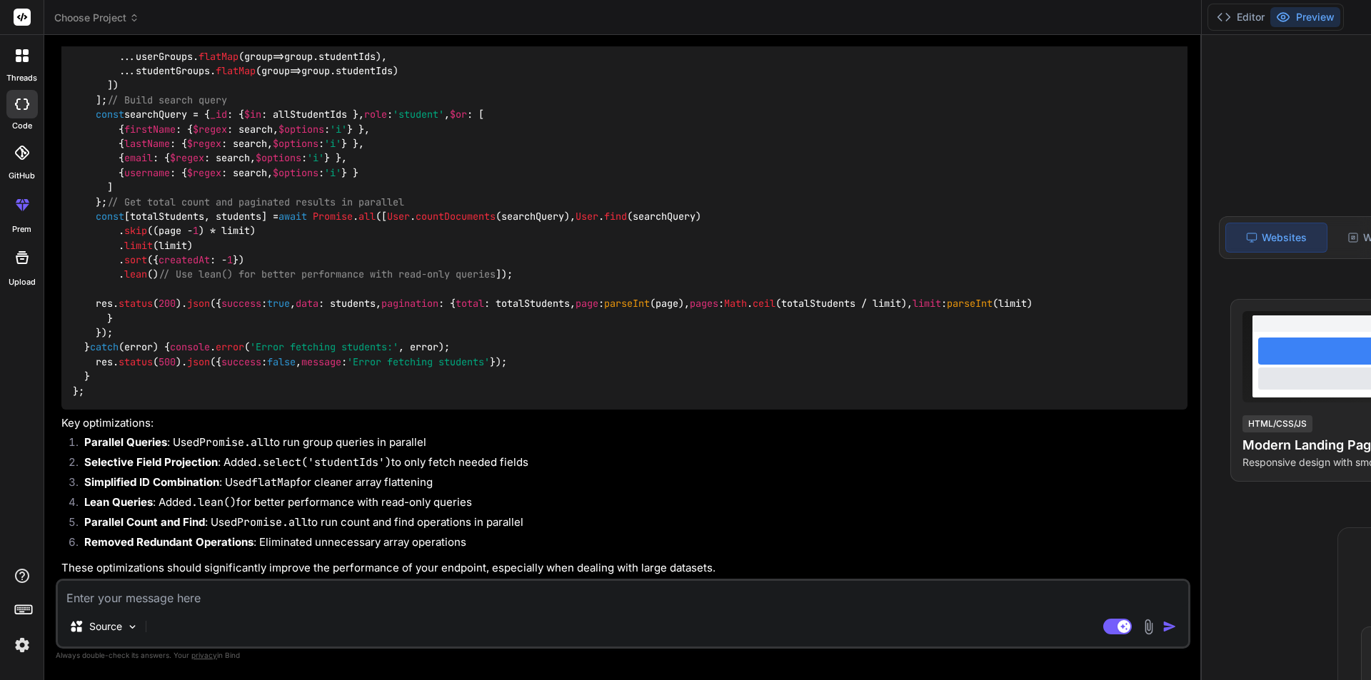
type textarea "u"
type textarea "x"
type textarea "us"
type textarea "x"
type textarea "use"
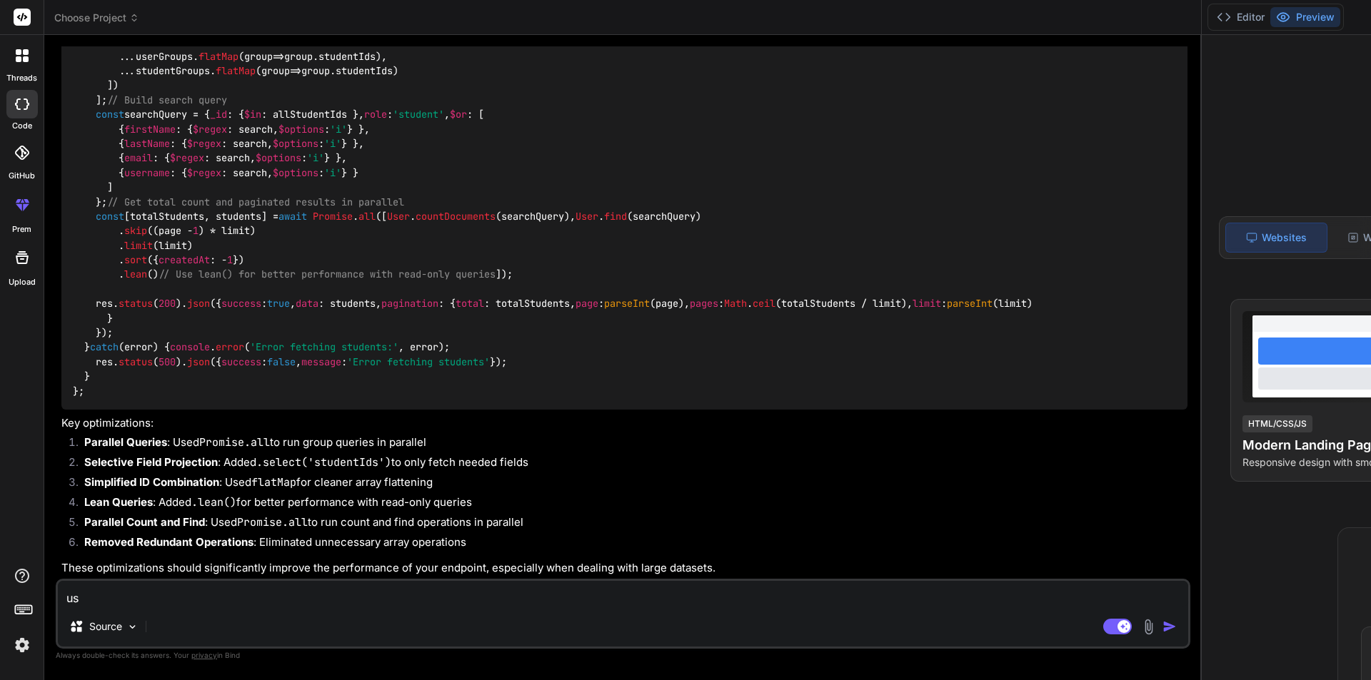
type textarea "x"
type textarea "use"
type textarea "x"
type textarea "use a"
type textarea "x"
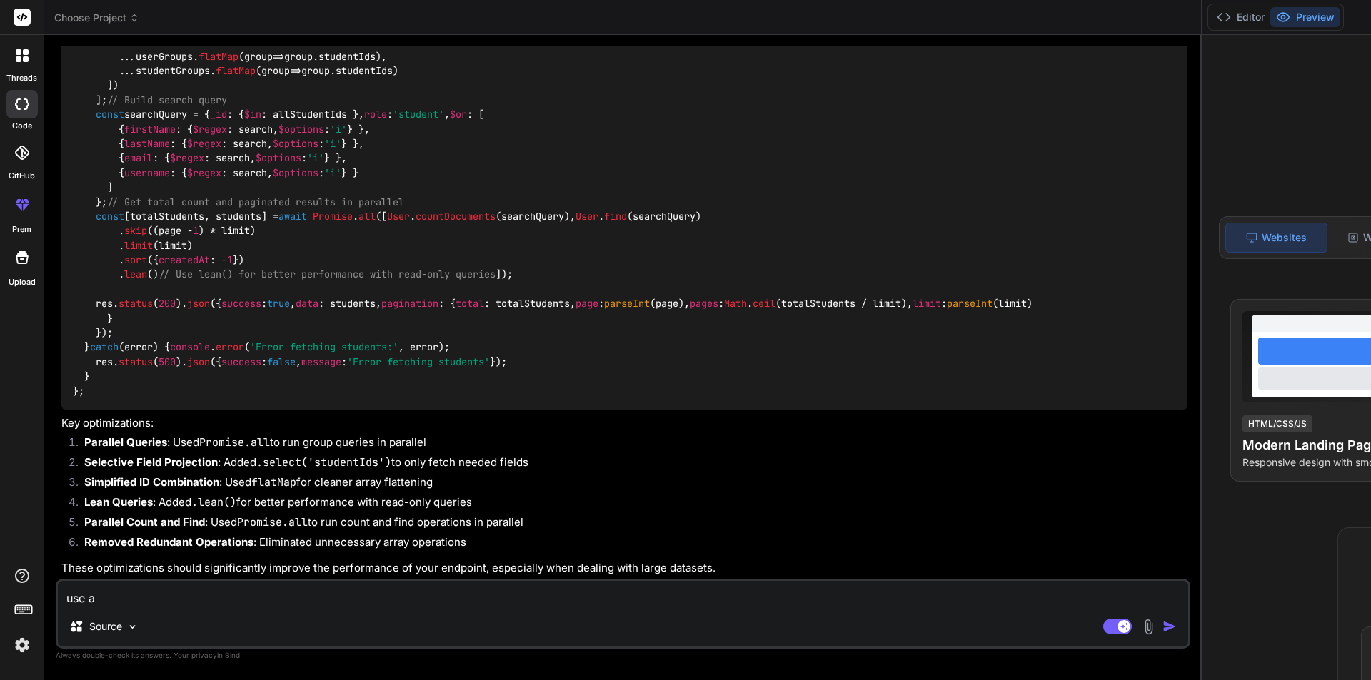
type textarea "use ag"
type textarea "x"
type textarea "use agg"
type textarea "x"
type textarea "use aggr"
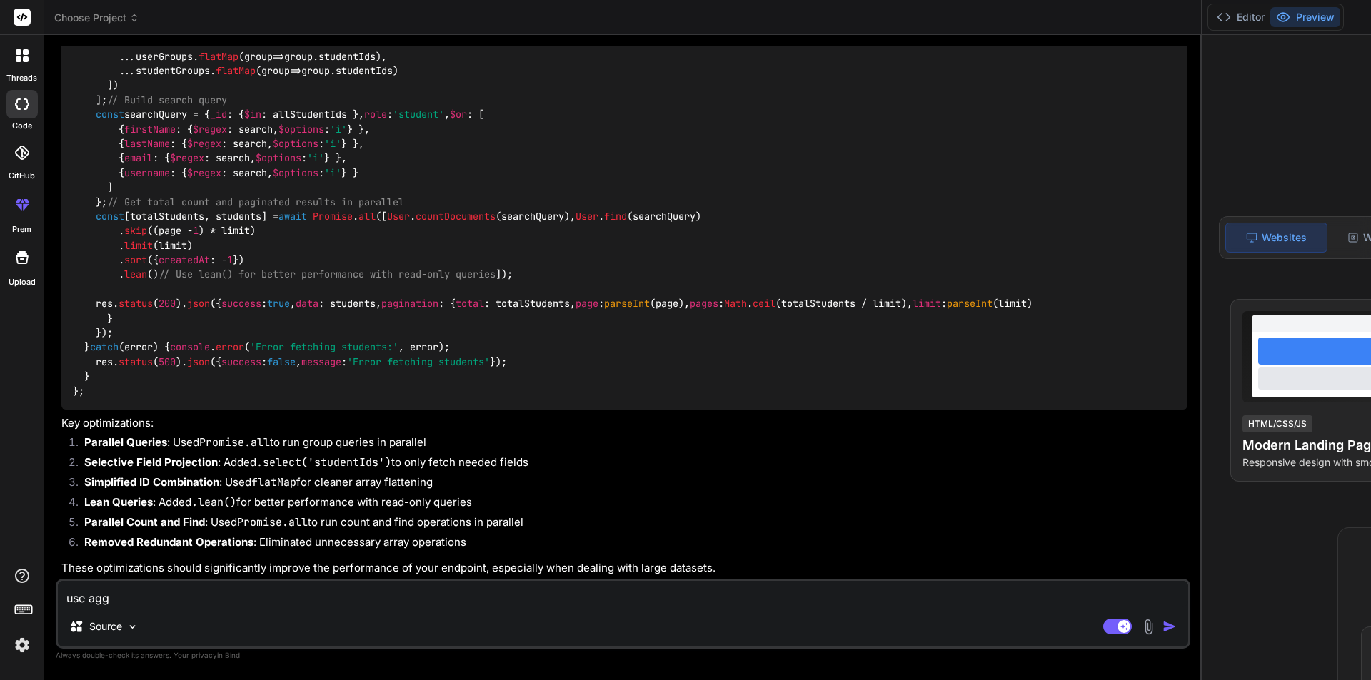
type textarea "x"
type textarea "use aggre"
type textarea "x"
type textarea "use aggreg"
type textarea "x"
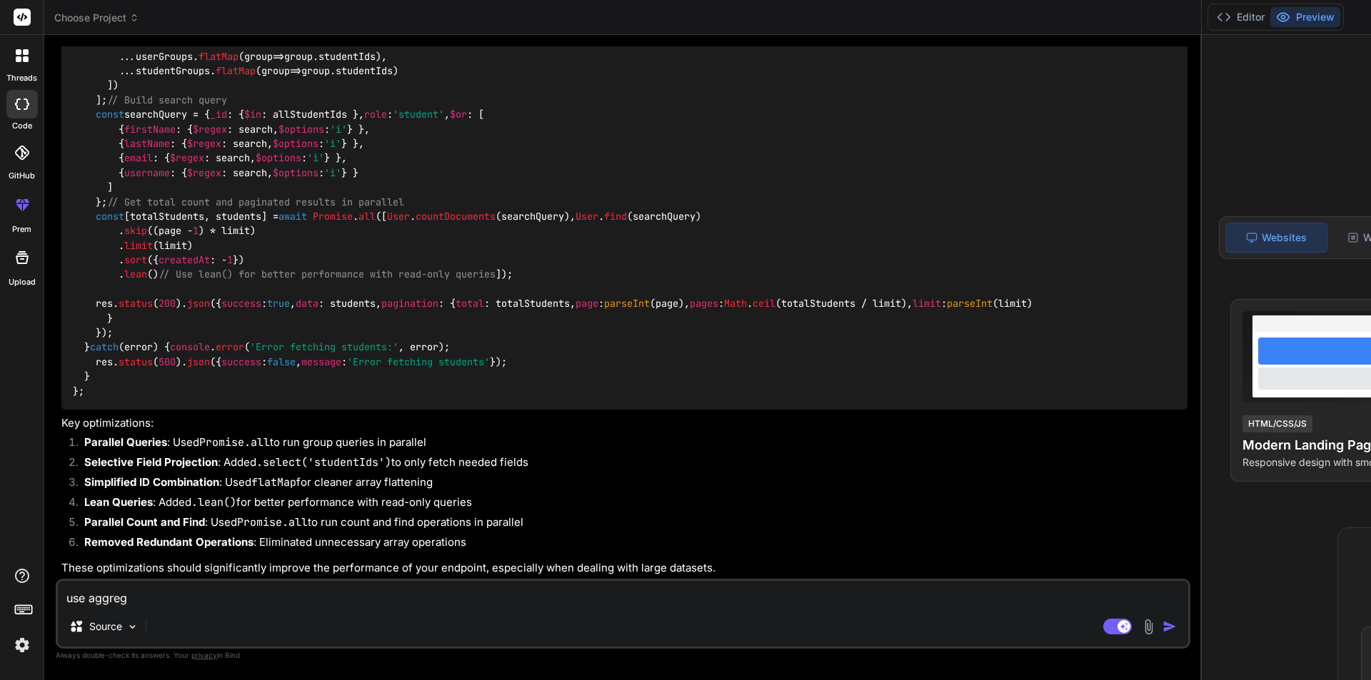
type textarea "use aggrega"
type textarea "x"
type textarea "use aggregat"
type textarea "x"
type textarea "use aggregati"
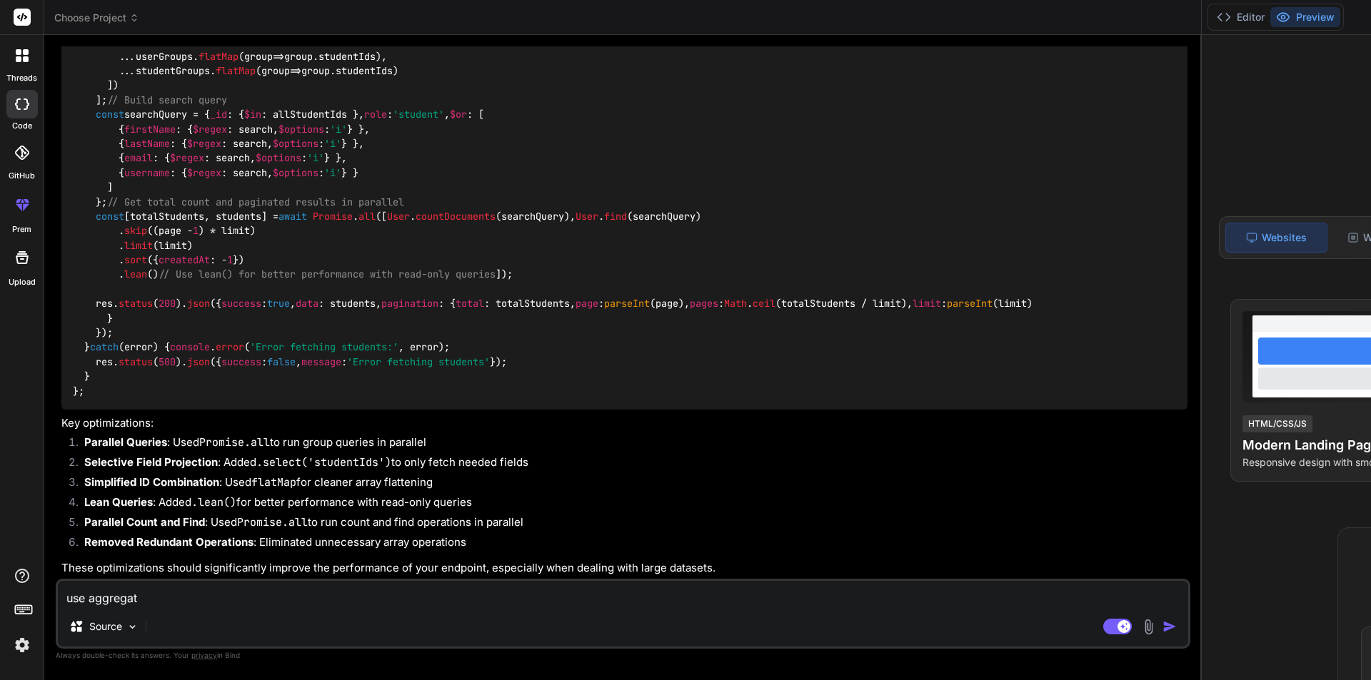
type textarea "x"
type textarea "use aggregatio"
type textarea "x"
type textarea "use aggregation"
type textarea "x"
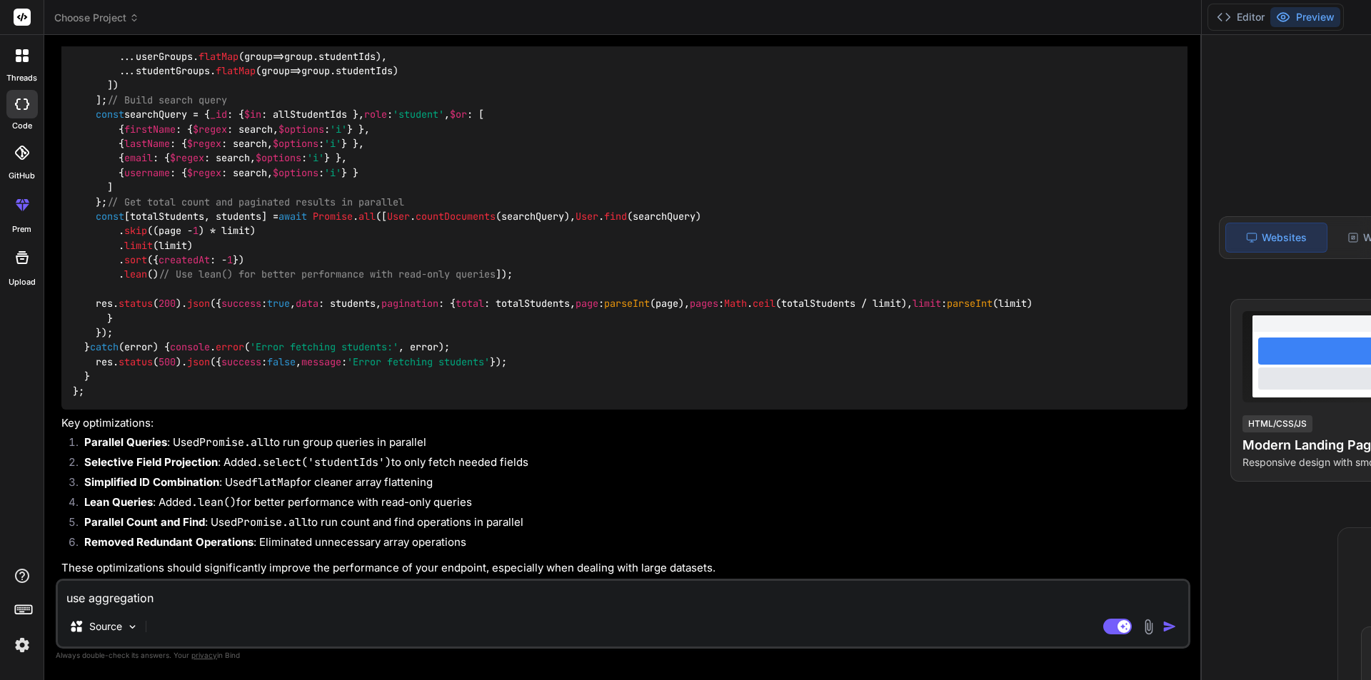
type textarea "use aggregation"
type textarea "x"
type textarea "use aggregation p"
type textarea "x"
type textarea "use aggregation pi"
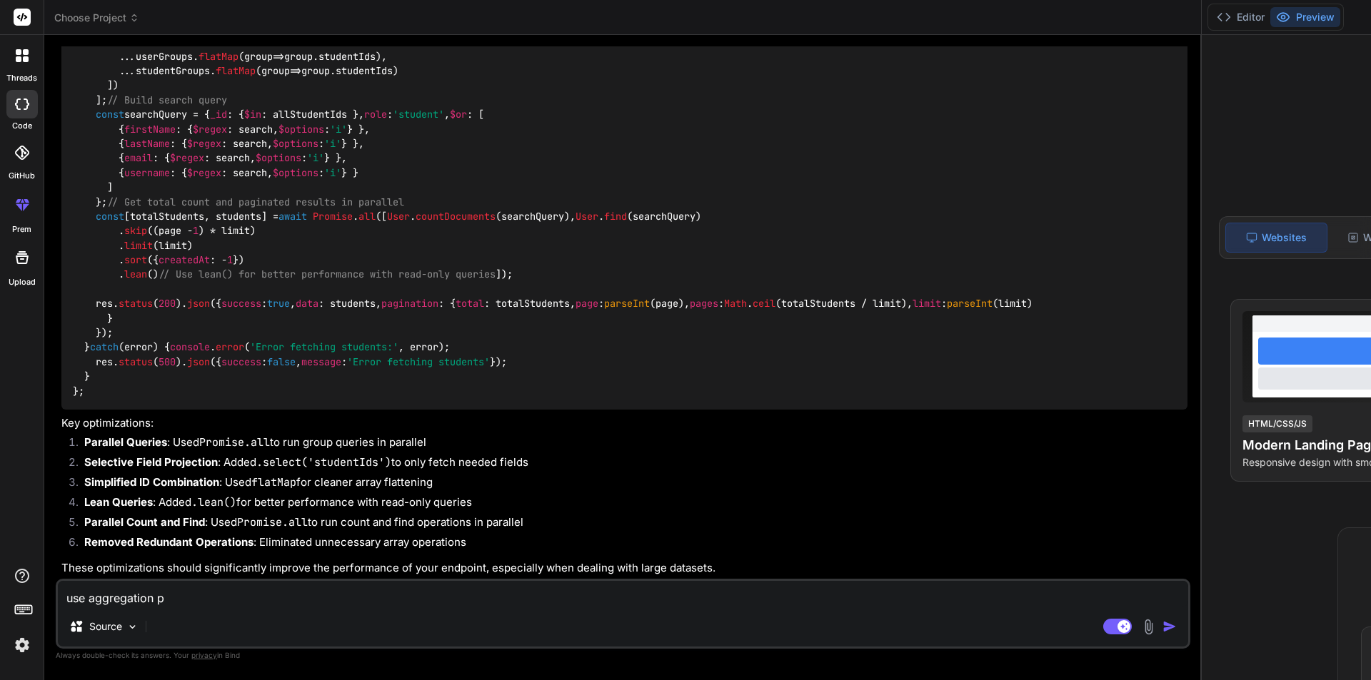
type textarea "x"
type textarea "use aggregation pip"
type textarea "x"
type textarea "use aggregation pipe"
type textarea "x"
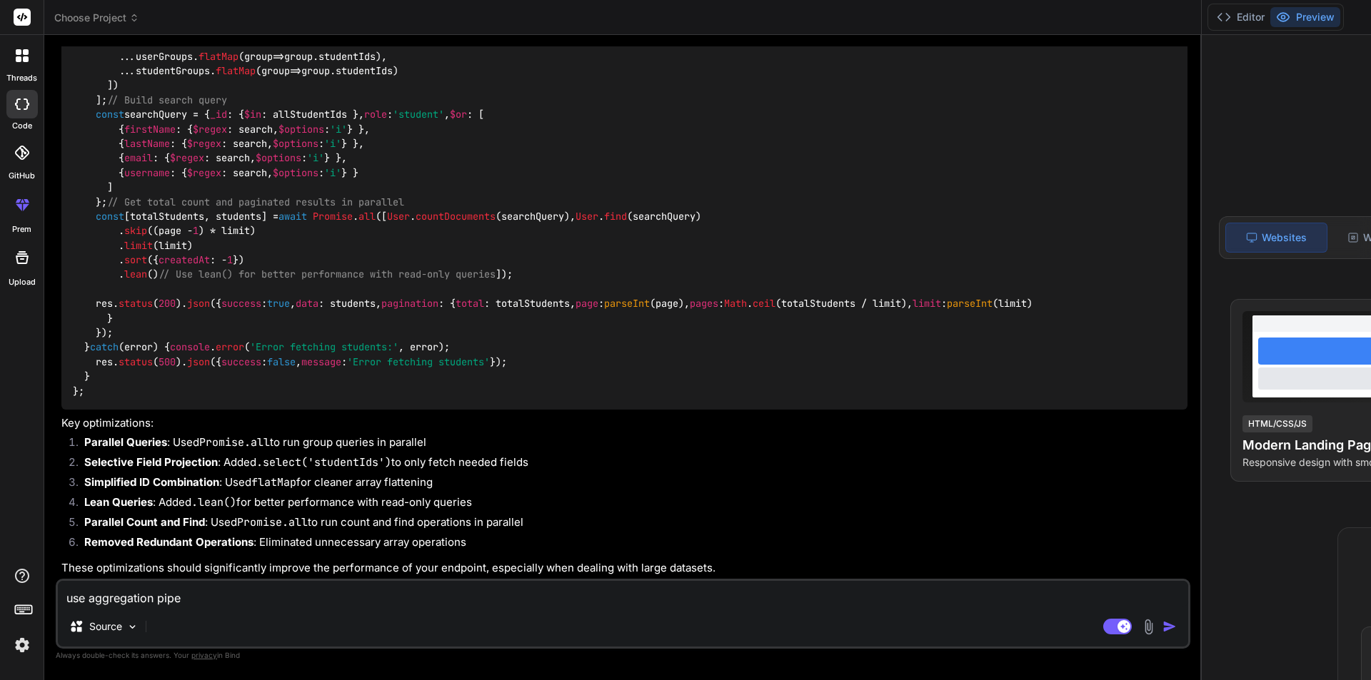
type textarea "use aggregation pipel"
type textarea "x"
type textarea "use aggregation pipeli"
type textarea "x"
type textarea "use aggregation pipelin"
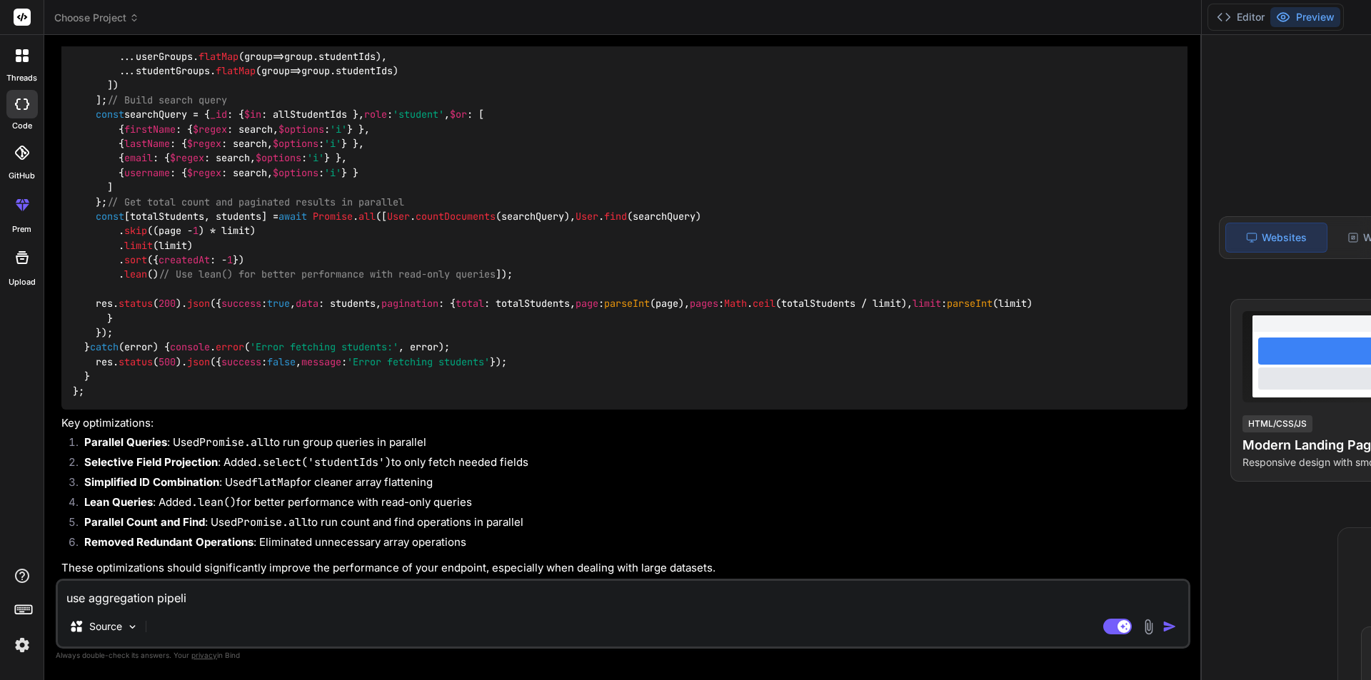
type textarea "x"
type textarea "use aggregation pipeline"
type textarea "x"
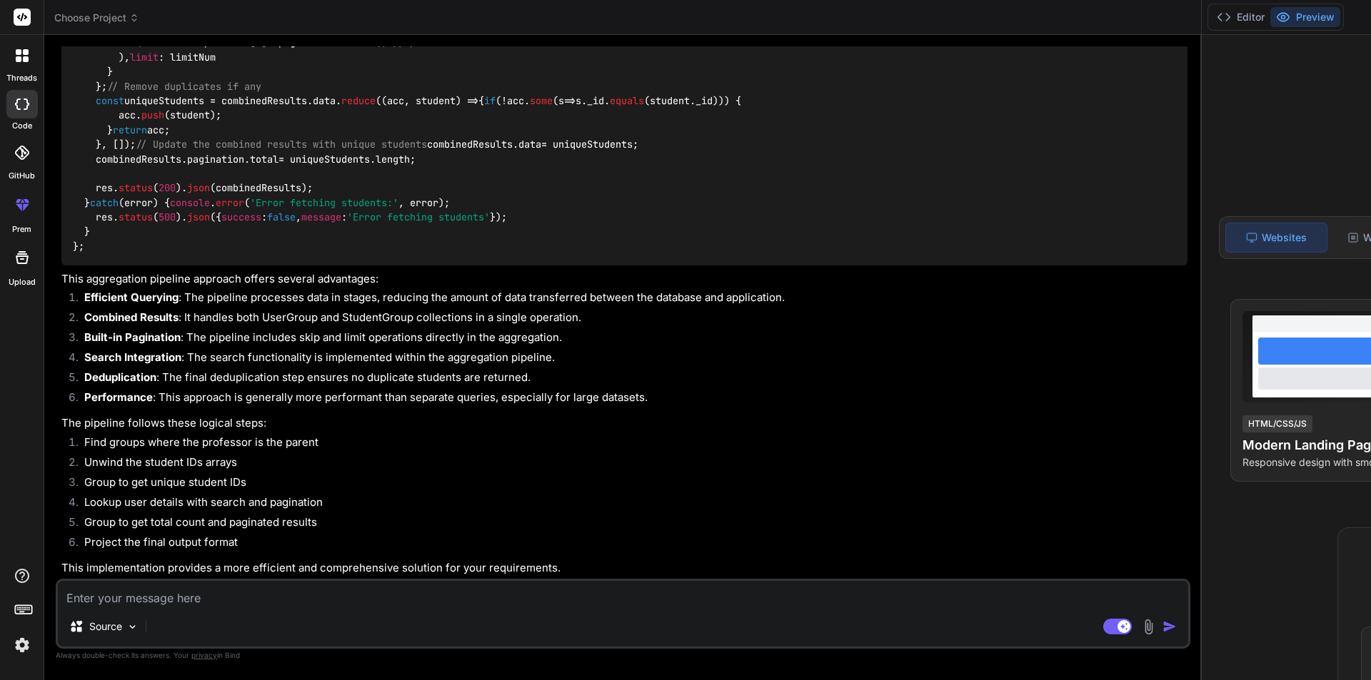
scroll to position [11678, 0]
type textarea "x"
click at [180, 601] on textarea at bounding box center [623, 594] width 1130 height 26
paste textarea "const pipeline = [ { $match: { parentEmail: [DOMAIN_NAME] } }, { $project: { _i…"
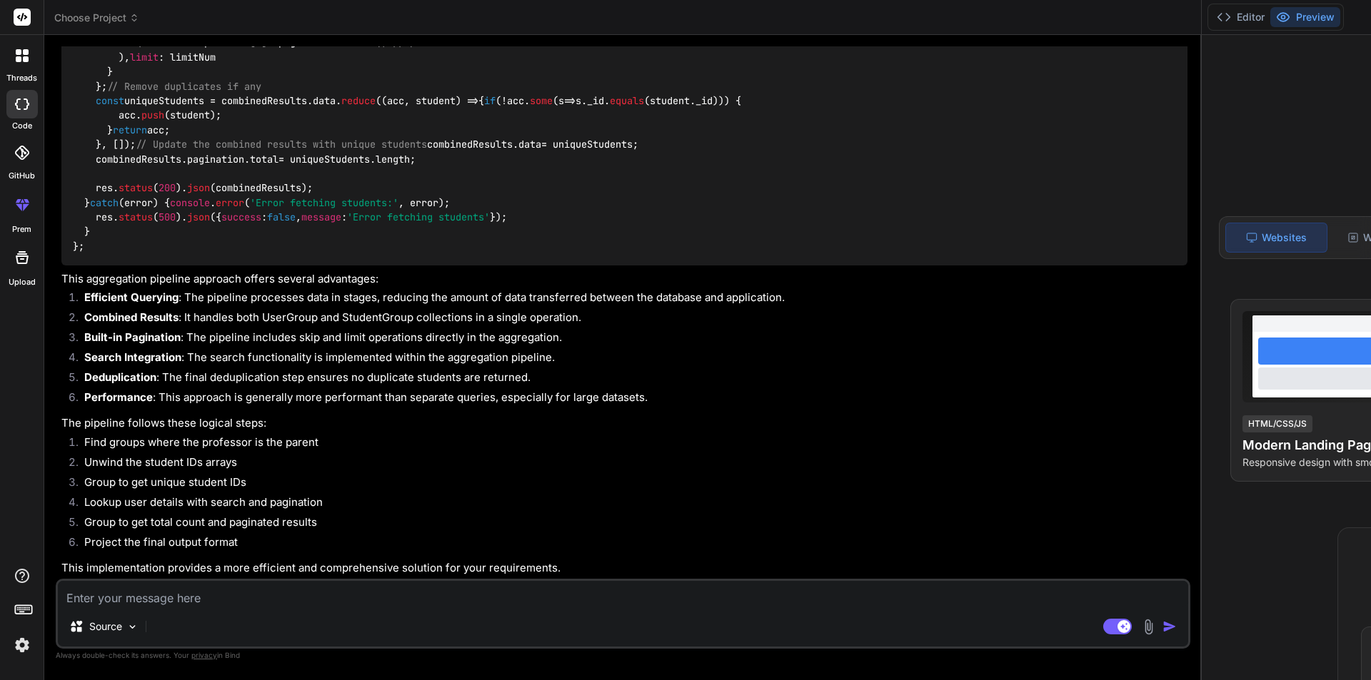
type textarea "const pipeline = [ { $match: { parentEmail: [DOMAIN_NAME] } }, { $project: { _i…"
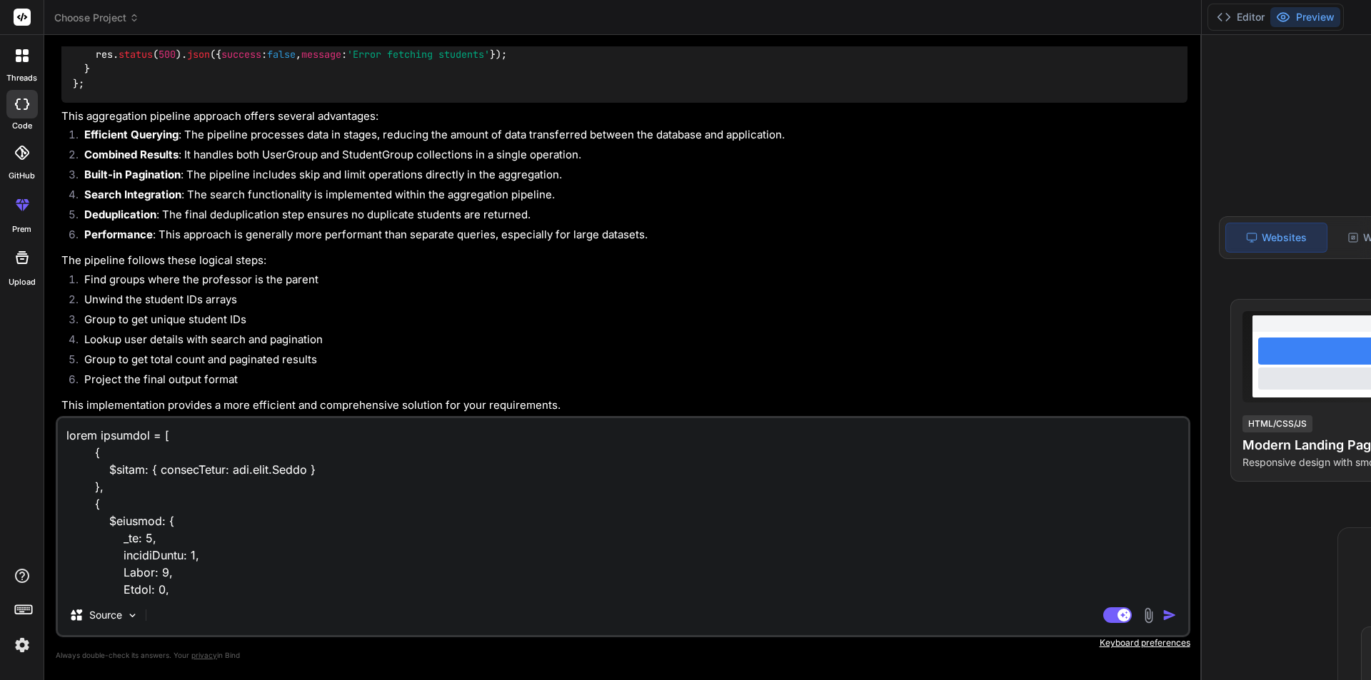
scroll to position [515, 0]
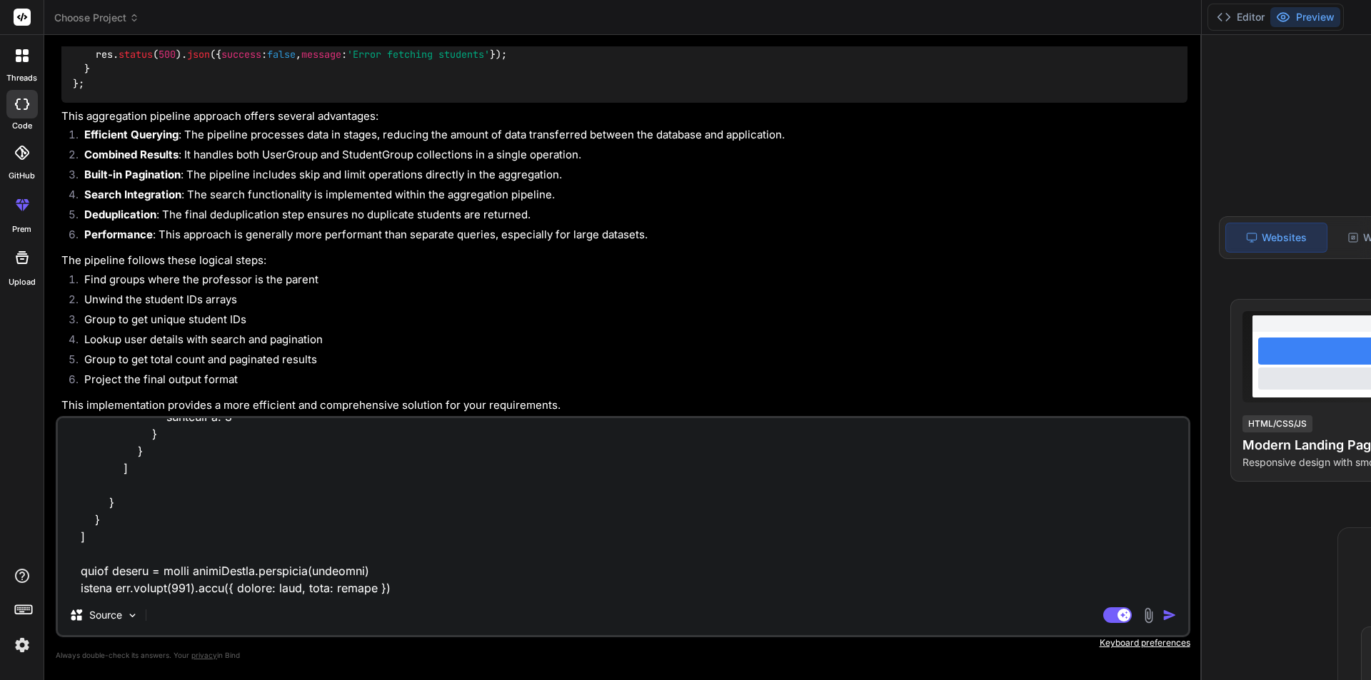
type textarea "x"
type textarea "const pipeline = [ { $match: { parentEmail: [DOMAIN_NAME] } }, { $project: { _i…"
type textarea "x"
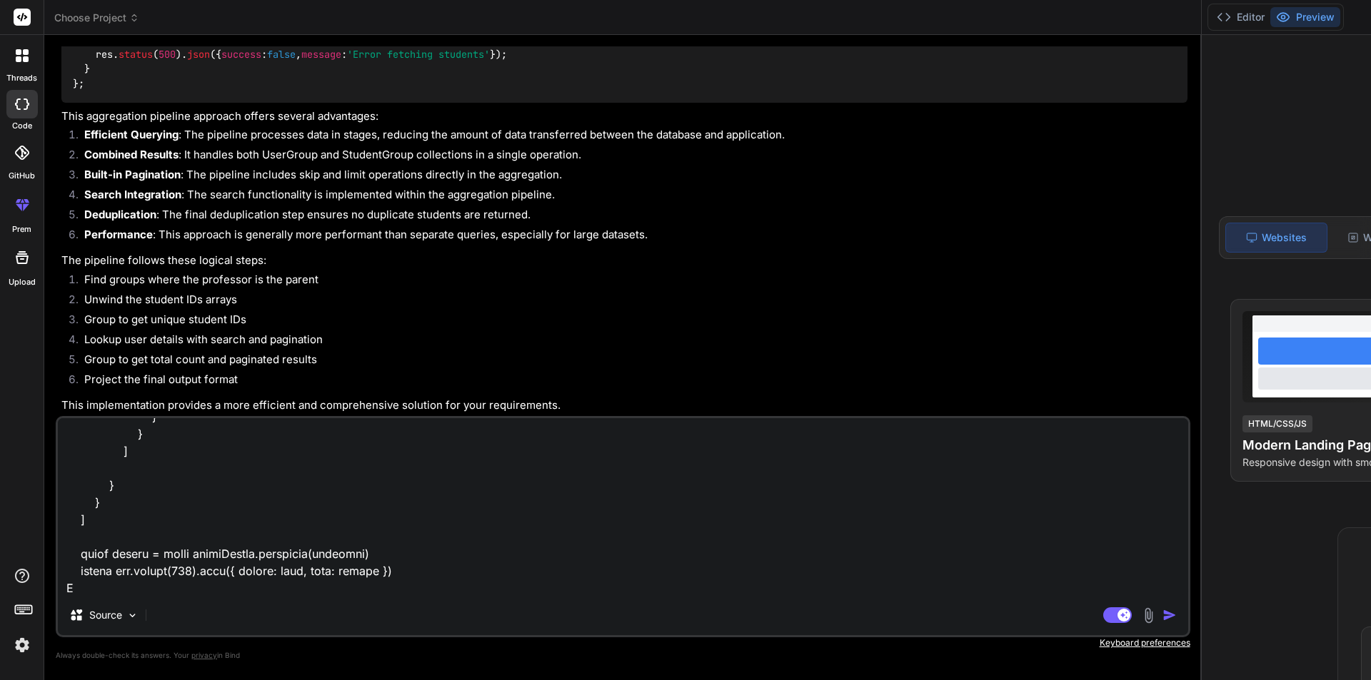
type textarea "const pipeline = [ { $match: { parentEmail: [DOMAIN_NAME] } }, { $project: { _i…"
type textarea "x"
type textarea "const pipeline = [ { $match: { parentEmail: [DOMAIN_NAME] } }, { $project: { _i…"
type textarea "x"
type textarea "const pipeline = [ { $match: { parentEmail: [DOMAIN_NAME] } }, { $project: { _i…"
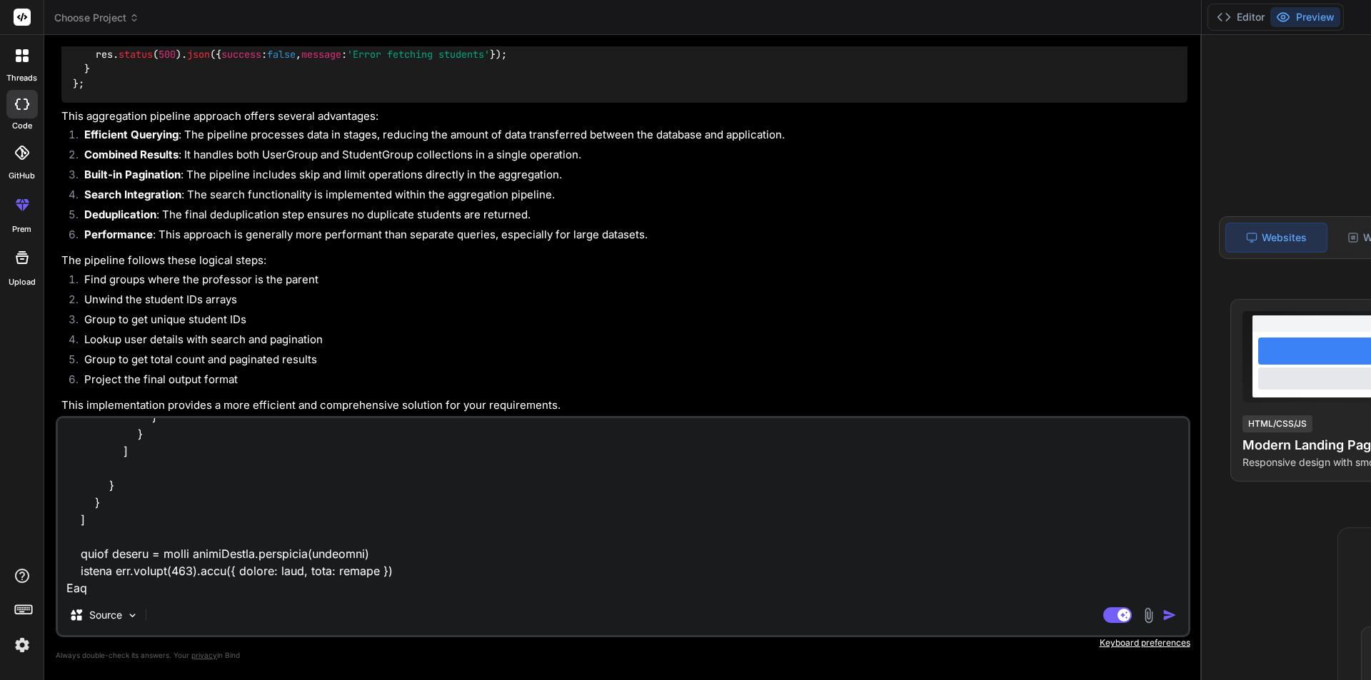
type textarea "x"
type textarea "const pipeline = [ { $match: { parentEmail: [DOMAIN_NAME] } }, { $project: { _i…"
type textarea "x"
type textarea "const pipeline = [ { $match: { parentEmail: [DOMAIN_NAME] } }, { $project: { _i…"
type textarea "x"
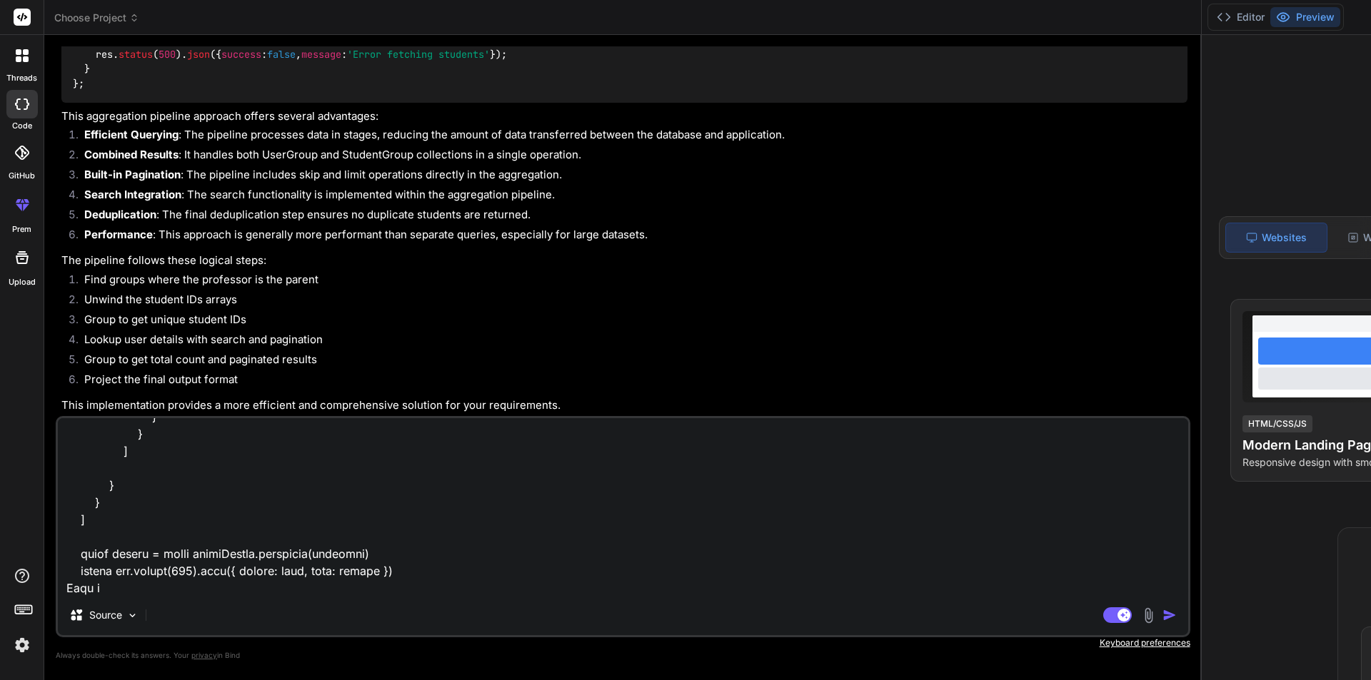
type textarea "const pipeline = [ { $match: { parentEmail: [DOMAIN_NAME] } }, { $project: { _i…"
type textarea "x"
type textarea "const pipeline = [ { $match: { parentEmail: [DOMAIN_NAME] } }, { $project: { _i…"
type textarea "x"
type textarea "const pipeline = [ { $match: { parentEmail: [DOMAIN_NAME] } }, { $project: { _i…"
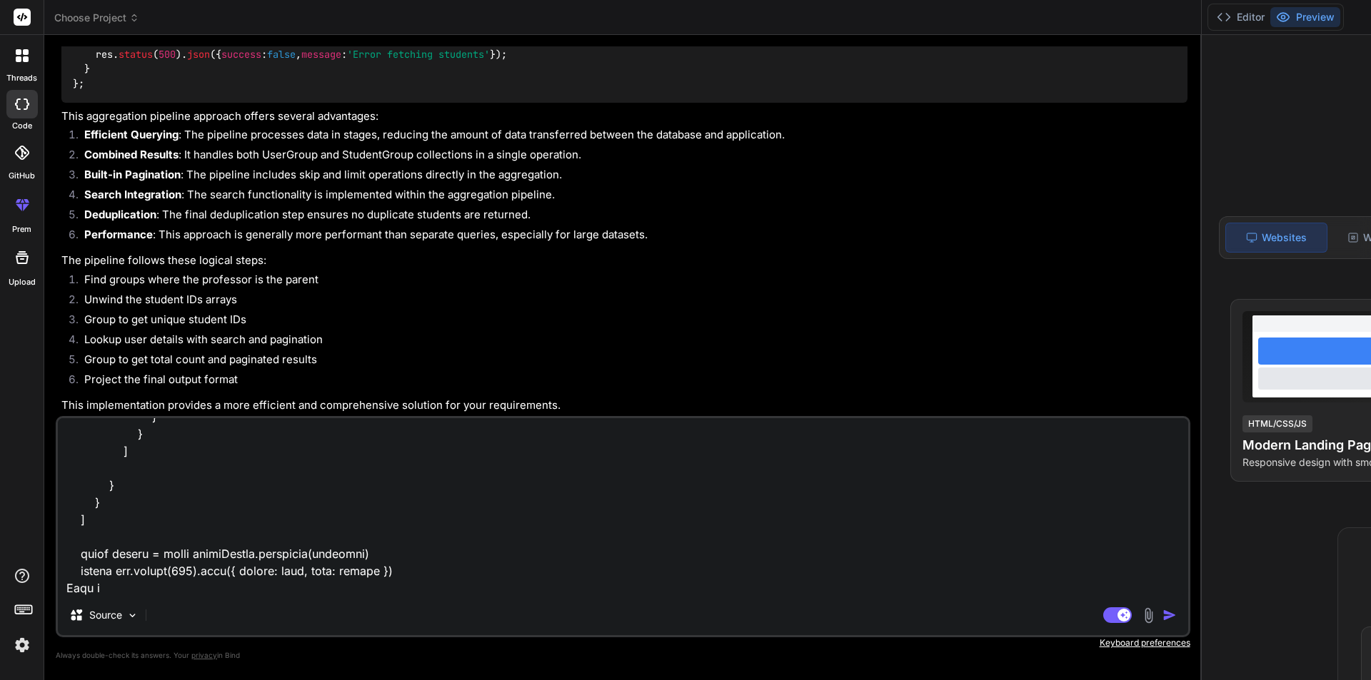
type textarea "x"
type textarea "const pipeline = [ { $match: { parentEmail: [DOMAIN_NAME] } }, { $project: { _i…"
type textarea "x"
type textarea "const pipeline = [ { $match: { parentEmail: [DOMAIN_NAME] } }, { $project: { _i…"
type textarea "x"
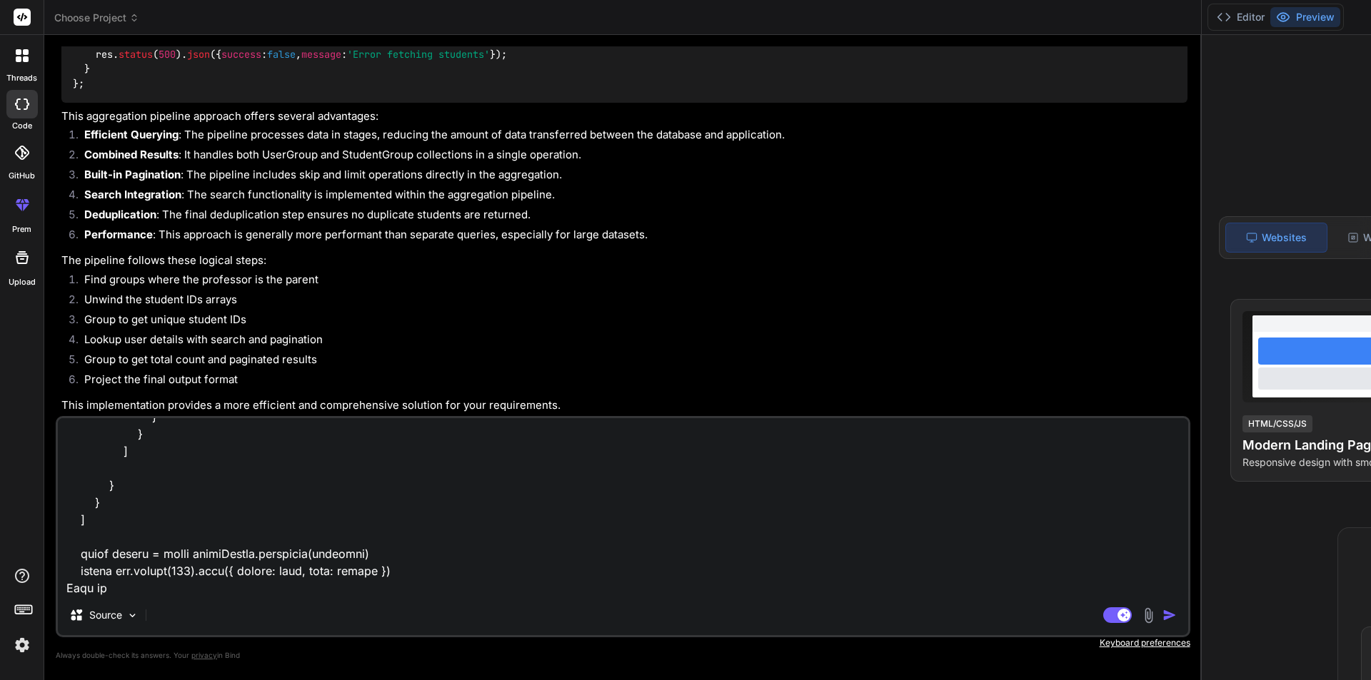
type textarea "const pipeline = [ { $match: { parentEmail: [DOMAIN_NAME] } }, { $project: { _i…"
type textarea "x"
type textarea "const pipeline = [ { $match: { parentEmail: [DOMAIN_NAME] } }, { $project: { _i…"
type textarea "x"
type textarea "const pipeline = [ { $match: { parentEmail: [DOMAIN_NAME] } }, { $project: { _i…"
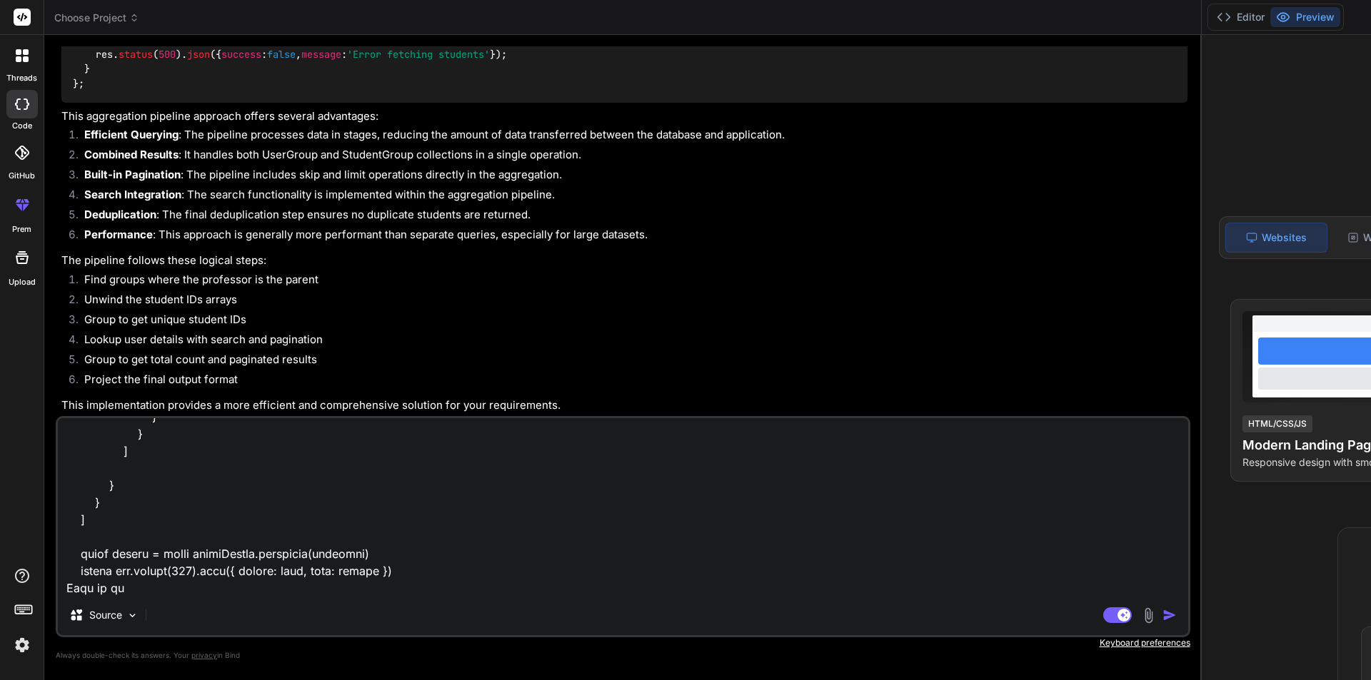
type textarea "x"
type textarea "const pipeline = [ { $match: { parentEmail: [DOMAIN_NAME] } }, { $project: { _i…"
type textarea "x"
type textarea "const pipeline = [ { $match: { parentEmail: [DOMAIN_NAME] } }, { $project: { _i…"
type textarea "x"
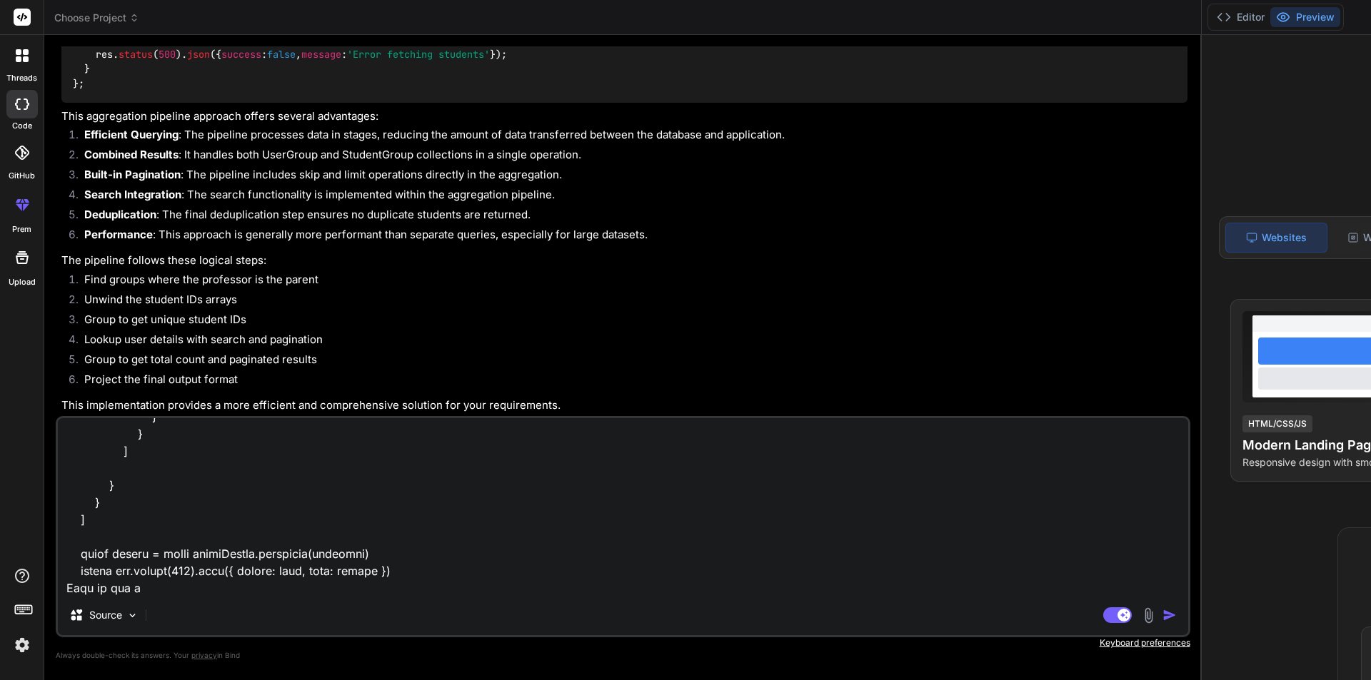
type textarea "const pipeline = [ { $match: { parentEmail: [DOMAIN_NAME] } }, { $project: { _i…"
type textarea "x"
type textarea "const pipeline = [ { $match: { parentEmail: [DOMAIN_NAME] } }, { $project: { _i…"
type textarea "x"
type textarea "const pipeline = [ { $match: { parentEmail: [DOMAIN_NAME] } }, { $project: { _i…"
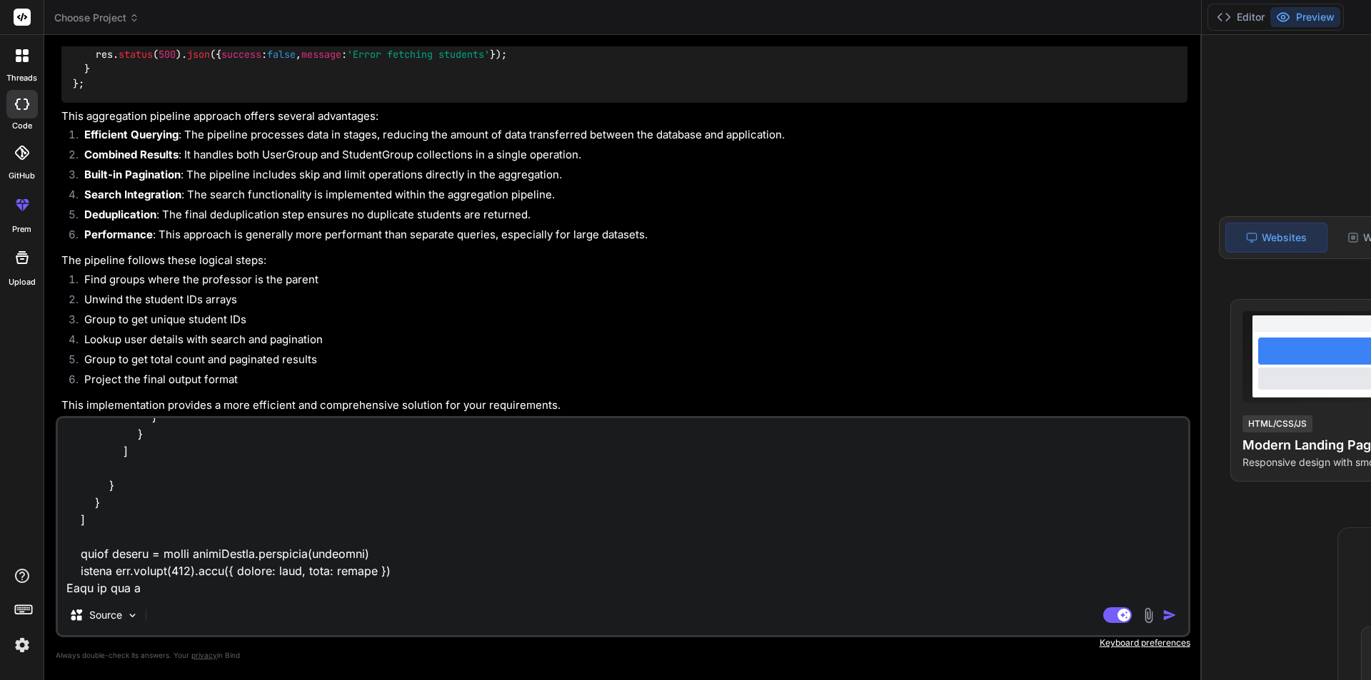
type textarea "x"
type textarea "const pipeline = [ { $match: { parentEmail: [DOMAIN_NAME] } }, { $project: { _i…"
type textarea "x"
type textarea "const pipeline = [ { $match: { parentEmail: [DOMAIN_NAME] } }, { $project: { _i…"
type textarea "x"
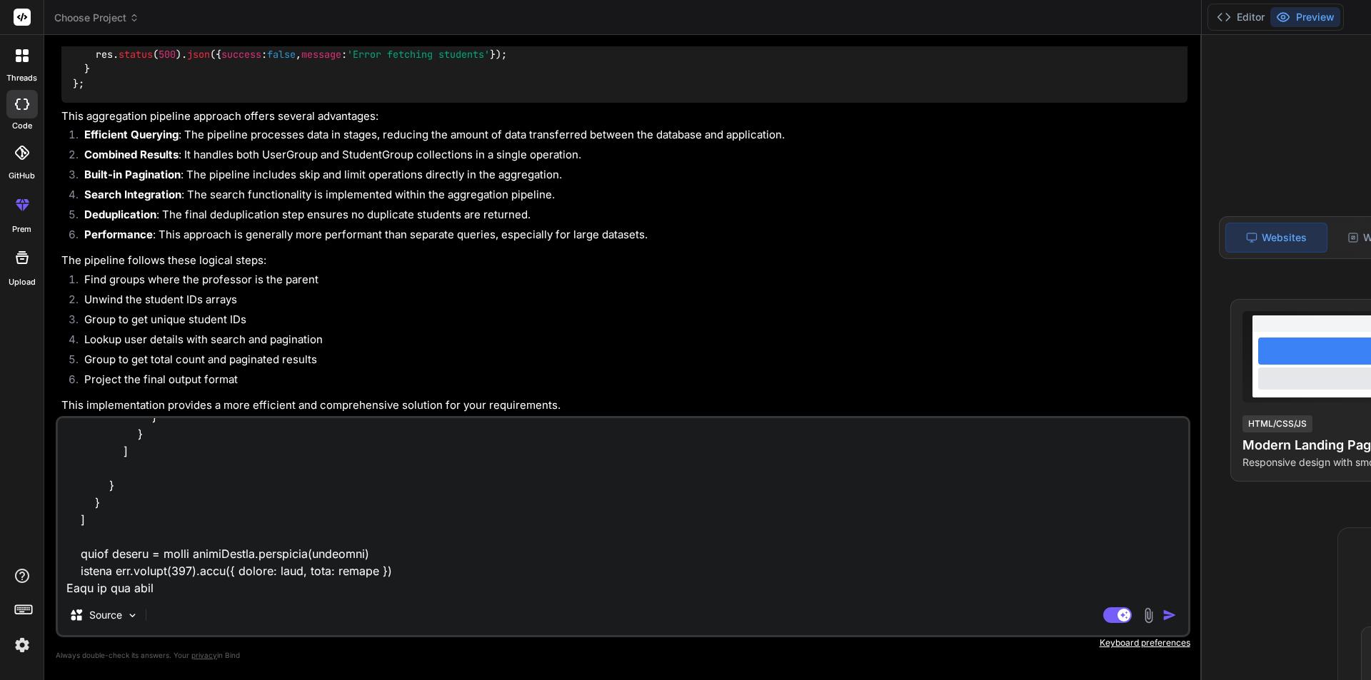
type textarea "const pipeline = [ { $match: { parentEmail: [DOMAIN_NAME] } }, { $project: { _i…"
type textarea "x"
type textarea "const pipeline = [ { $match: { parentEmail: [DOMAIN_NAME] } }, { $project: { _i…"
type textarea "x"
type textarea "const pipeline = [ { $match: { parentEmail: [DOMAIN_NAME] } }, { $project: { _i…"
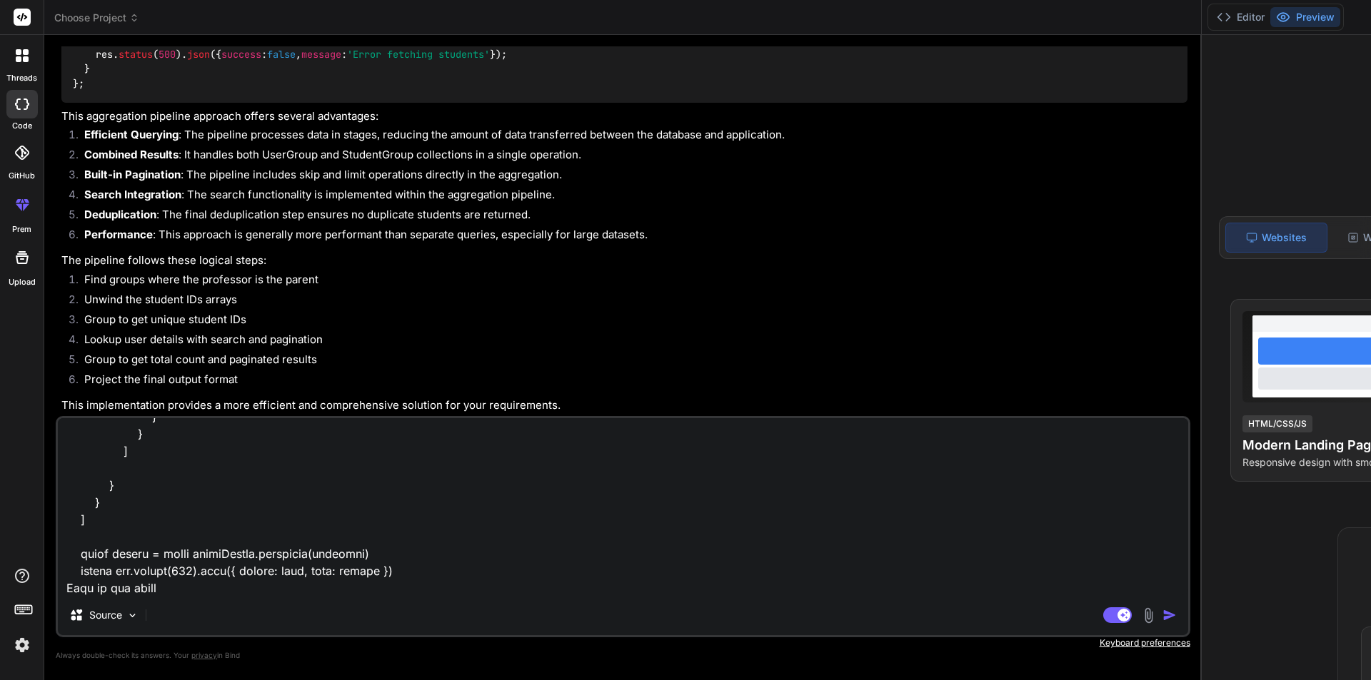
type textarea "x"
type textarea "const pipeline = [ { $match: { parentEmail: [DOMAIN_NAME] } }, { $project: { _i…"
type textarea "x"
type textarea "const pipeline = [ { $match: { parentEmail: [DOMAIN_NAME] } }, { $project: { _i…"
type textarea "x"
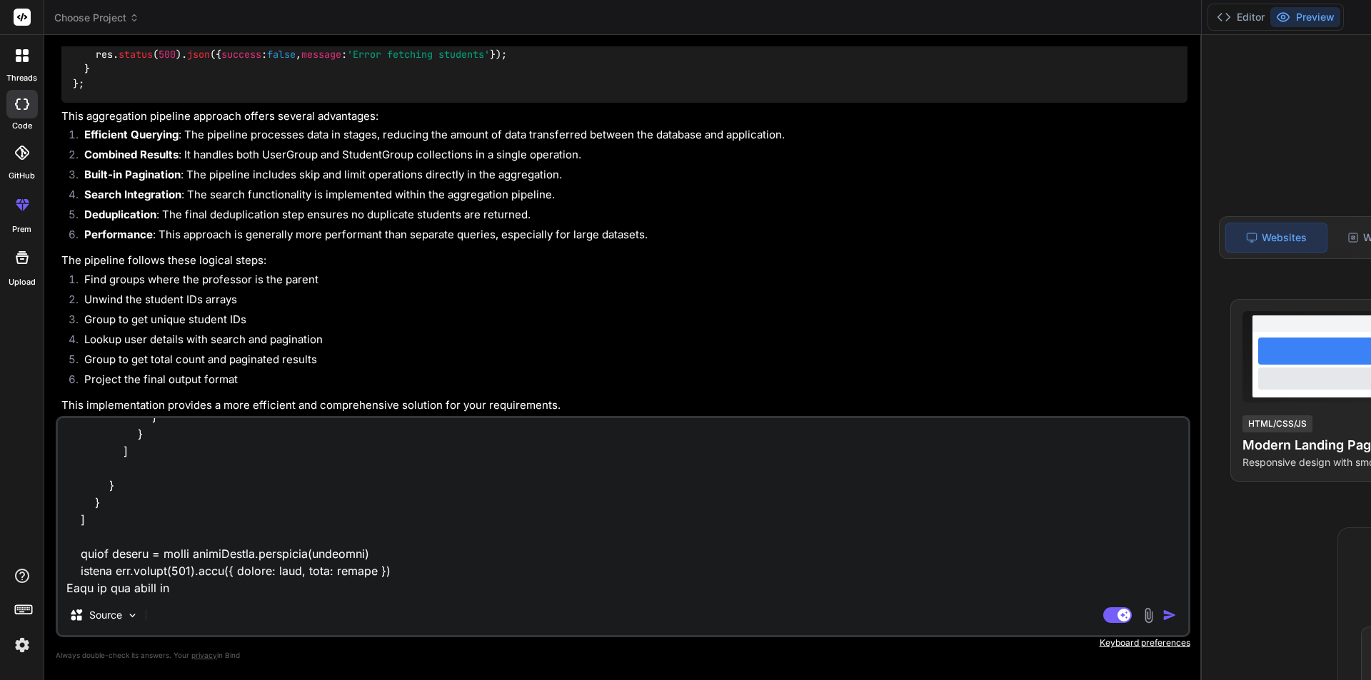
type textarea "const pipeline = [ { $match: { parentEmail: [DOMAIN_NAME] } }, { $project: { _i…"
type textarea "x"
type textarea "const pipeline = [ { $match: { parentEmail: [DOMAIN_NAME] } }, { $project: { _i…"
type textarea "x"
type textarea "const pipeline = [ { $match: { parentEmail: [DOMAIN_NAME] } }, { $project: { _i…"
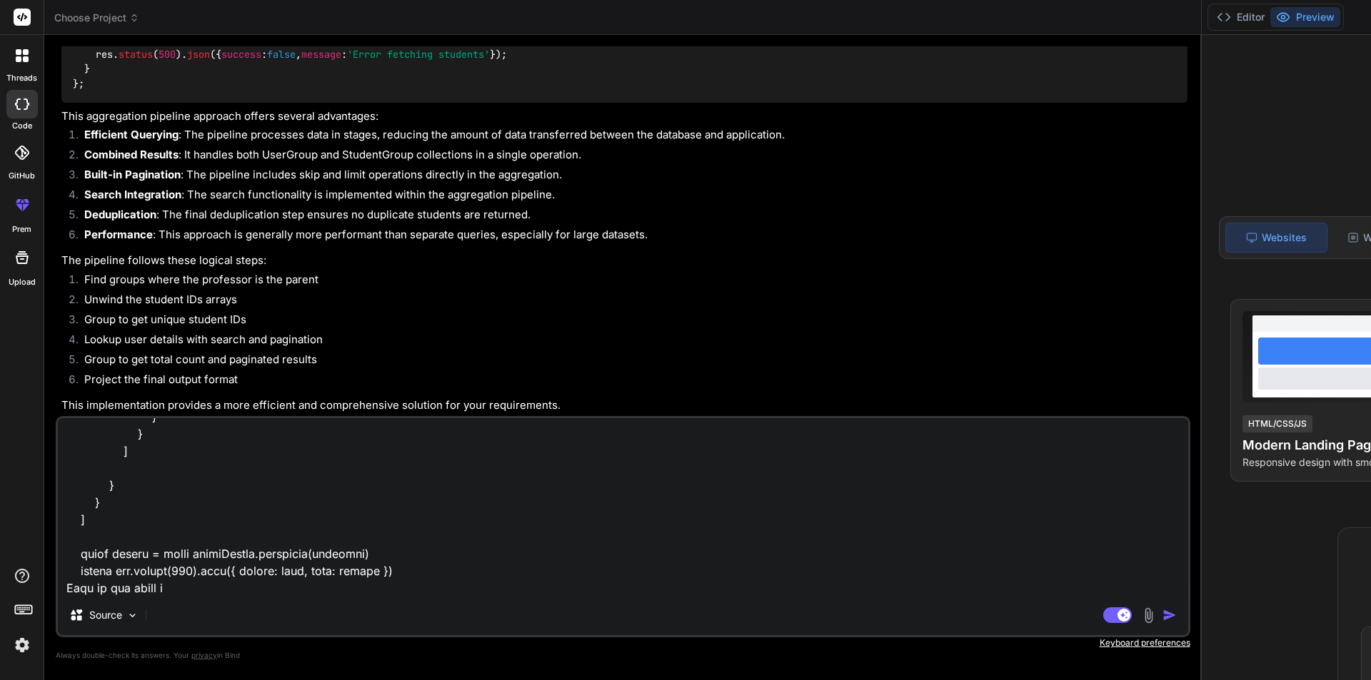
type textarea "x"
type textarea "const pipeline = [ { $match: { parentEmail: [DOMAIN_NAME] } }, { $project: { _i…"
type textarea "x"
type textarea "const pipeline = [ { $match: { parentEmail: [DOMAIN_NAME] } }, { $project: { _i…"
type textarea "x"
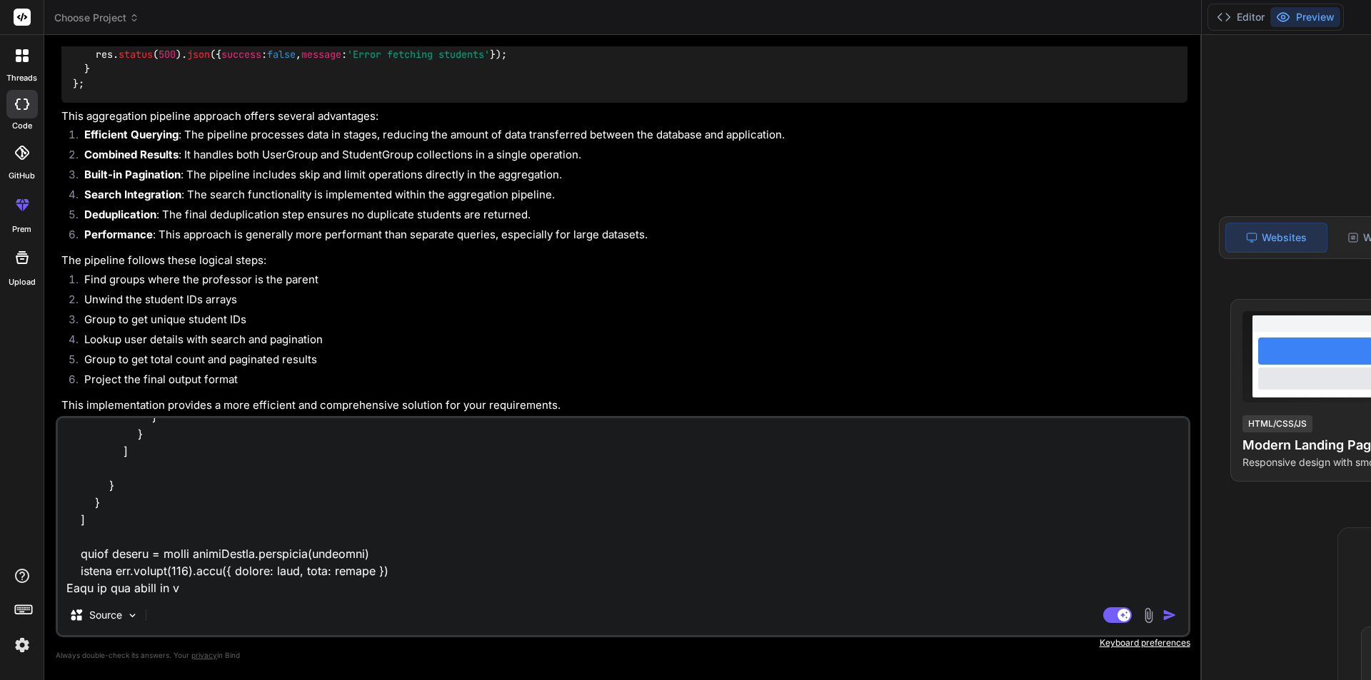
type textarea "const pipeline = [ { $match: { parentEmail: [DOMAIN_NAME] } }, { $project: { _i…"
type textarea "x"
type textarea "const pipeline = [ { $match: { parentEmail: [DOMAIN_NAME] } }, { $project: { _i…"
type textarea "x"
type textarea "const pipeline = [ { $match: { parentEmail: [DOMAIN_NAME] } }, { $project: { _i…"
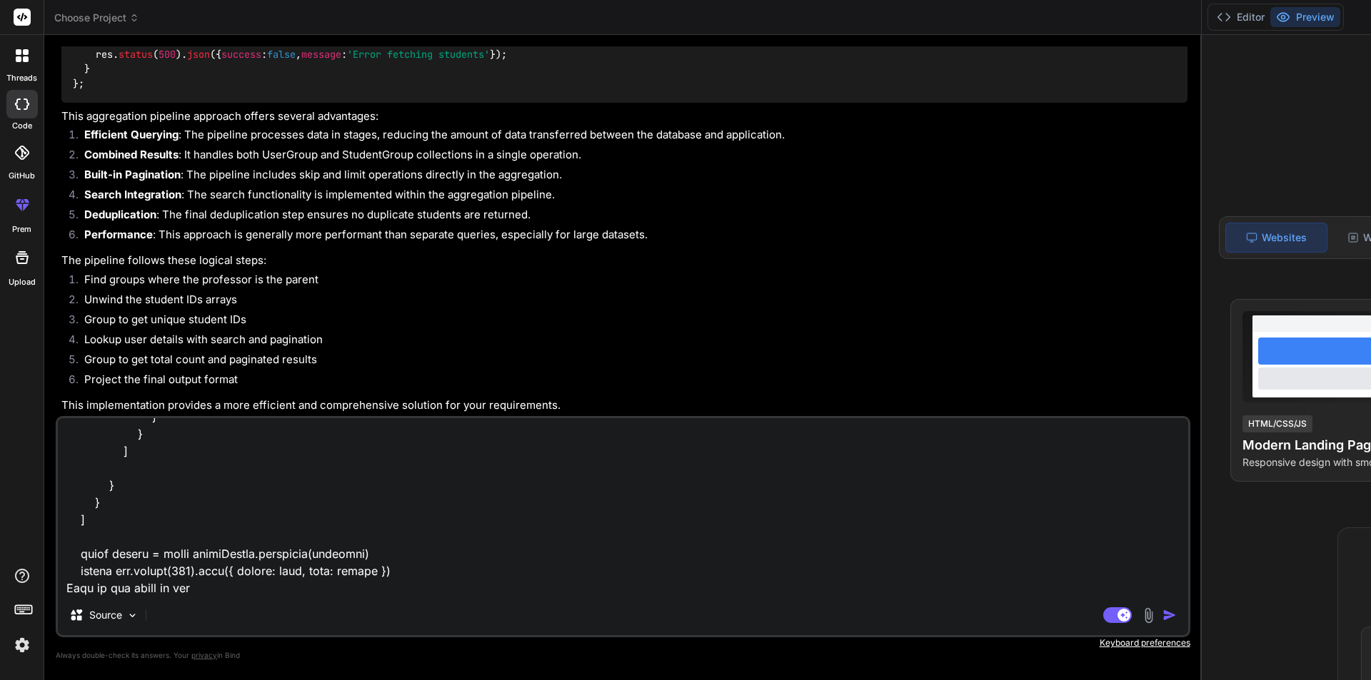
type textarea "x"
type textarea "const pipeline = [ { $match: { parentEmail: [DOMAIN_NAME] } }, { $project: { _i…"
type textarea "x"
type textarea "const pipeline = [ { $match: { parentEmail: [DOMAIN_NAME] } }, { $project: { _i…"
type textarea "x"
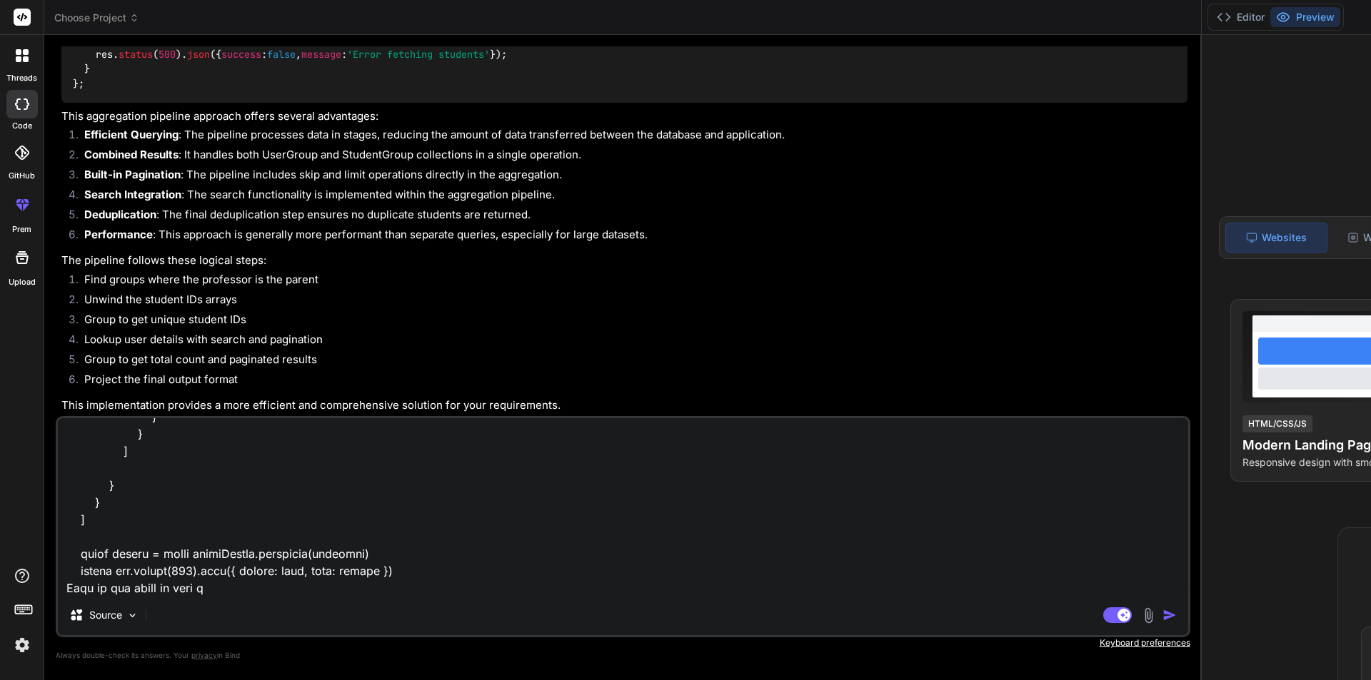
type textarea "const pipeline = [ { $match: { parentEmail: [DOMAIN_NAME] } }, { $project: { _i…"
type textarea "x"
type textarea "const pipeline = [ { $match: { parentEmail: [DOMAIN_NAME] } }, { $project: { _i…"
type textarea "x"
type textarea "const pipeline = [ { $match: { parentEmail: [DOMAIN_NAME] } }, { $project: { _i…"
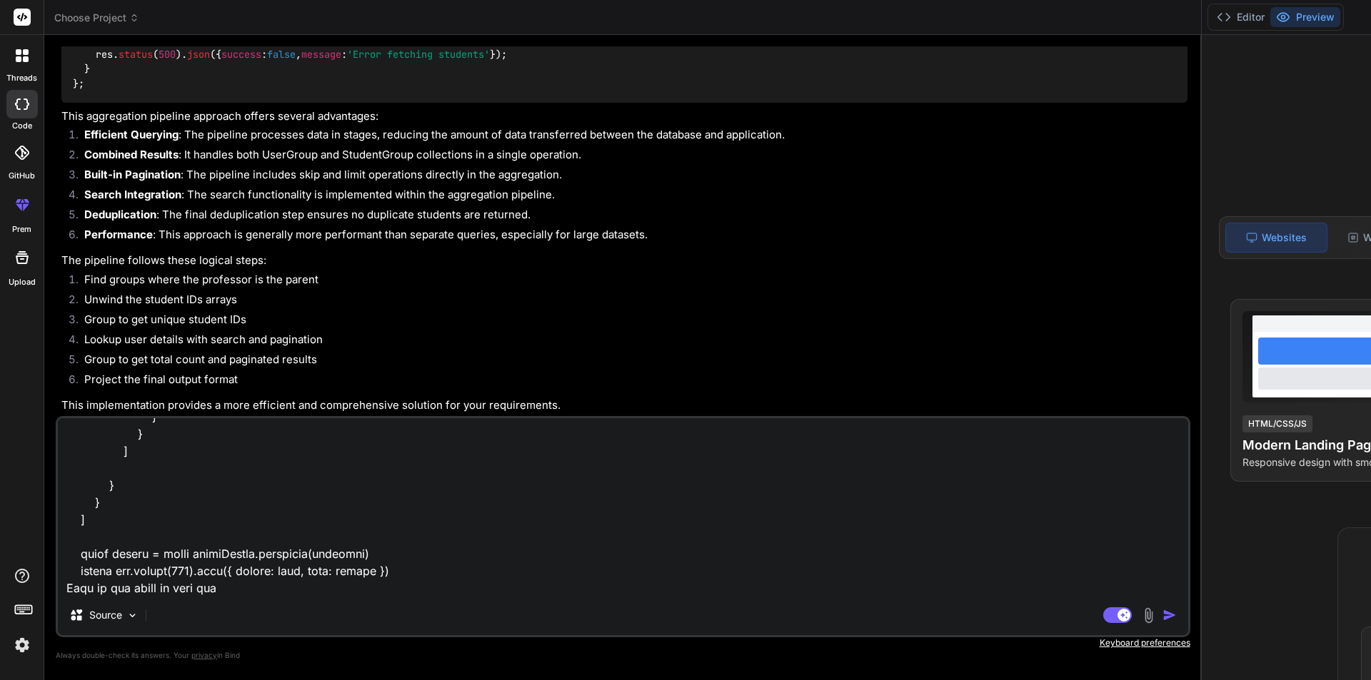
type textarea "x"
type textarea "const pipeline = [ { $match: { parentEmail: [DOMAIN_NAME] } }, { $project: { _i…"
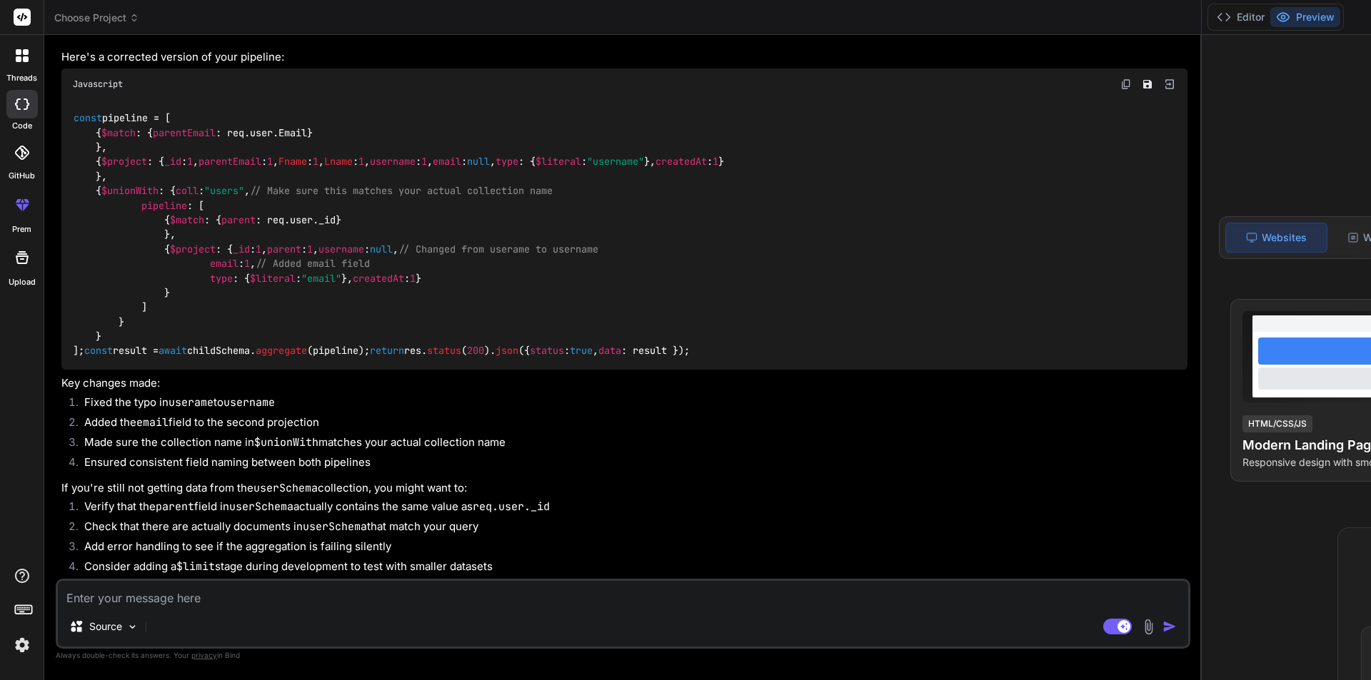
scroll to position [14261, 0]
drag, startPoint x: 69, startPoint y: 350, endPoint x: 119, endPoint y: 521, distance: 178.0
click at [119, 370] on div "const pipeline = [ { $match : { parentEmail : req. user . Email } }, { $project…" at bounding box center [624, 235] width 1126 height 271
copy code "const pipeline = [ { $match : { parentEmail : req. user . Email } }, { $project…"
click at [210, 607] on div "Source Agent Mode. When this toggle is activated, AI automatically makes decisi…" at bounding box center [623, 614] width 1134 height 70
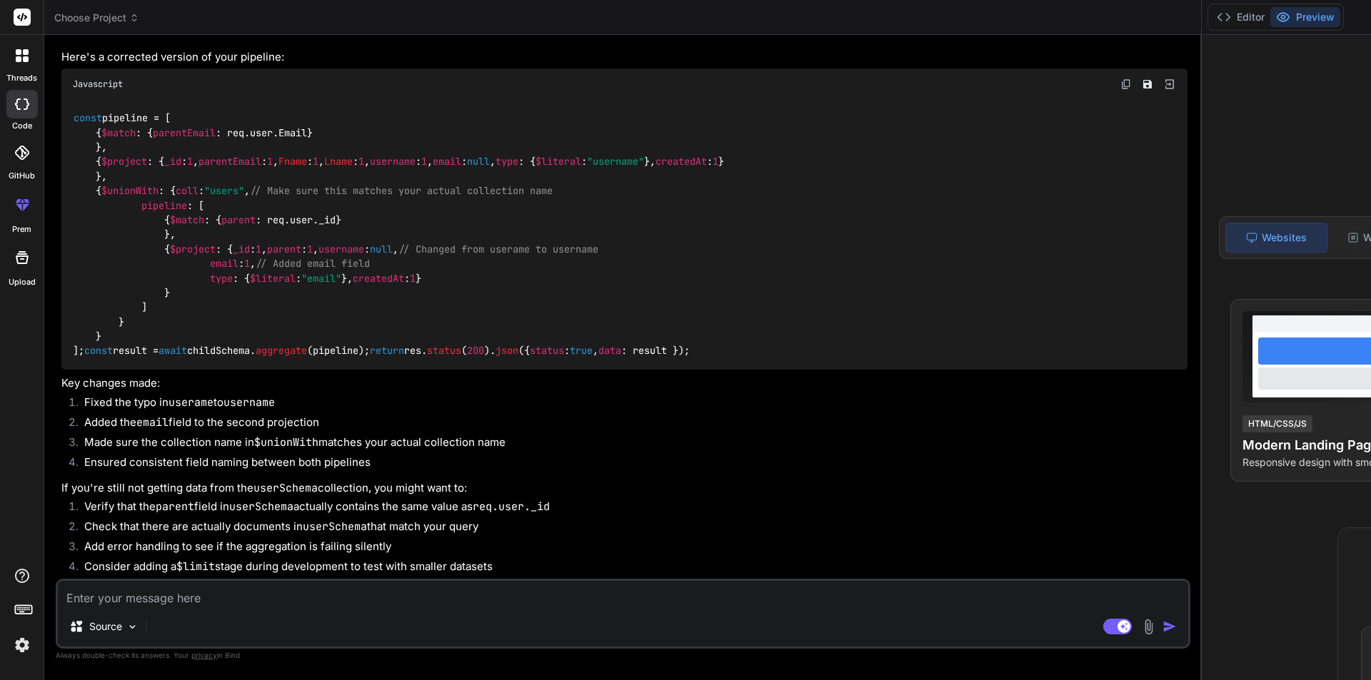
click at [211, 602] on textarea at bounding box center [623, 594] width 1130 height 26
paste textarea "const mongoose = require("mongoose"); const userSchema = new mongoose.Schema( {…"
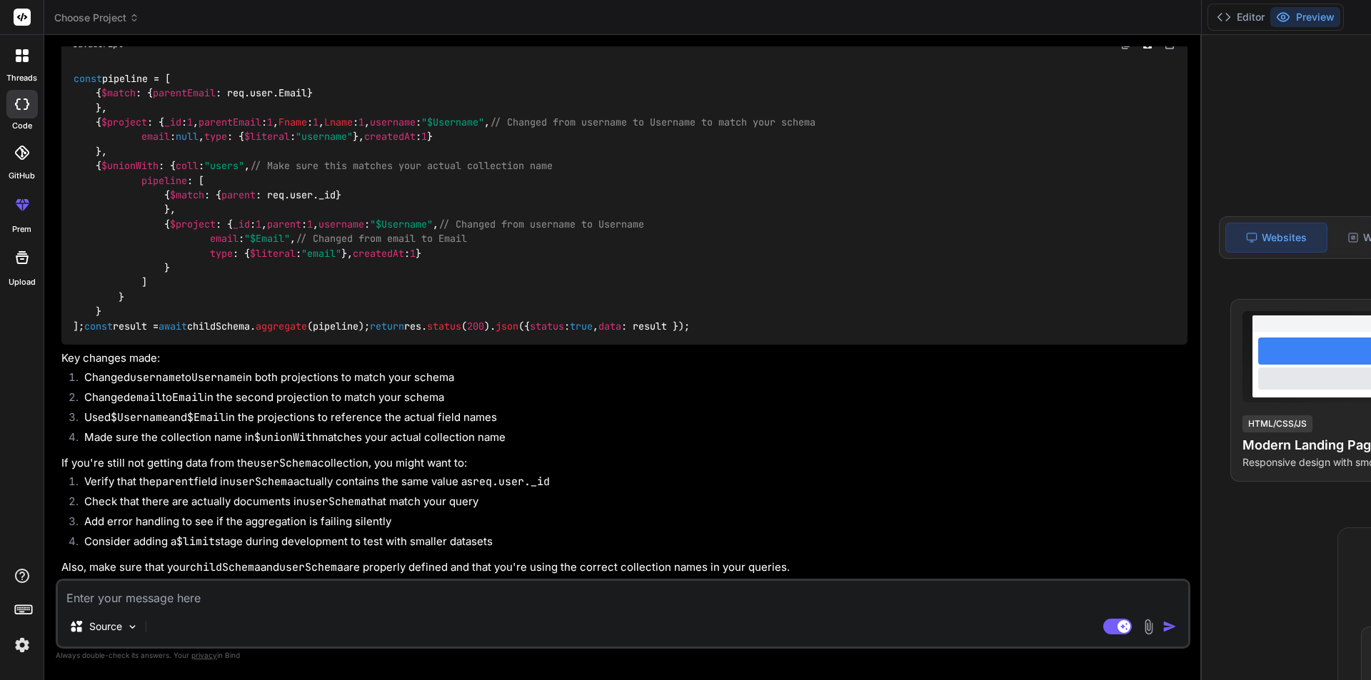
scroll to position [15424, 0]
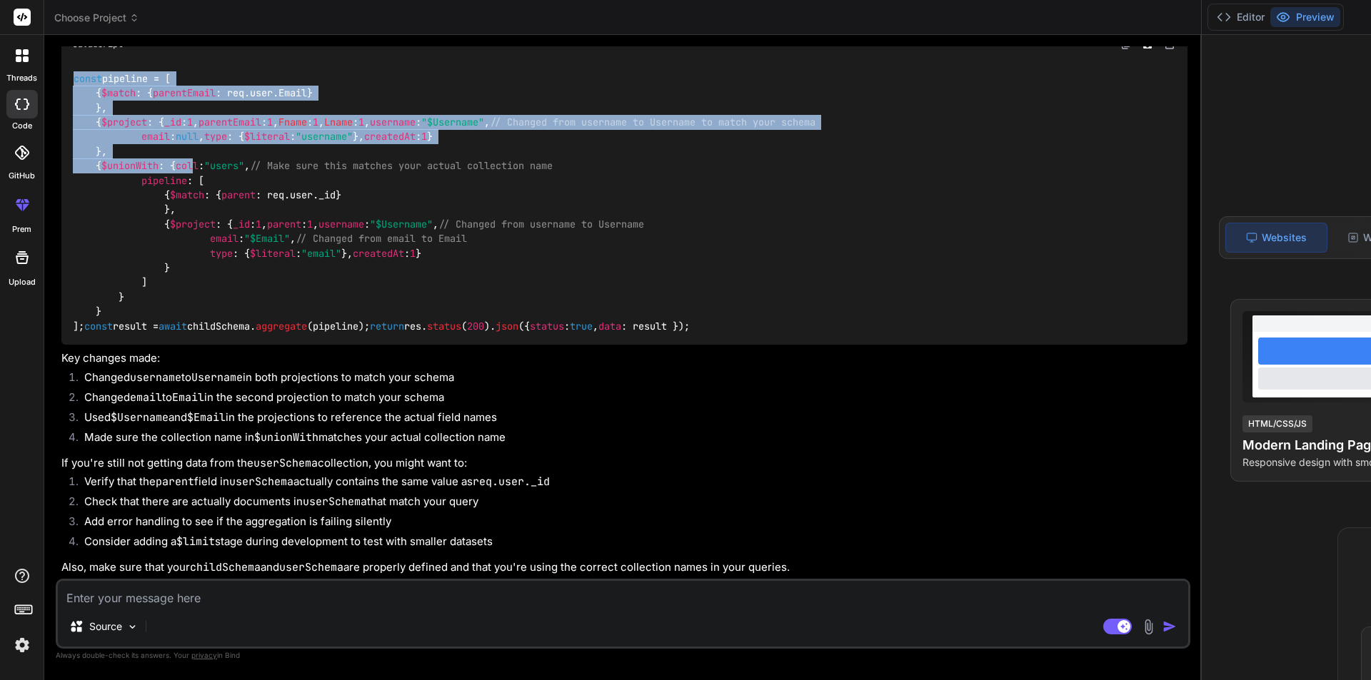
drag, startPoint x: 71, startPoint y: 110, endPoint x: 162, endPoint y: 379, distance: 284.0
click at [162, 345] on div "const pipeline = [ { $match : { parentEmail : req. user . Email } }, { $project…" at bounding box center [624, 202] width 1126 height 285
click at [158, 270] on div "const pipeline = [ { $match : { parentEmail : req. user . Email } }, { $project…" at bounding box center [624, 202] width 1126 height 285
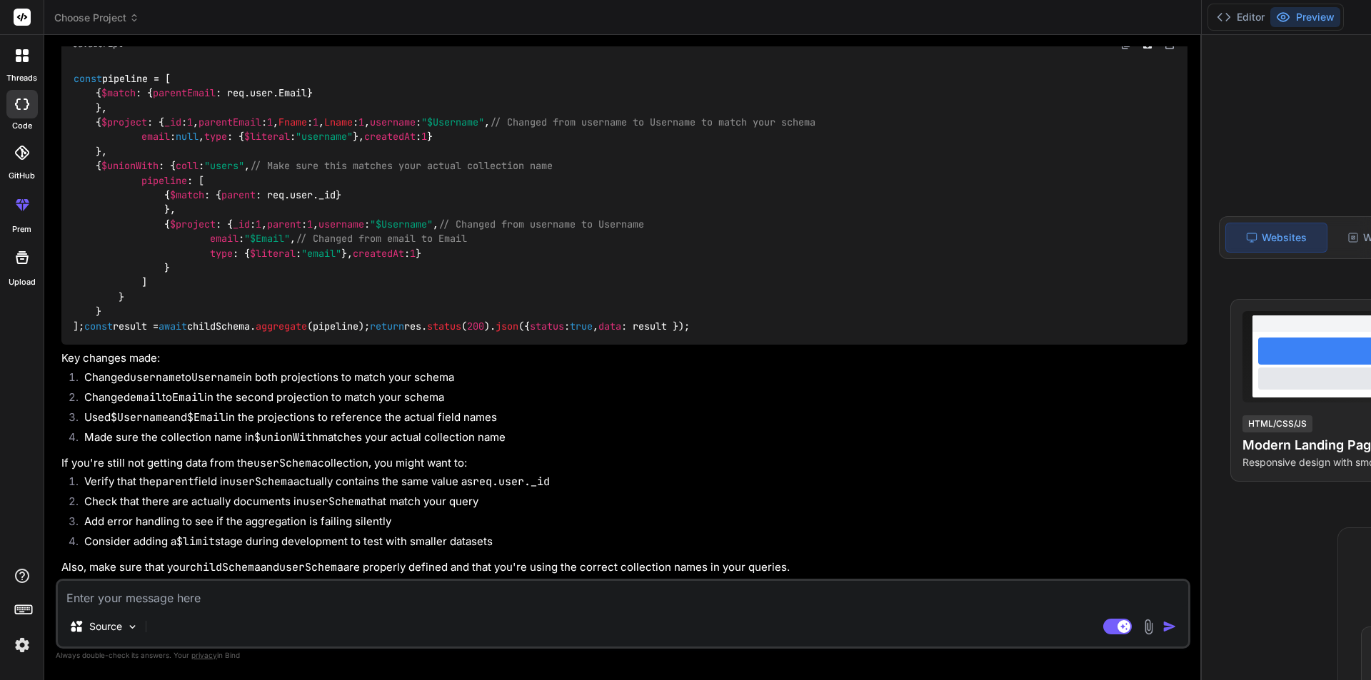
scroll to position [15566, 0]
drag, startPoint x: 69, startPoint y: 256, endPoint x: 133, endPoint y: 490, distance: 243.7
click at [133, 345] on div "const pipeline = [ { $match : { parentEmail : req. user . Email } }, { $project…" at bounding box center [624, 202] width 1126 height 285
copy code "const pipeline = [ { $match : { parentEmail : req. user . Email } }, { $project…"
click at [248, 602] on textarea at bounding box center [623, 594] width 1130 height 26
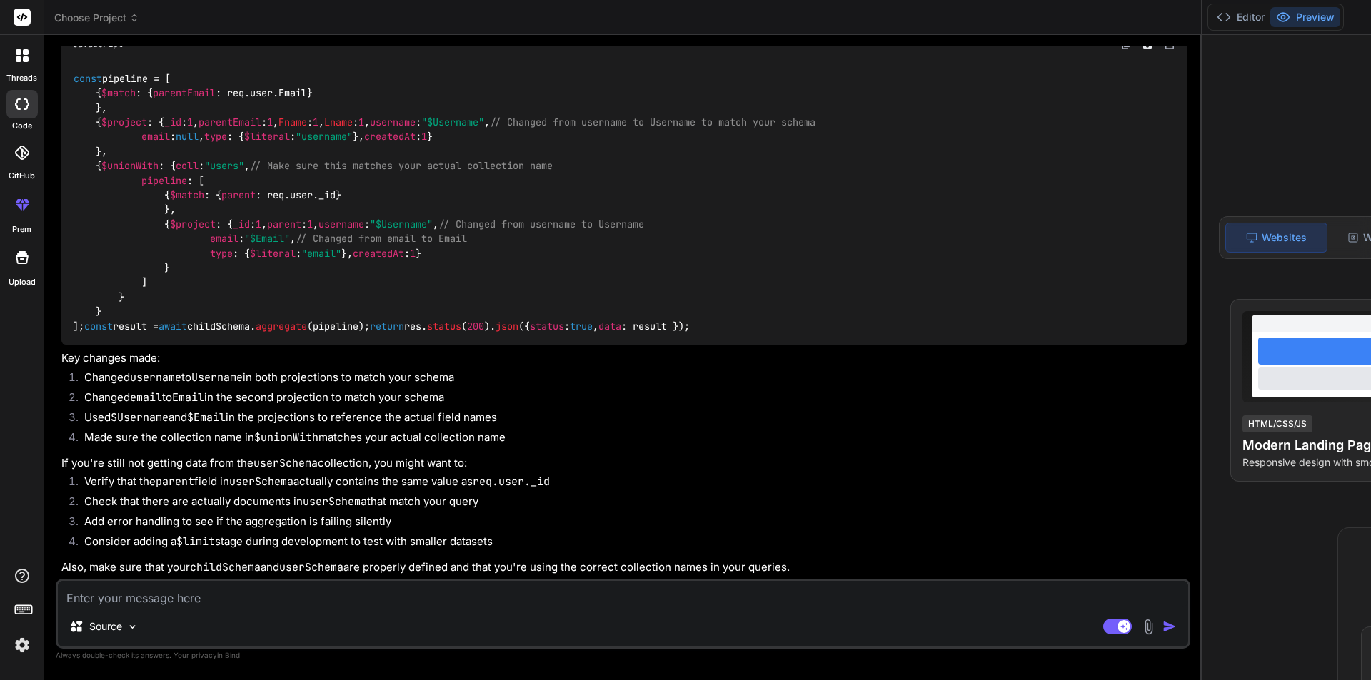
paste textarea "const pipeline = [ { $match: { parent: req.user._id } }, { $project: { _id: 1, …"
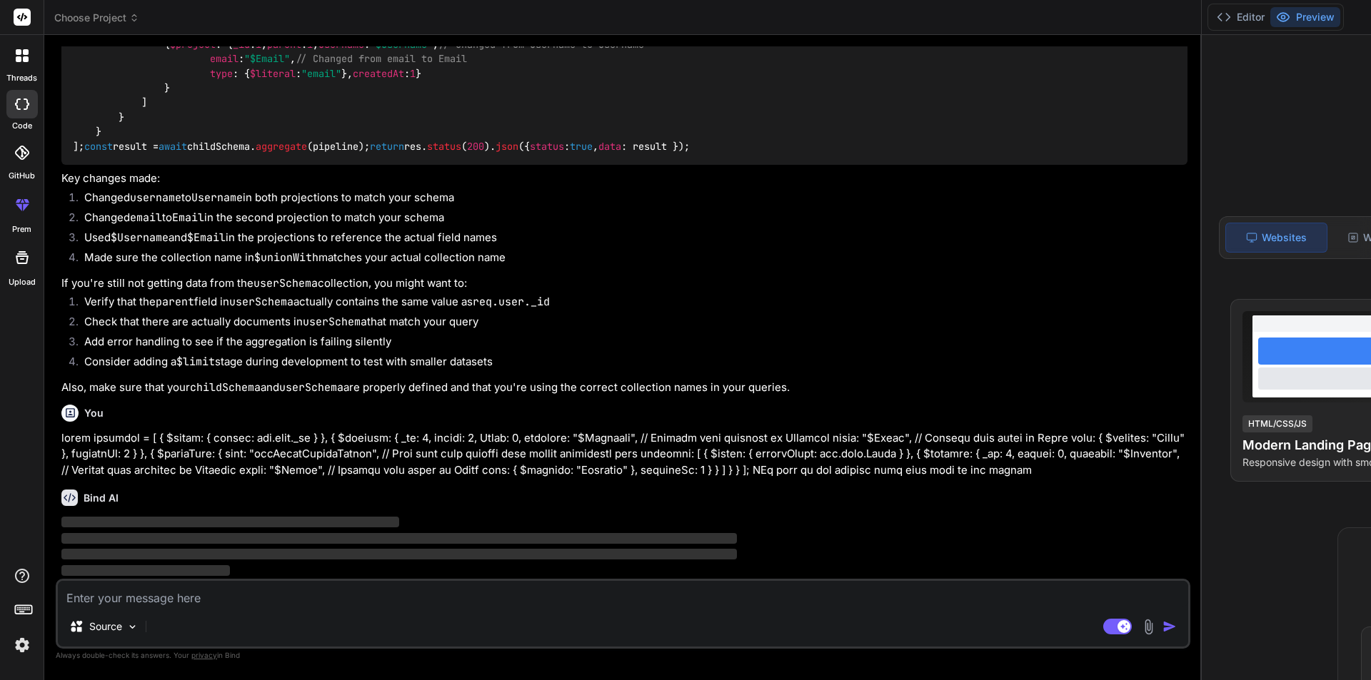
scroll to position [15993, 0]
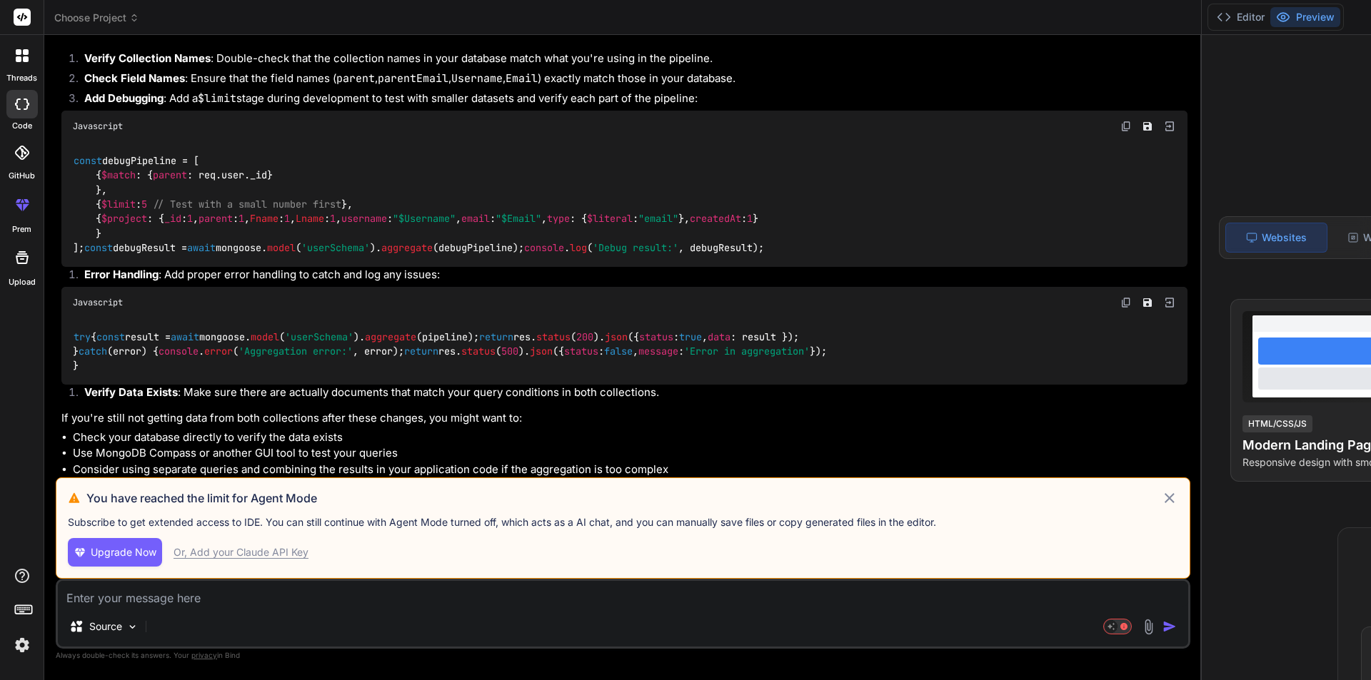
click at [1161, 490] on icon at bounding box center [1169, 498] width 17 height 17
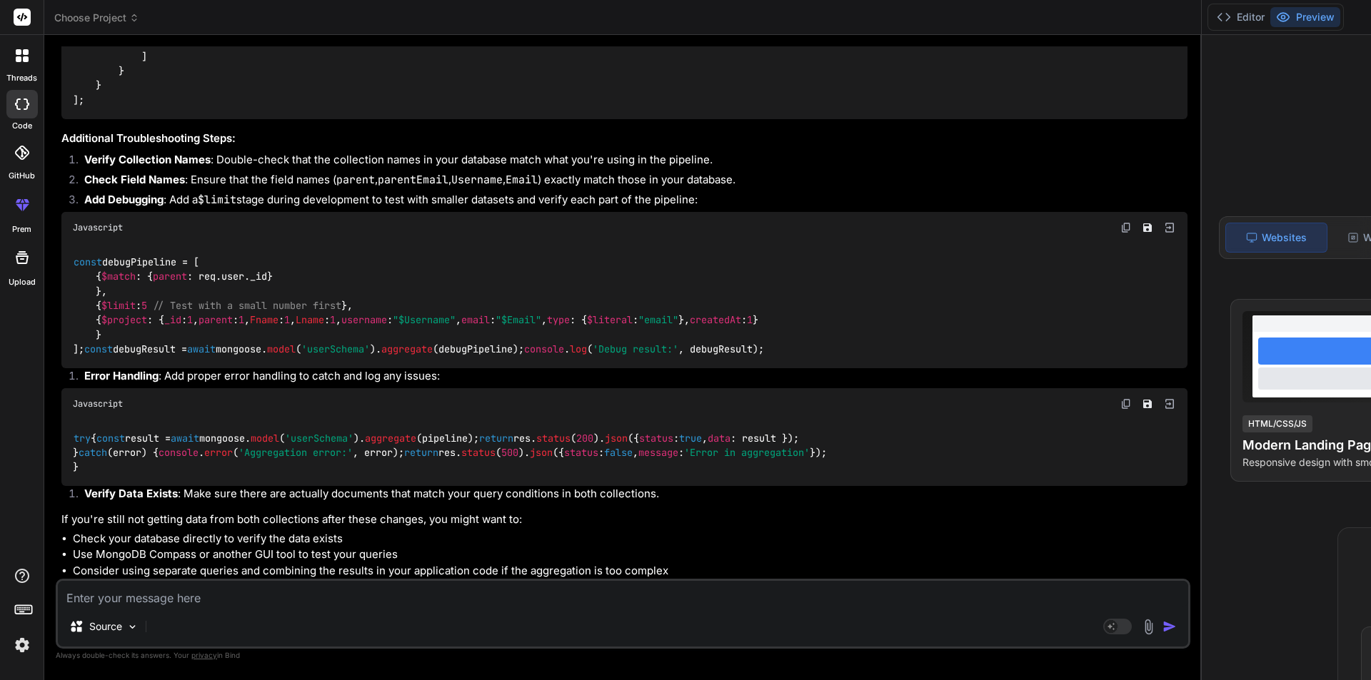
scroll to position [16564, 0]
